Goal: Information Seeking & Learning: Learn about a topic

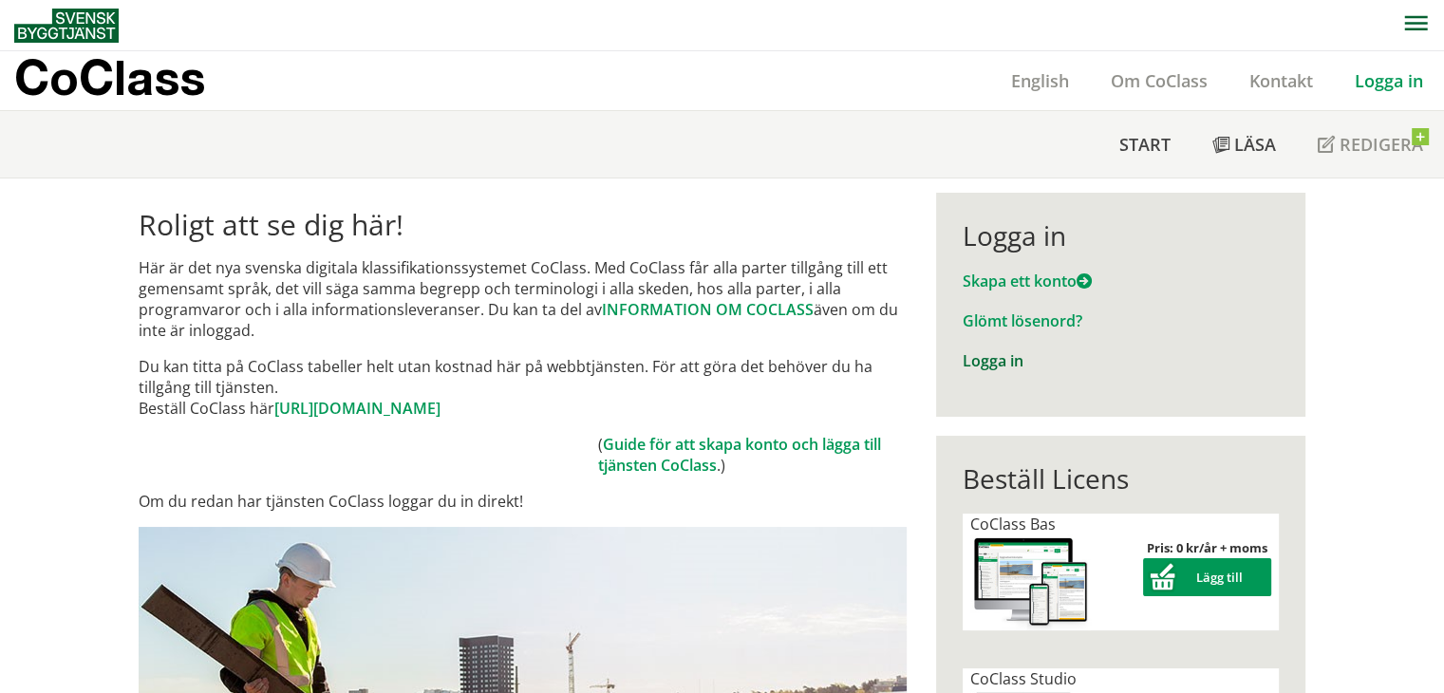
click at [1000, 360] on link "Logga in" at bounding box center [993, 360] width 61 height 21
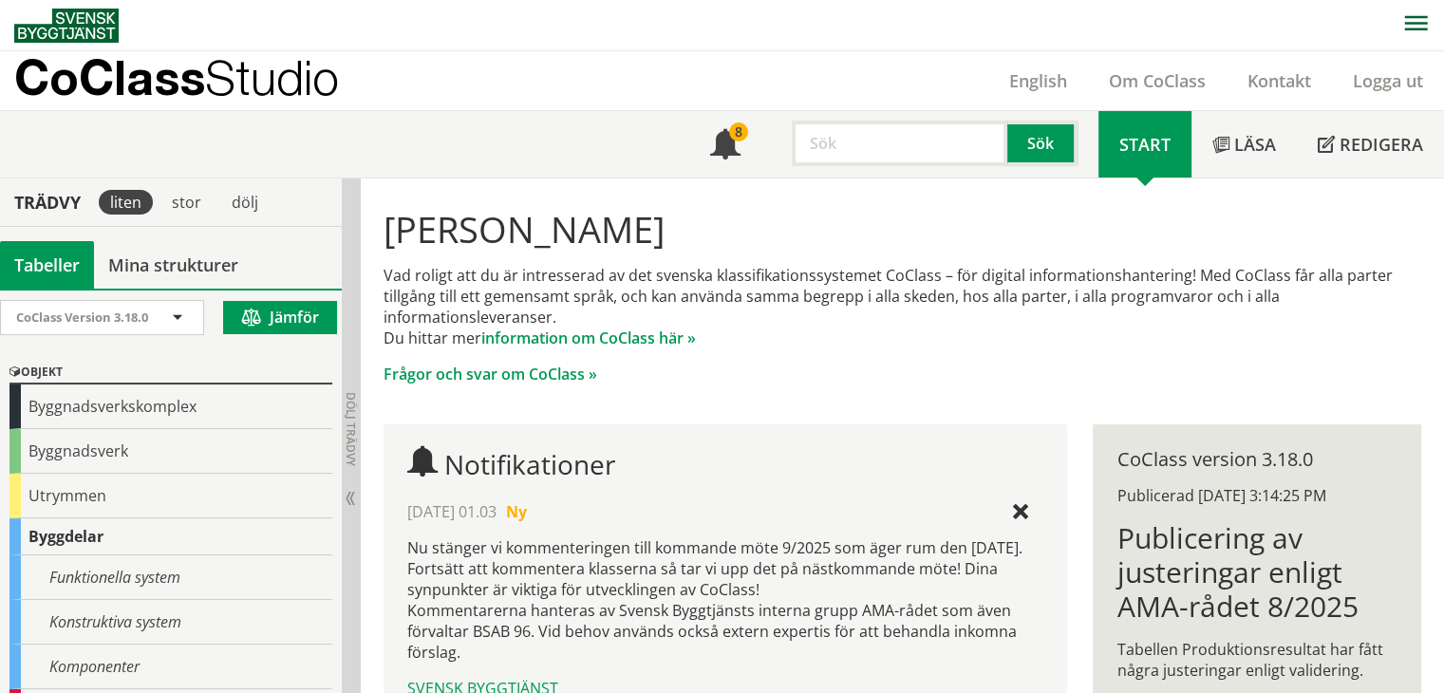
scroll to position [95, 0]
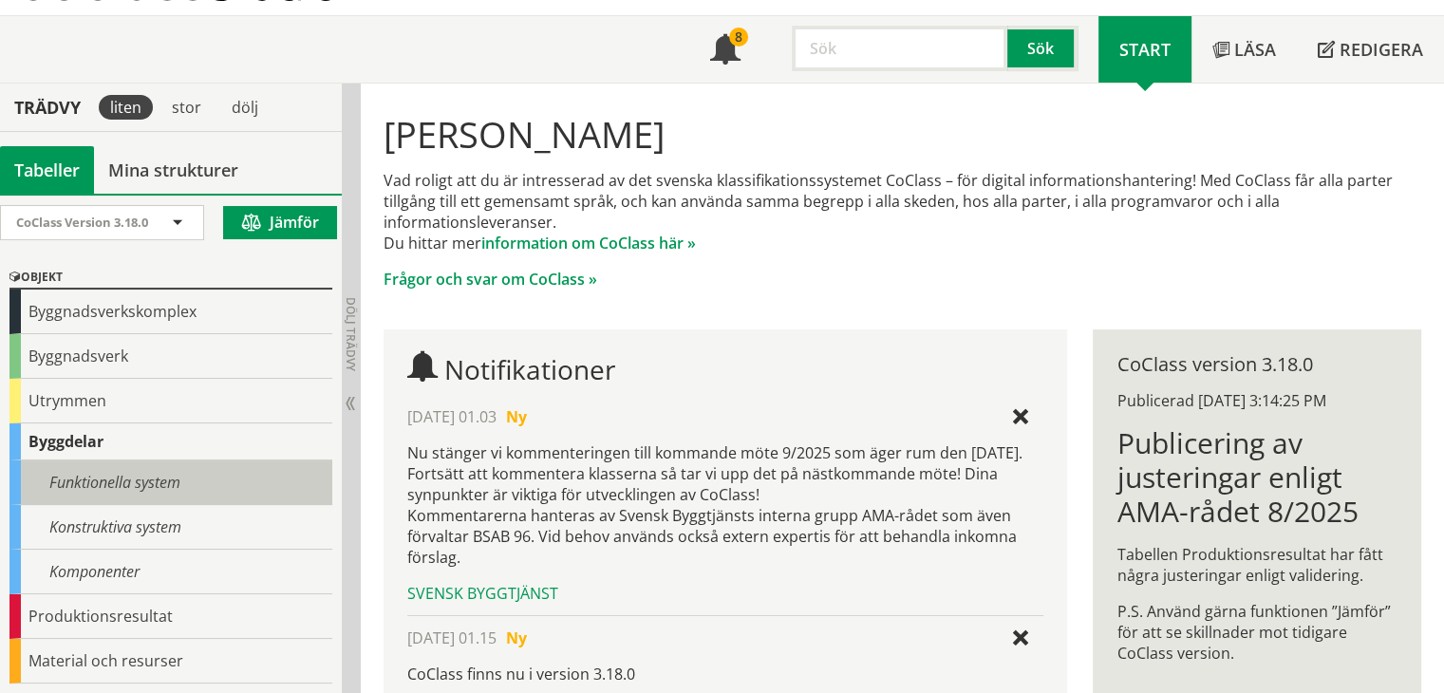
click at [224, 479] on div "Funktionella system" at bounding box center [170, 483] width 323 height 45
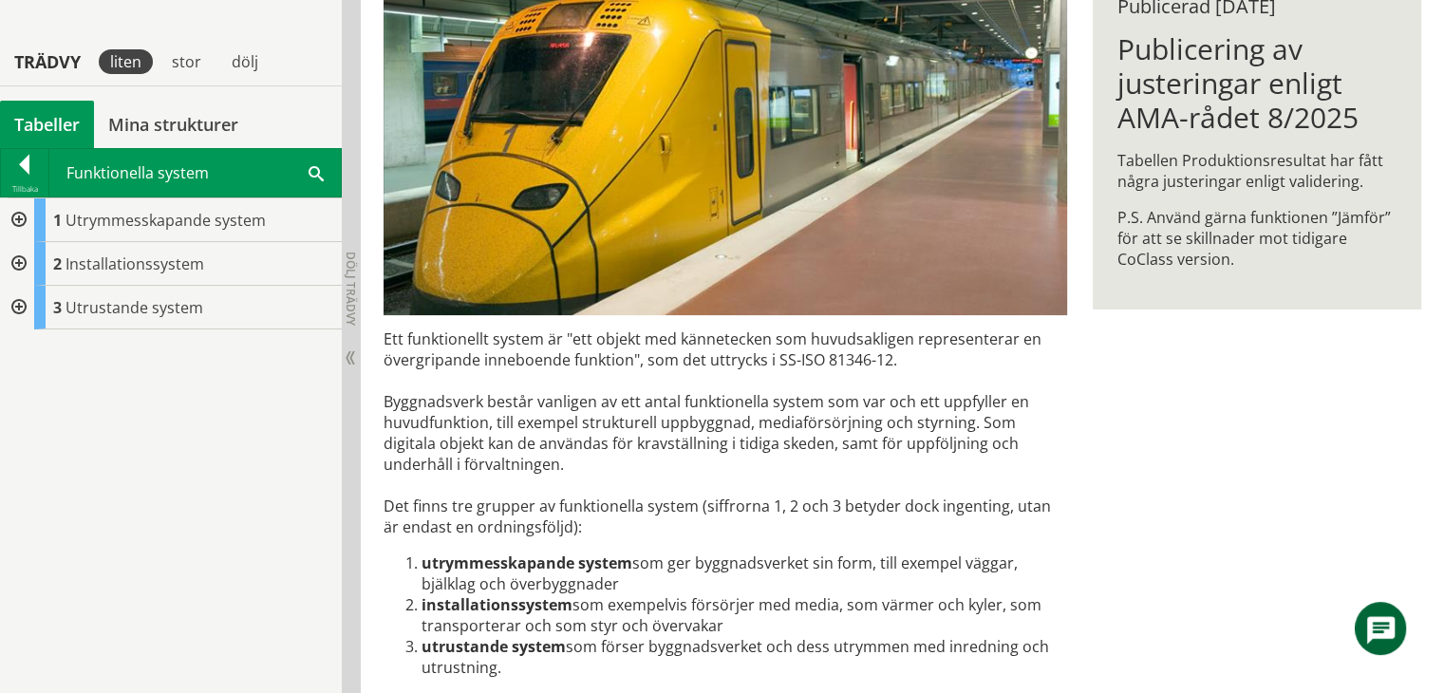
scroll to position [380, 0]
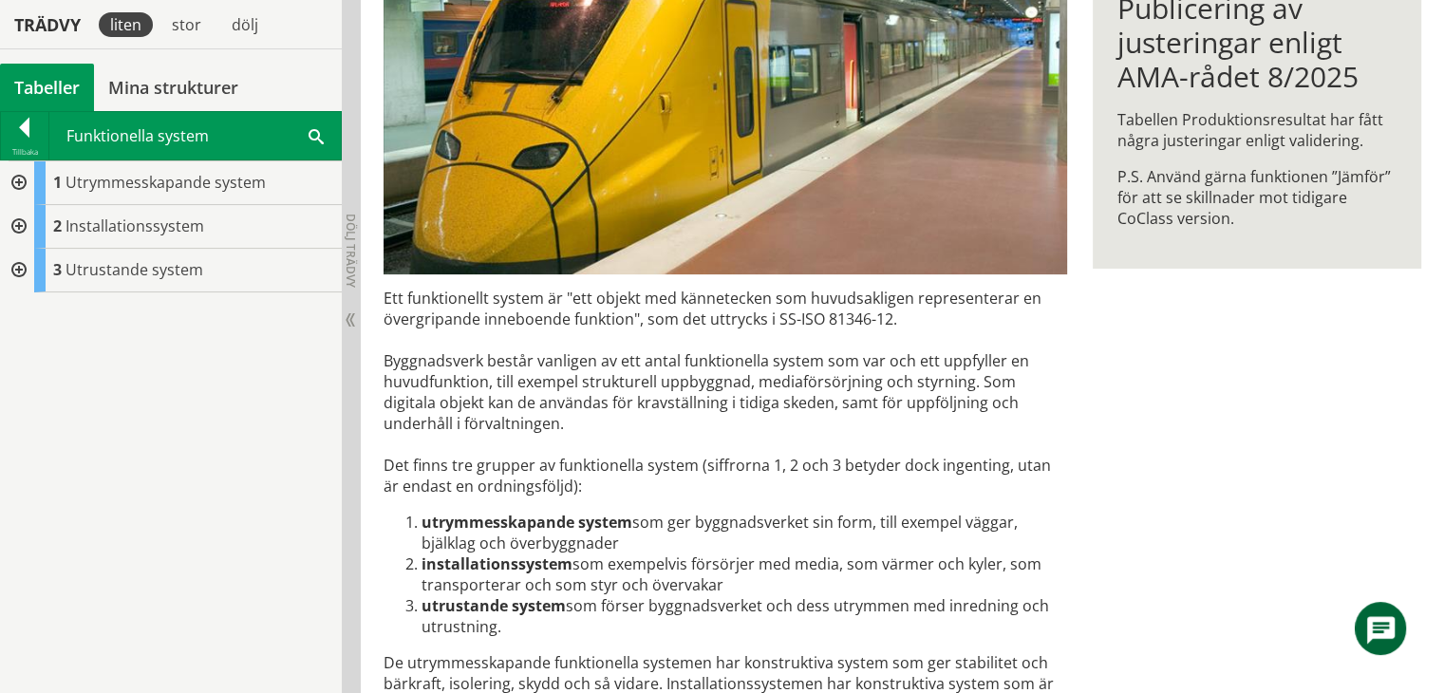
click at [18, 260] on div at bounding box center [17, 271] width 34 height 44
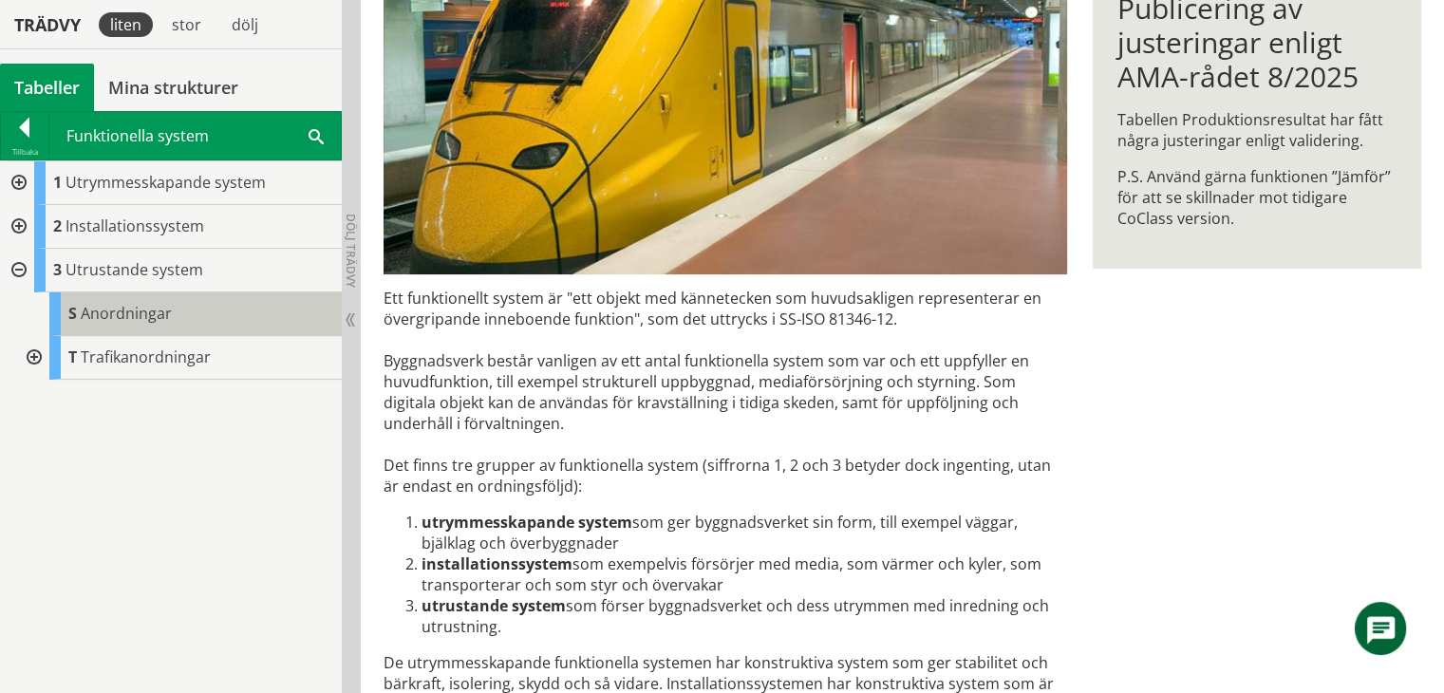
click at [133, 320] on span "Anordningar" at bounding box center [126, 313] width 91 height 21
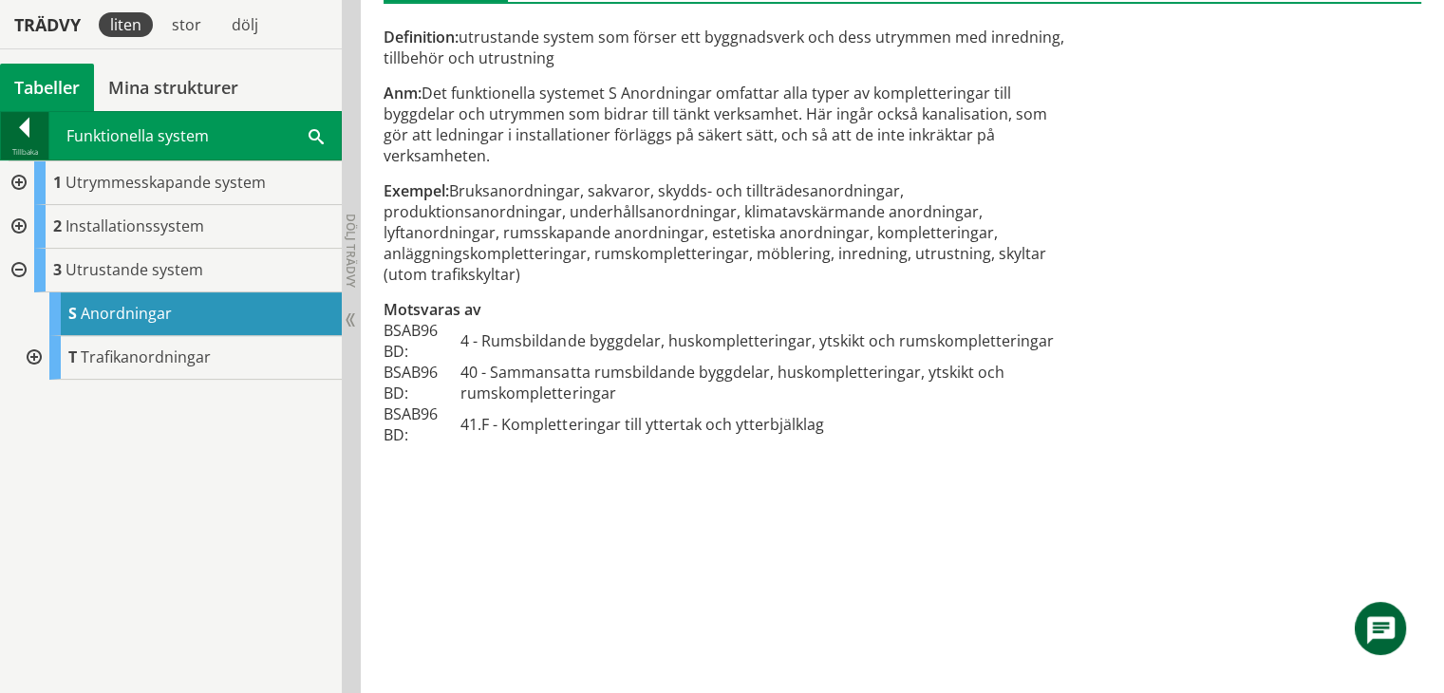
click at [35, 135] on div at bounding box center [24, 131] width 47 height 27
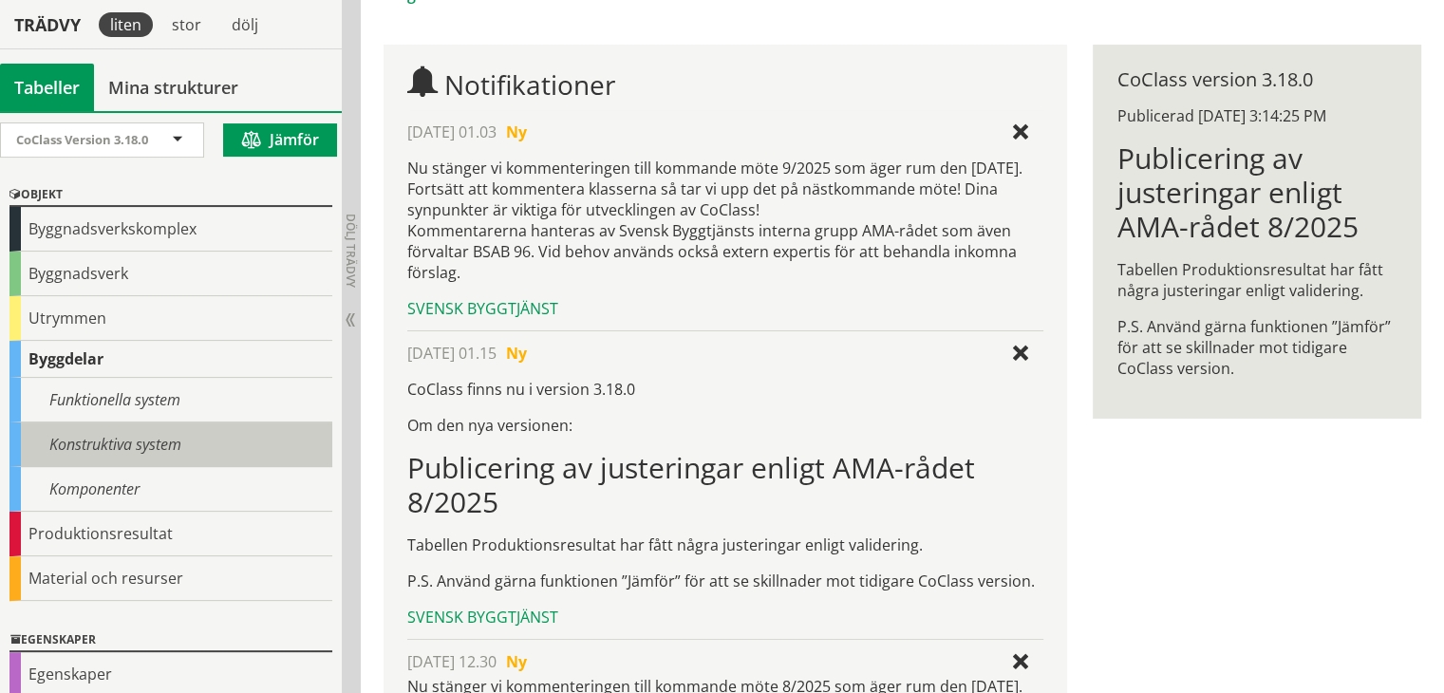
click at [141, 455] on div "Konstruktiva system" at bounding box center [170, 445] width 323 height 45
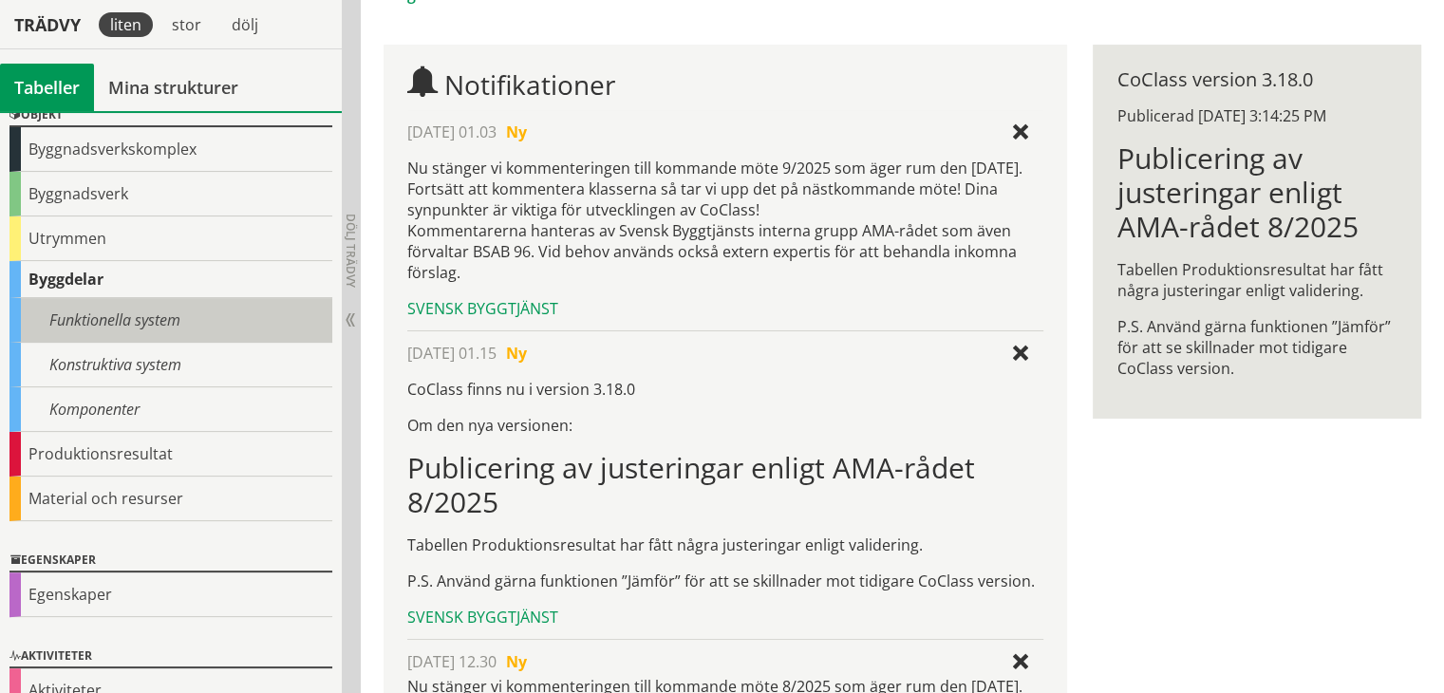
scroll to position [95, 0]
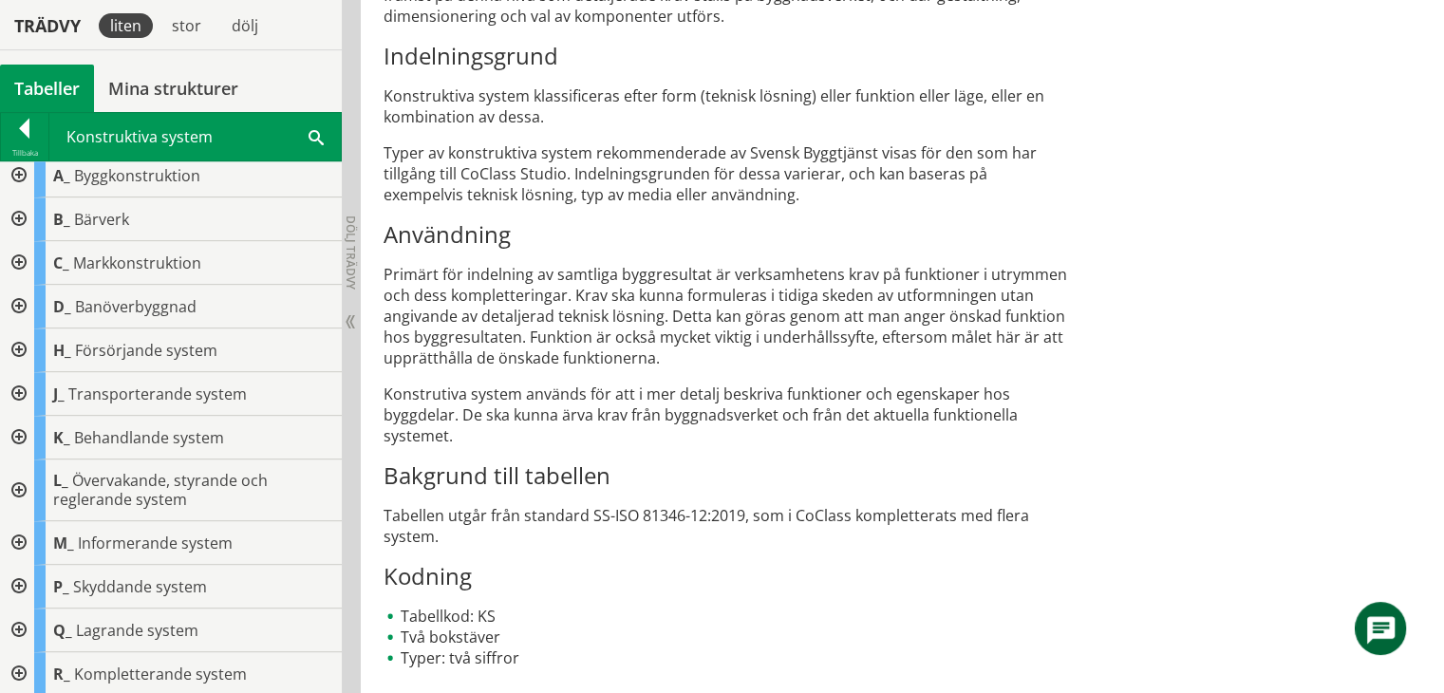
scroll to position [806, 0]
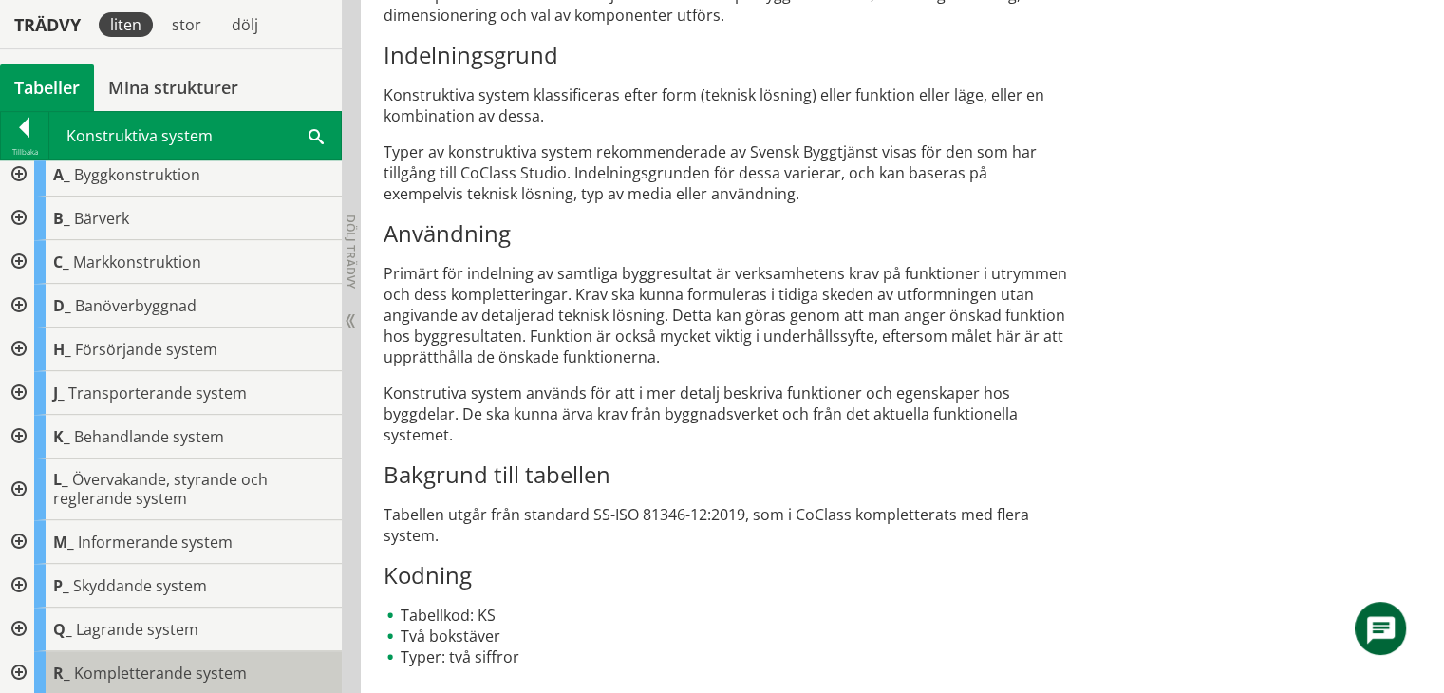
click at [169, 666] on span "Kompletterande system" at bounding box center [160, 673] width 173 height 21
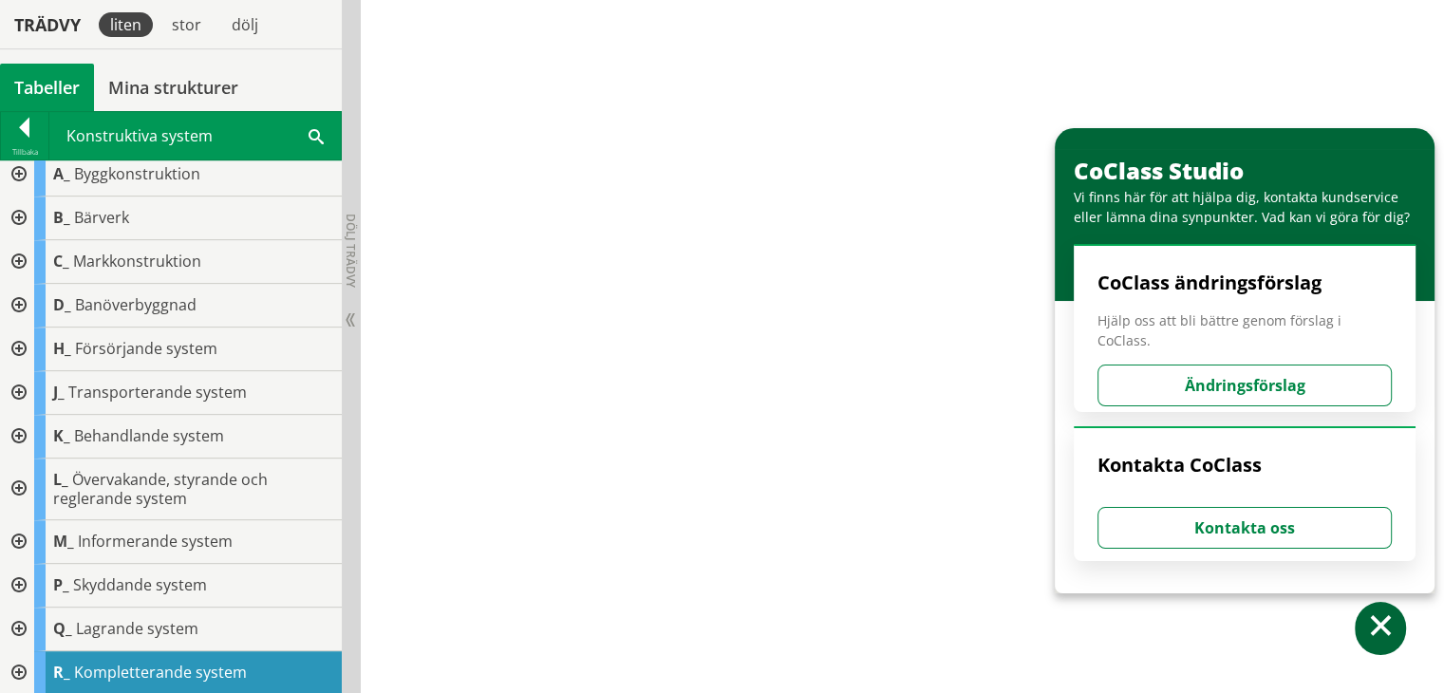
scroll to position [714, 0]
click at [10, 662] on div at bounding box center [17, 673] width 34 height 44
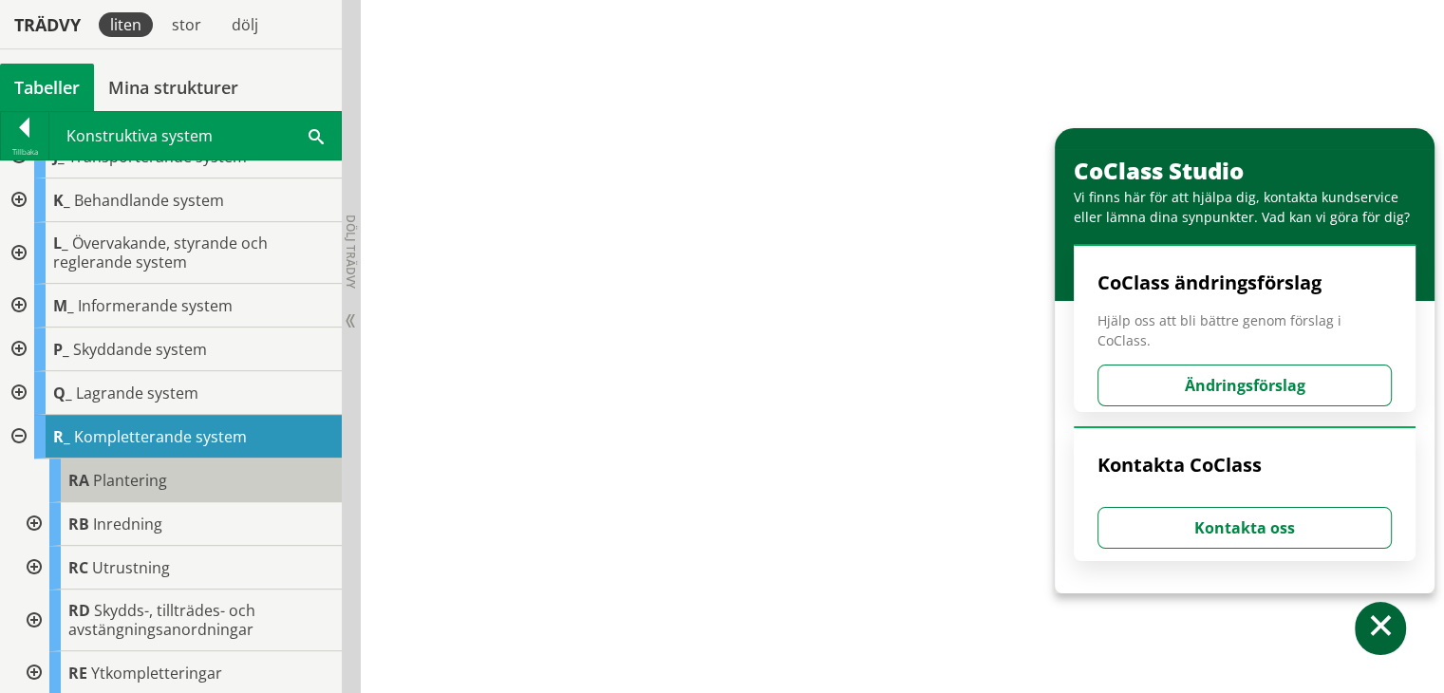
scroll to position [150, 0]
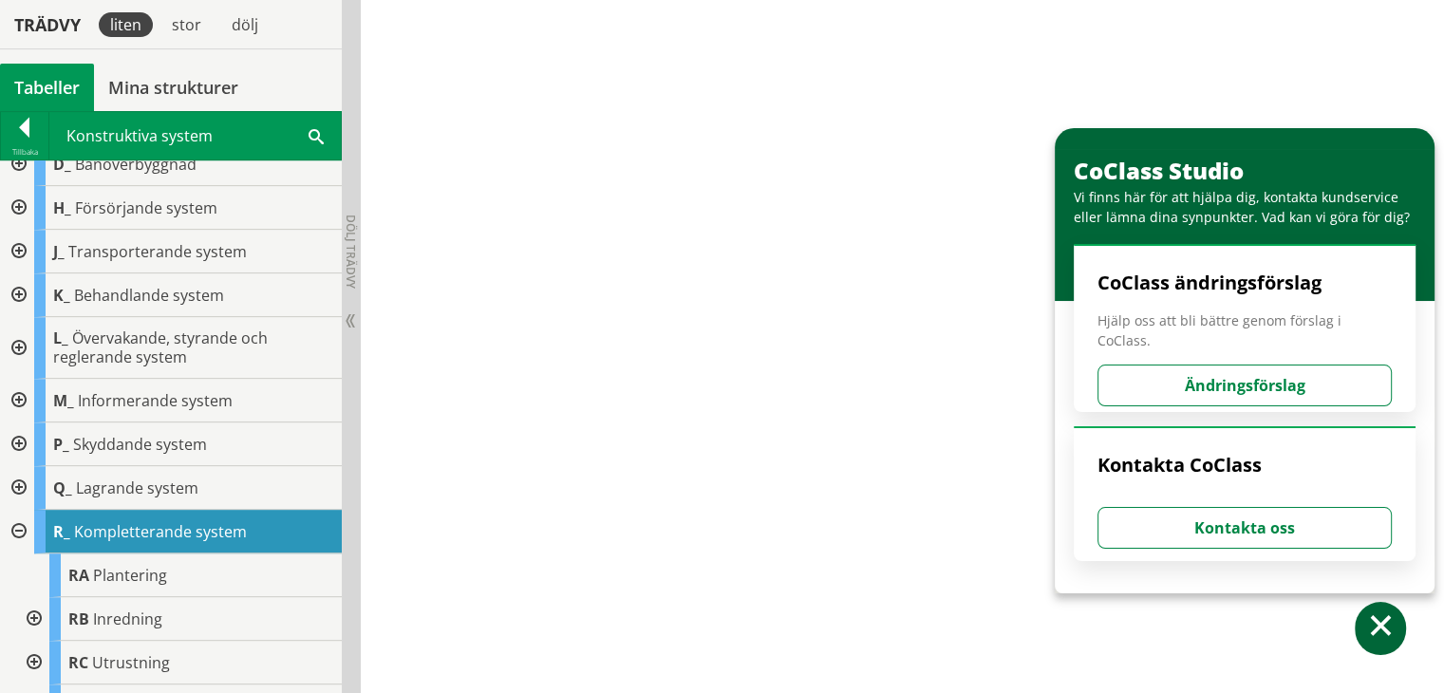
click at [34, 618] on div at bounding box center [32, 619] width 34 height 44
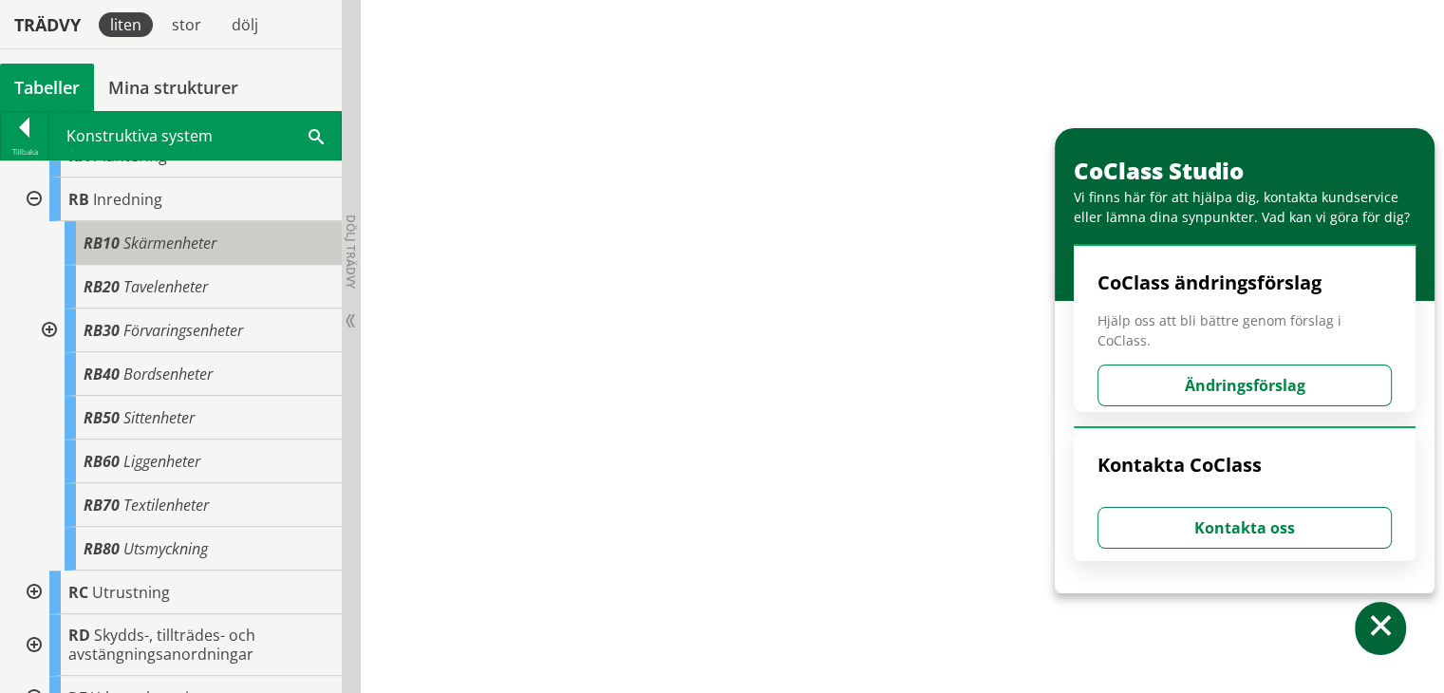
scroll to position [594, 0]
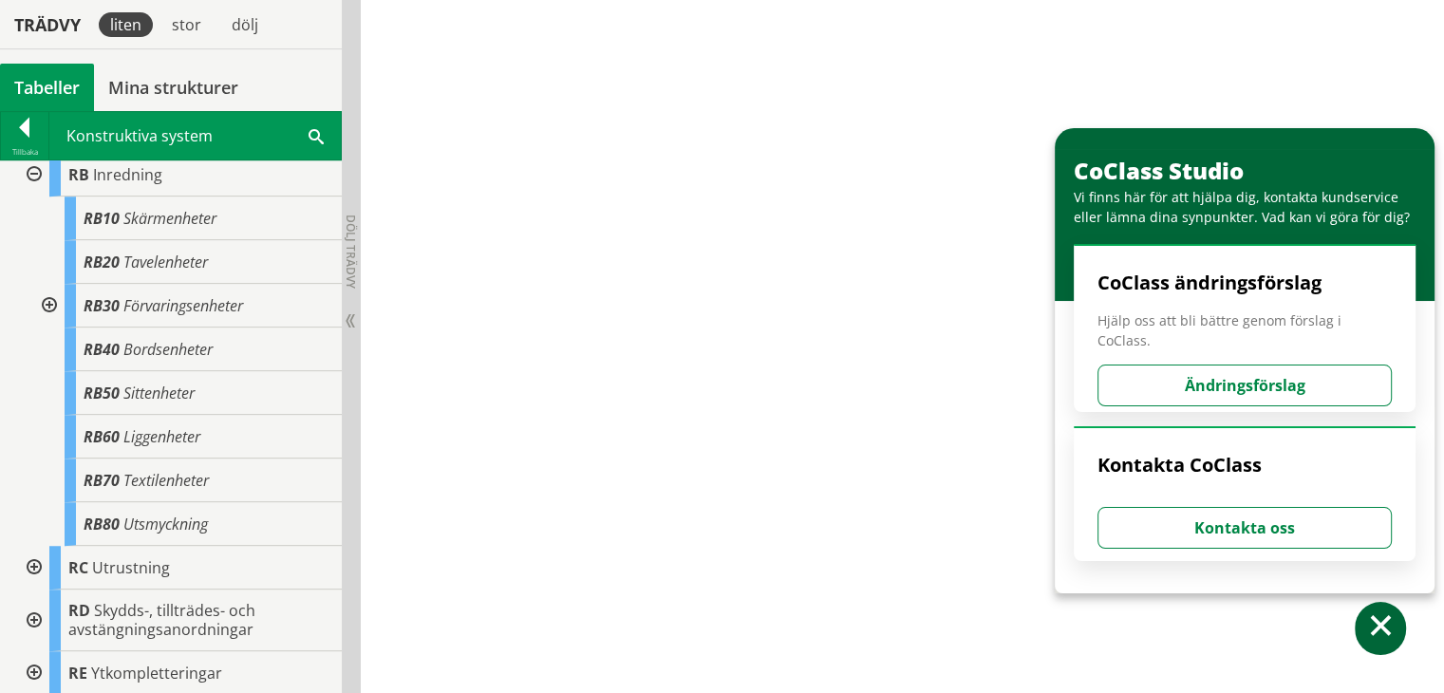
click at [31, 559] on div at bounding box center [32, 568] width 34 height 44
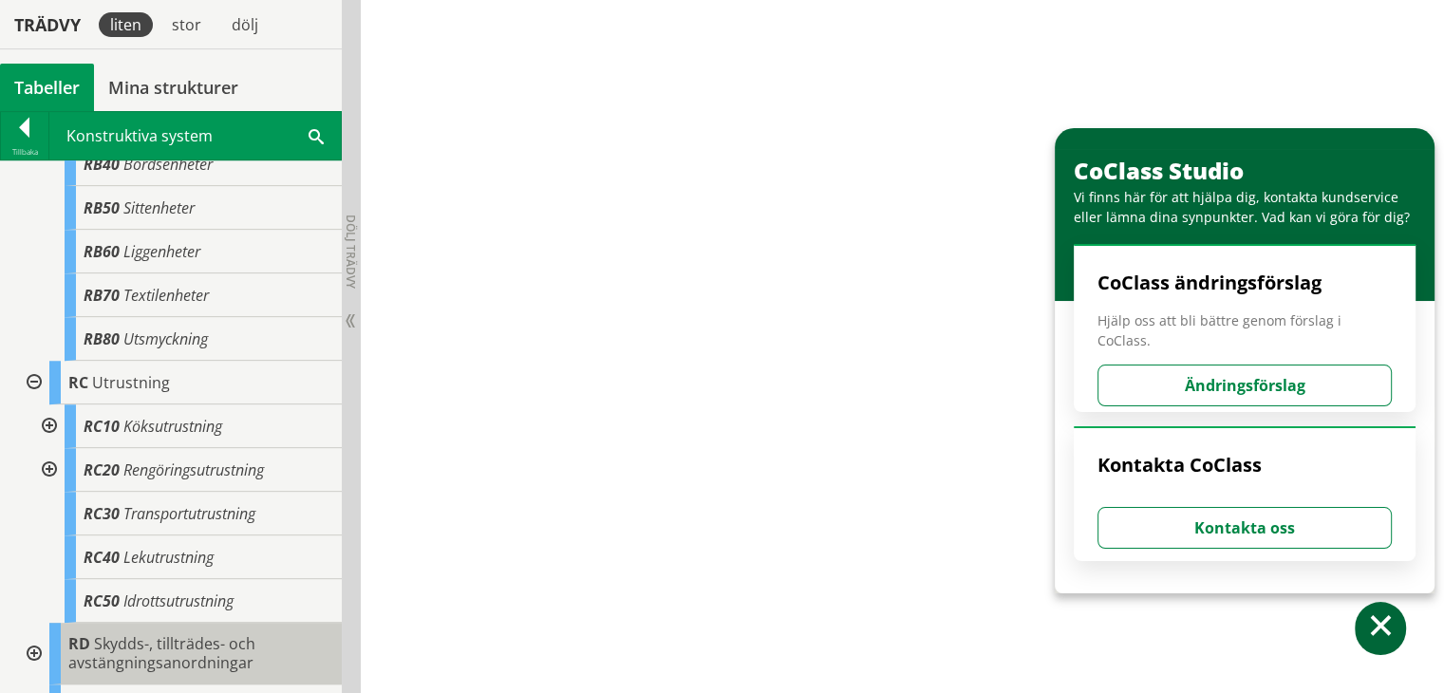
scroll to position [813, 0]
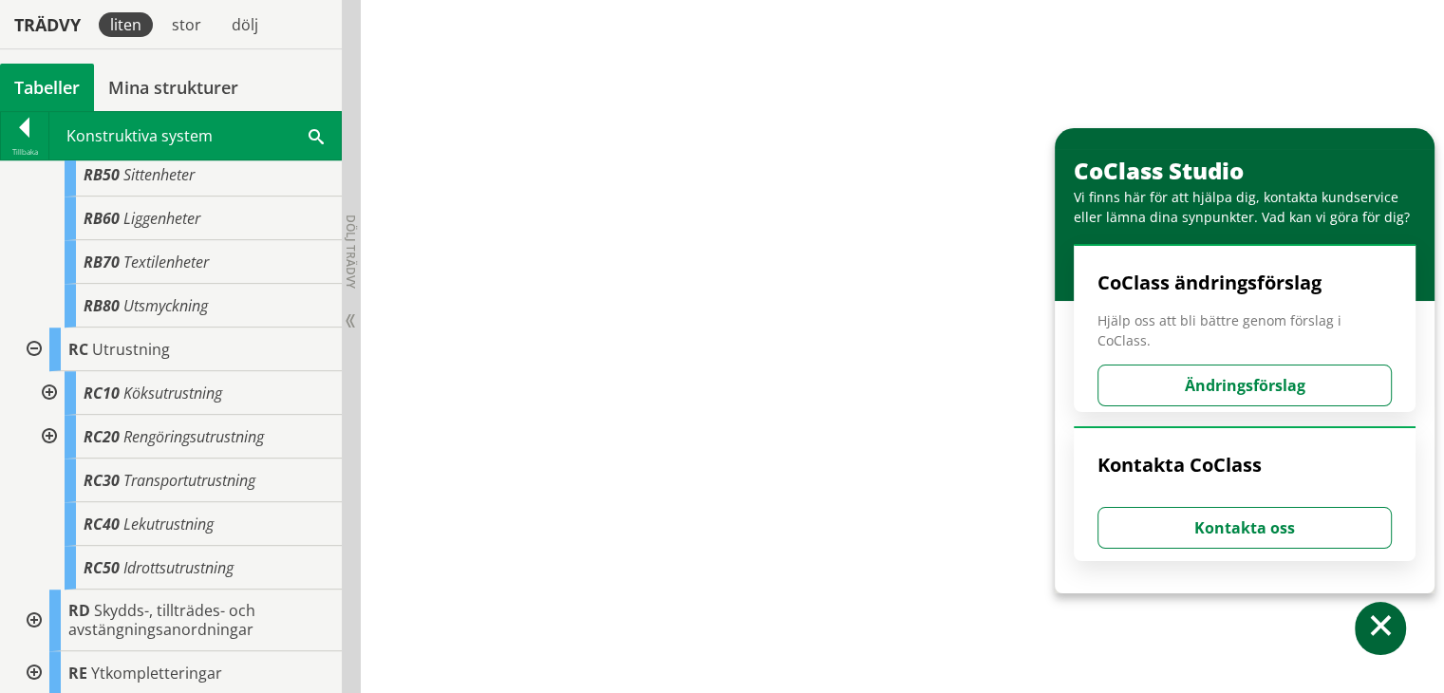
click at [33, 617] on div at bounding box center [32, 621] width 34 height 62
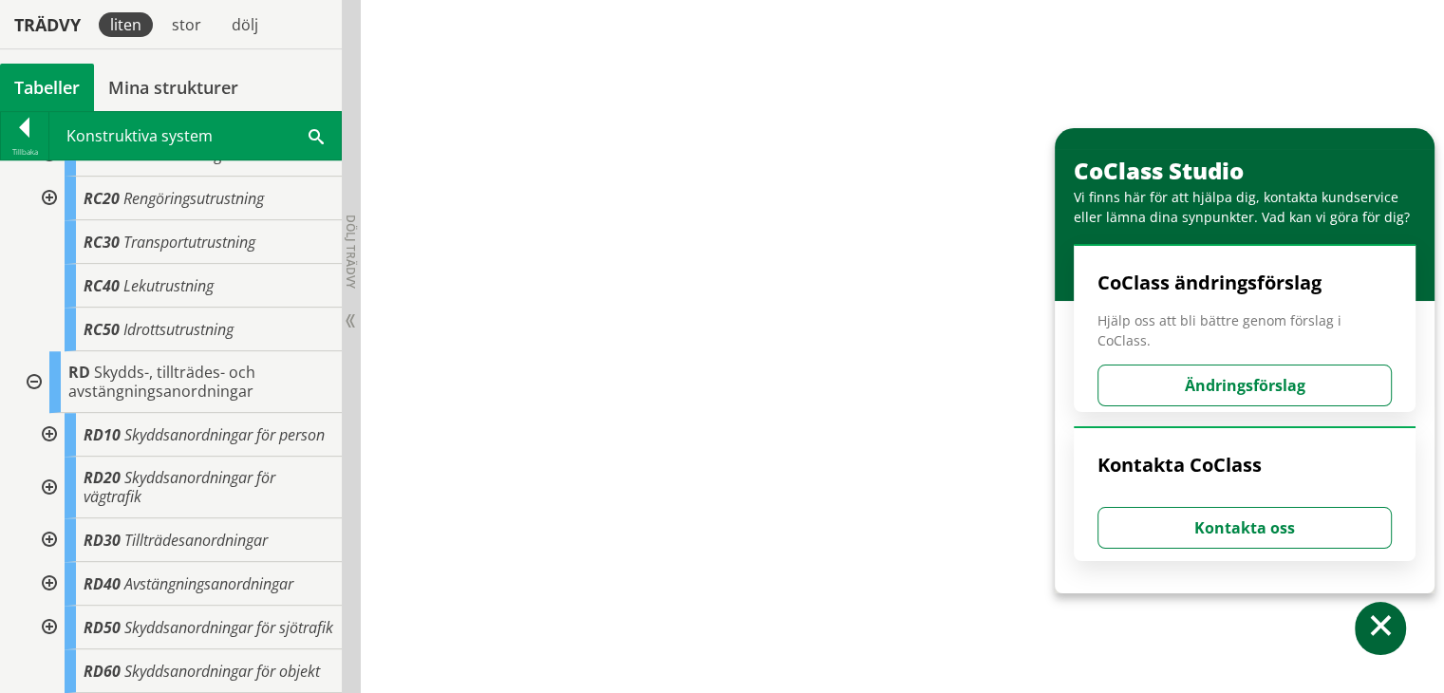
scroll to position [1146, 0]
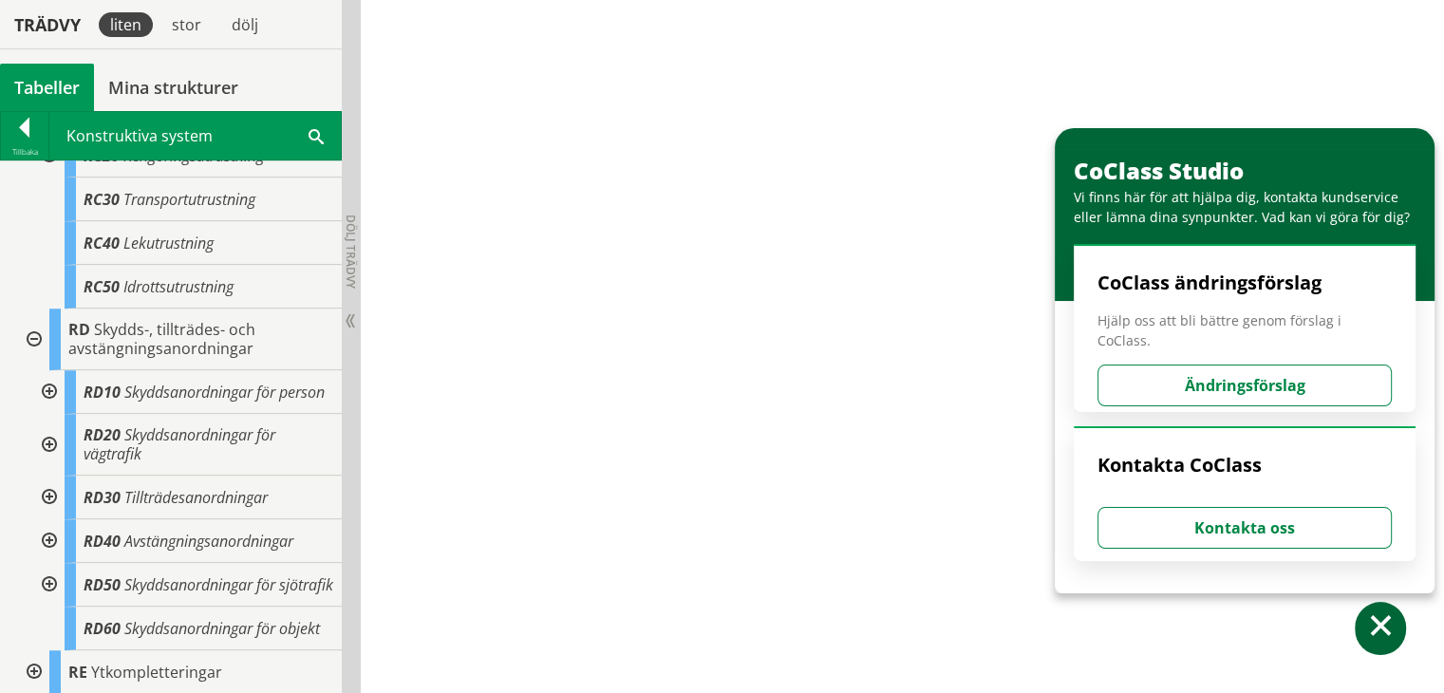
click at [33, 673] on div at bounding box center [32, 672] width 34 height 44
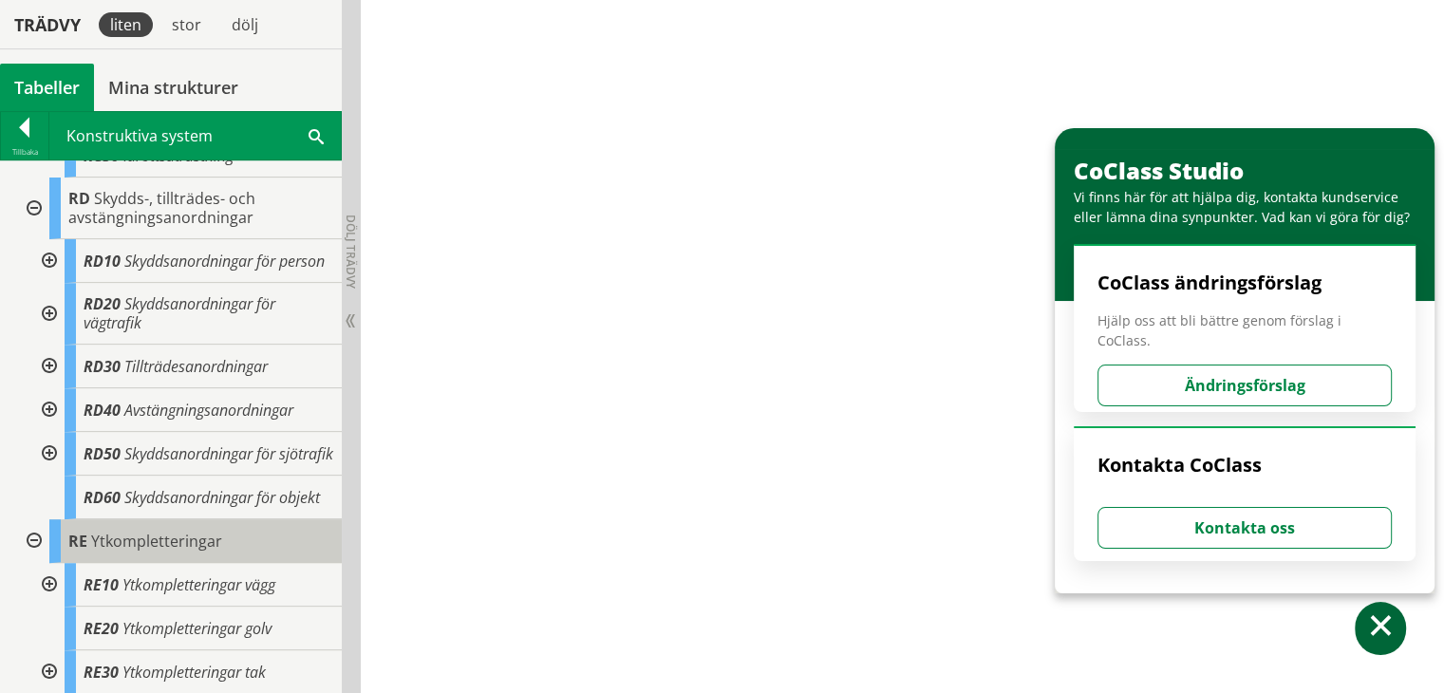
scroll to position [1277, 0]
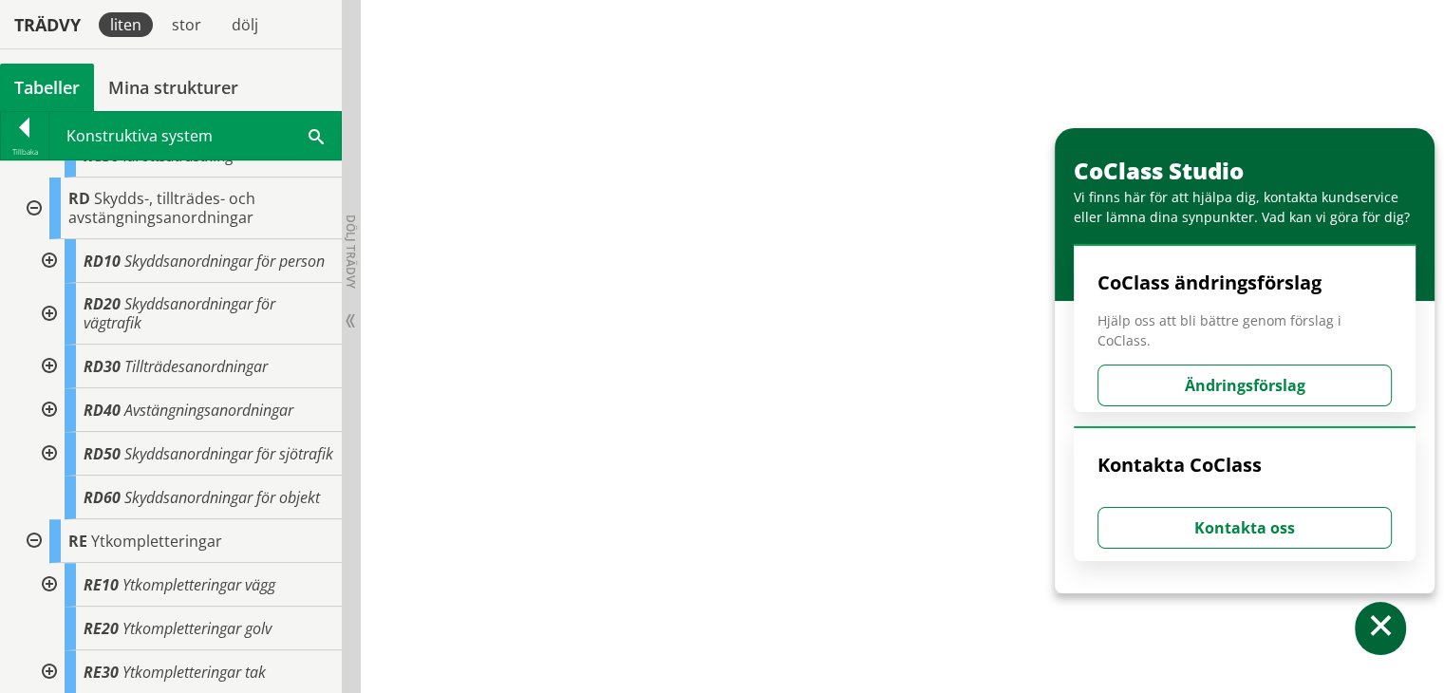
click at [53, 669] on div at bounding box center [47, 672] width 34 height 44
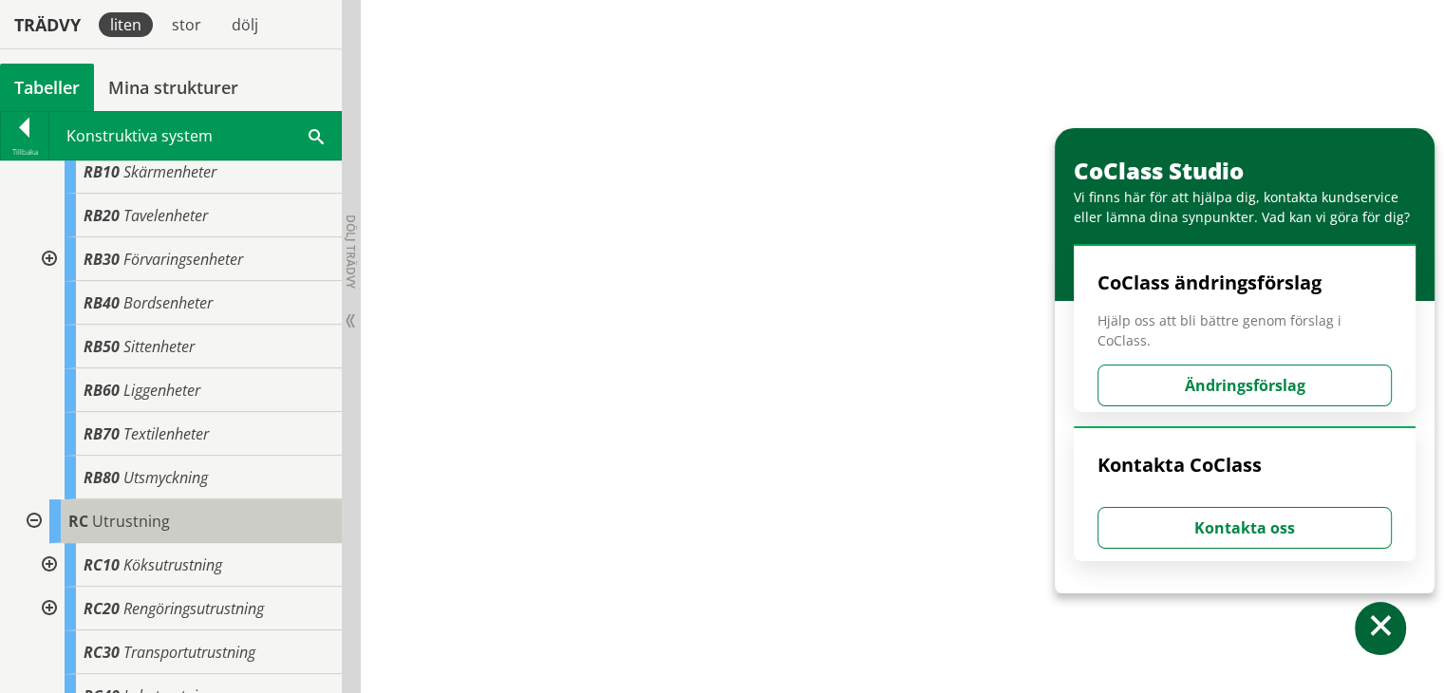
scroll to position [736, 0]
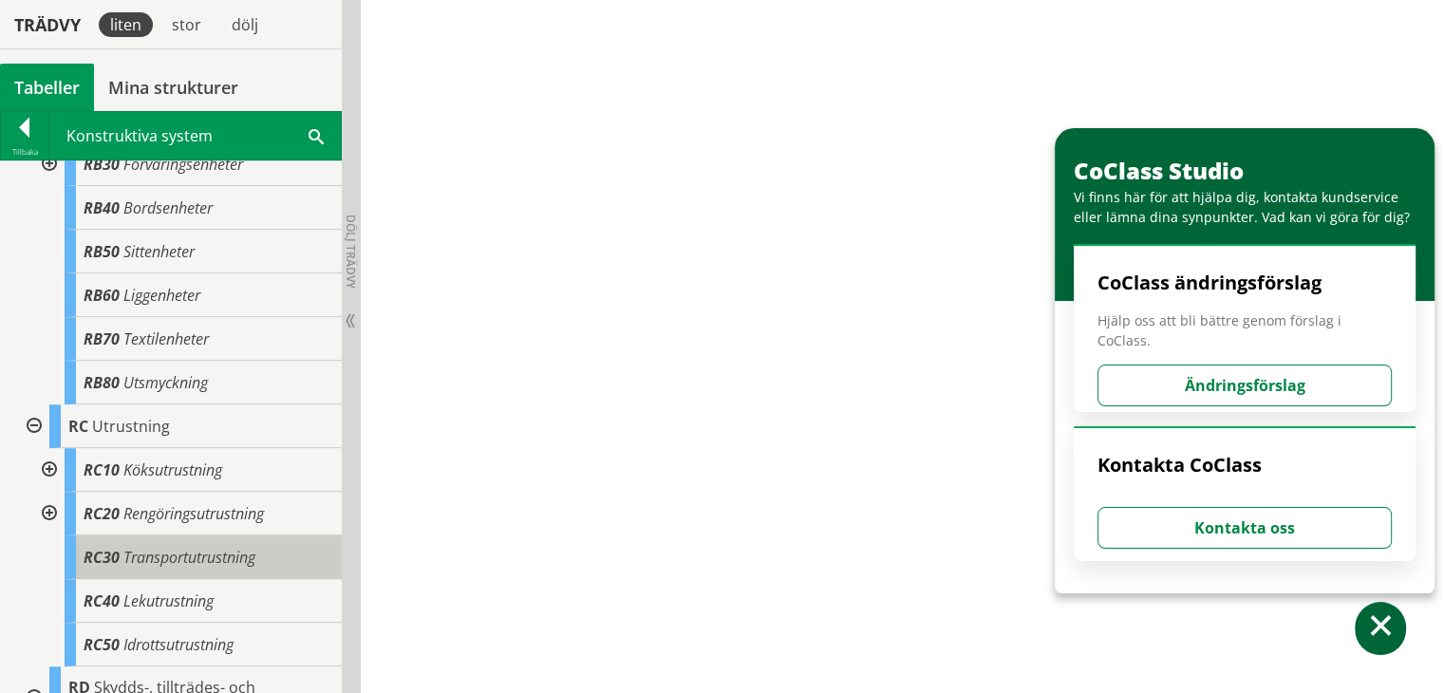
click at [196, 557] on span "Transportutrustning" at bounding box center [189, 557] width 132 height 21
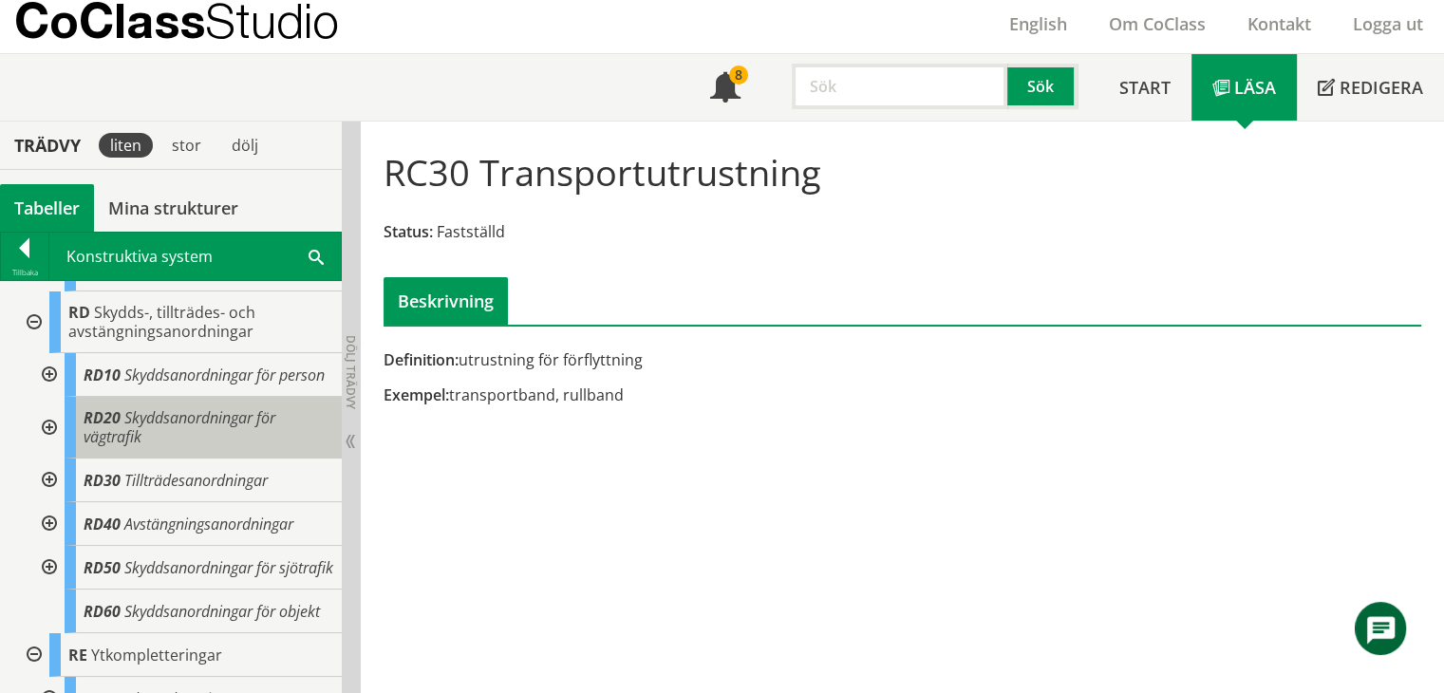
scroll to position [1306, 0]
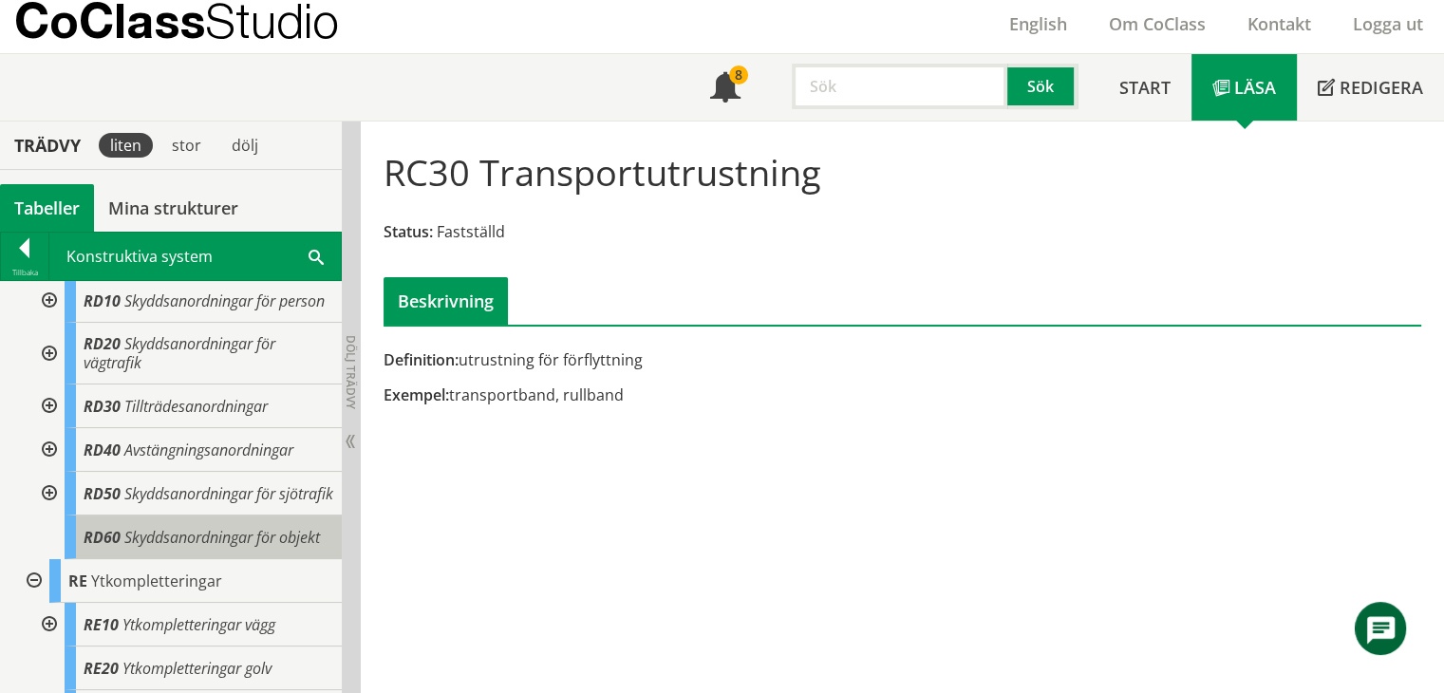
click at [106, 571] on body "AMA AMA Beskrivningsverktyg AMA Funktion BSAB Bygginfo Byggjura Byggkatalogen B…" at bounding box center [722, 289] width 1444 height 693
click at [207, 559] on div "RD60 Skyddsanordningar för objekt" at bounding box center [203, 538] width 277 height 44
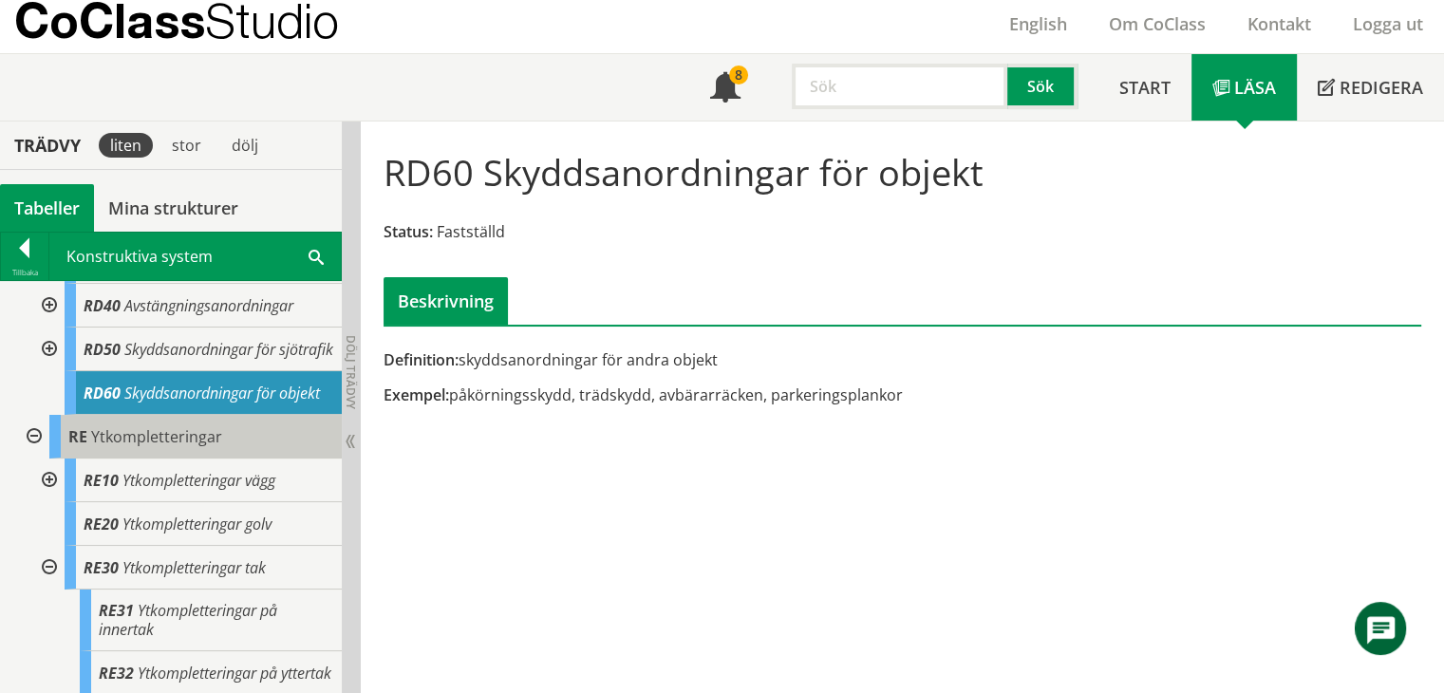
scroll to position [1520, 0]
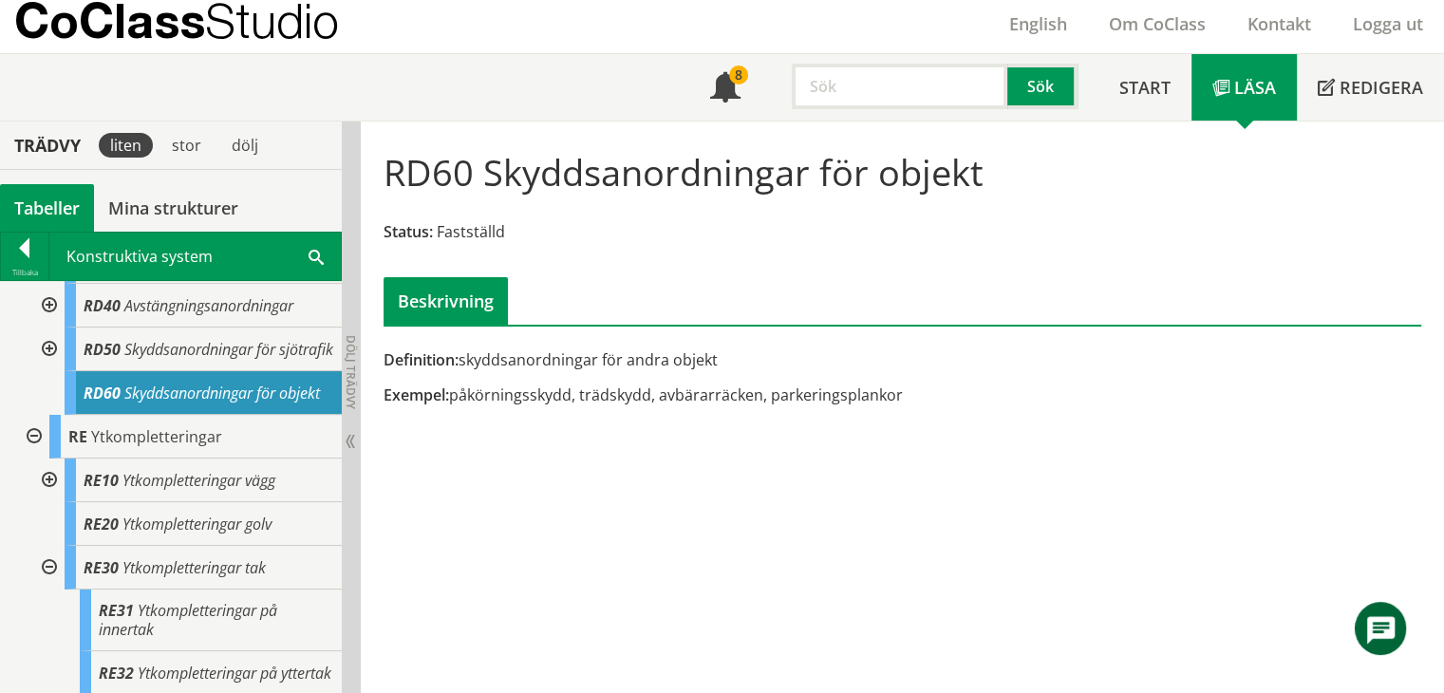
click at [47, 459] on div at bounding box center [47, 481] width 34 height 44
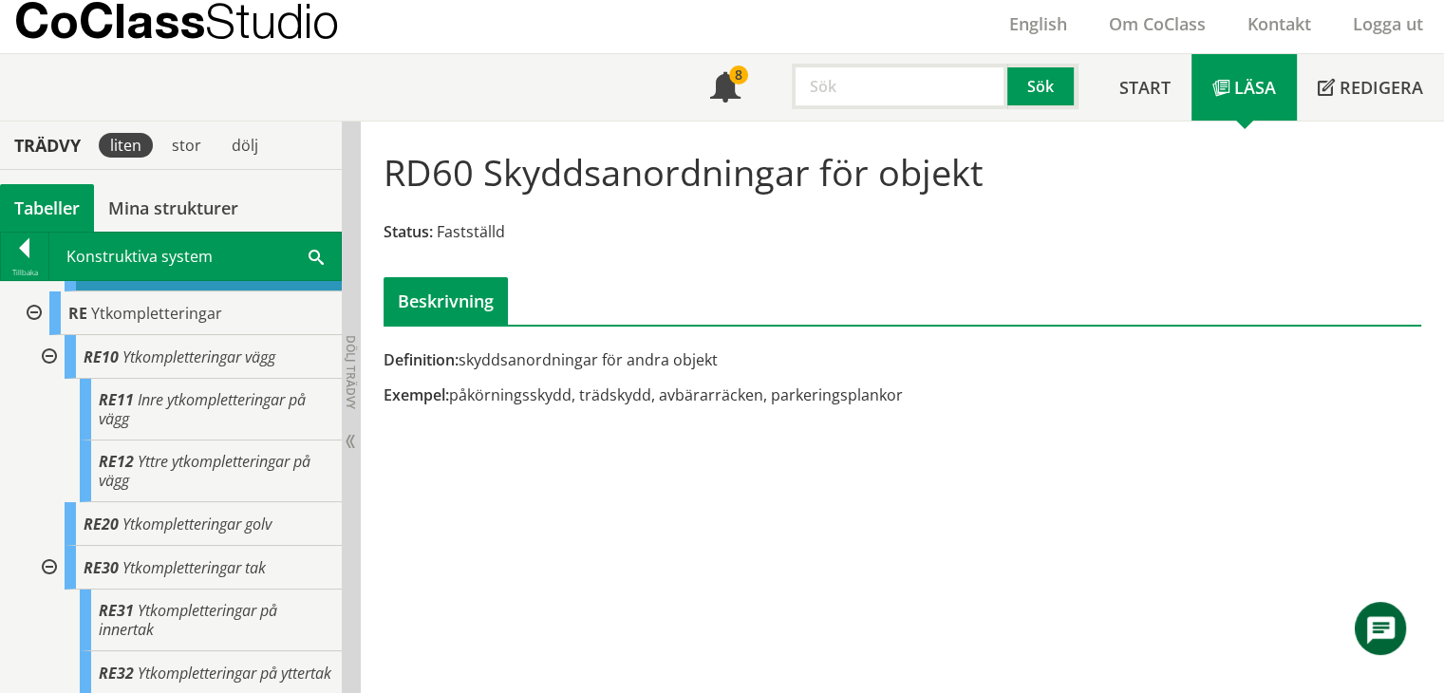
scroll to position [1615, 0]
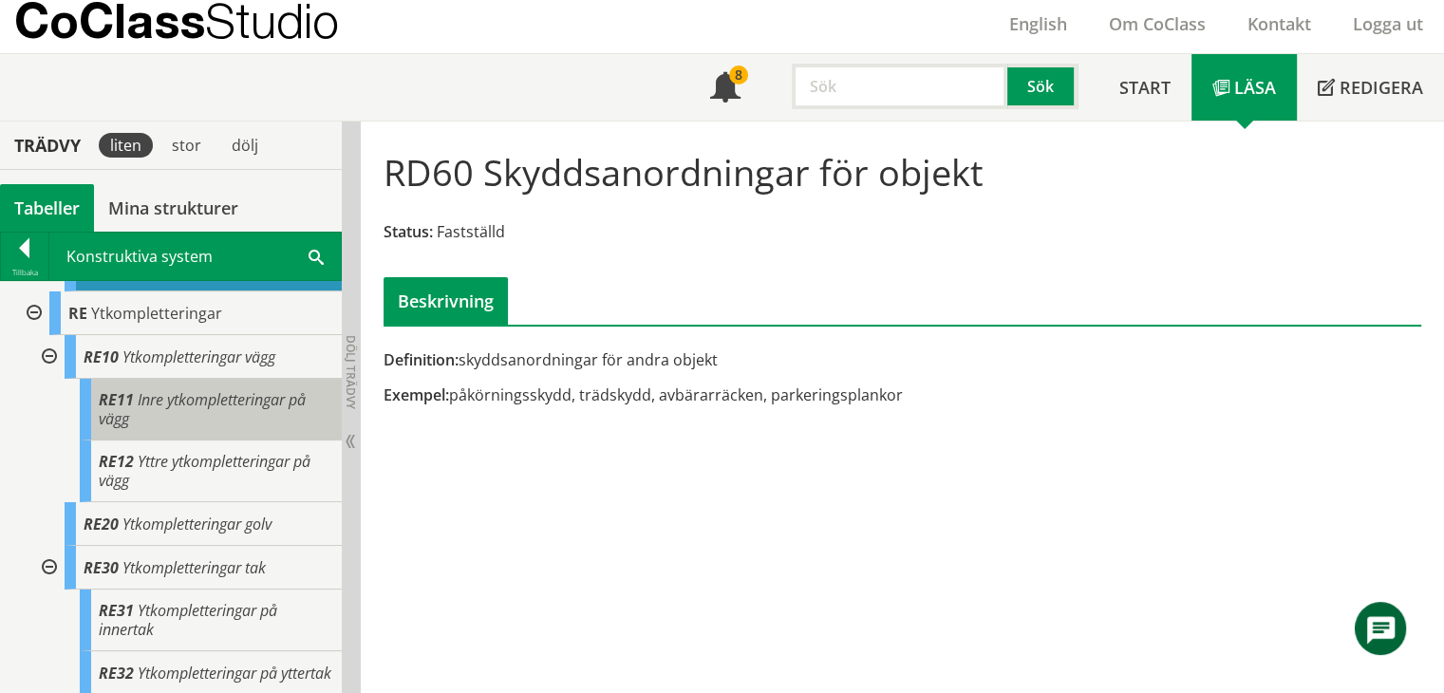
click at [167, 426] on div "RE11 Inre ytkompletteringar på vägg" at bounding box center [211, 410] width 262 height 62
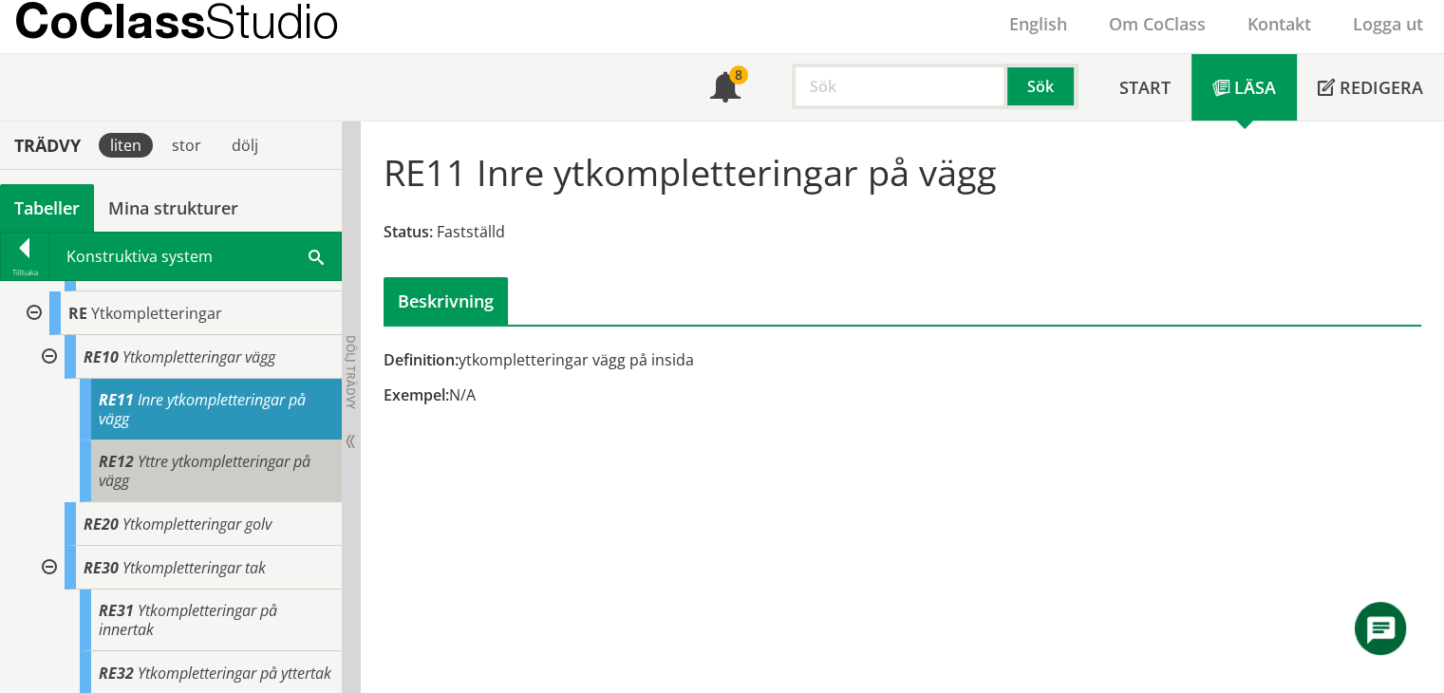
click at [151, 499] on div "RE12 Yttre ytkompletteringar på vägg" at bounding box center [211, 472] width 262 height 62
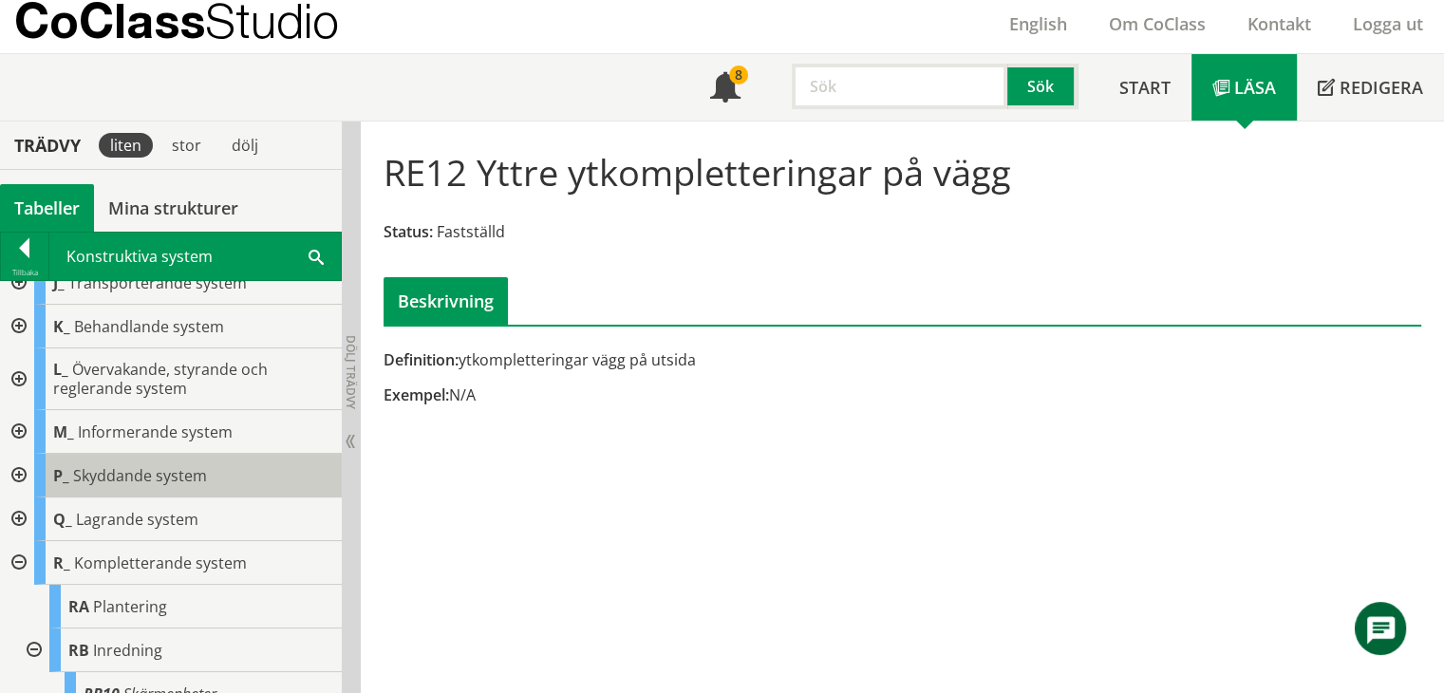
scroll to position [219, 0]
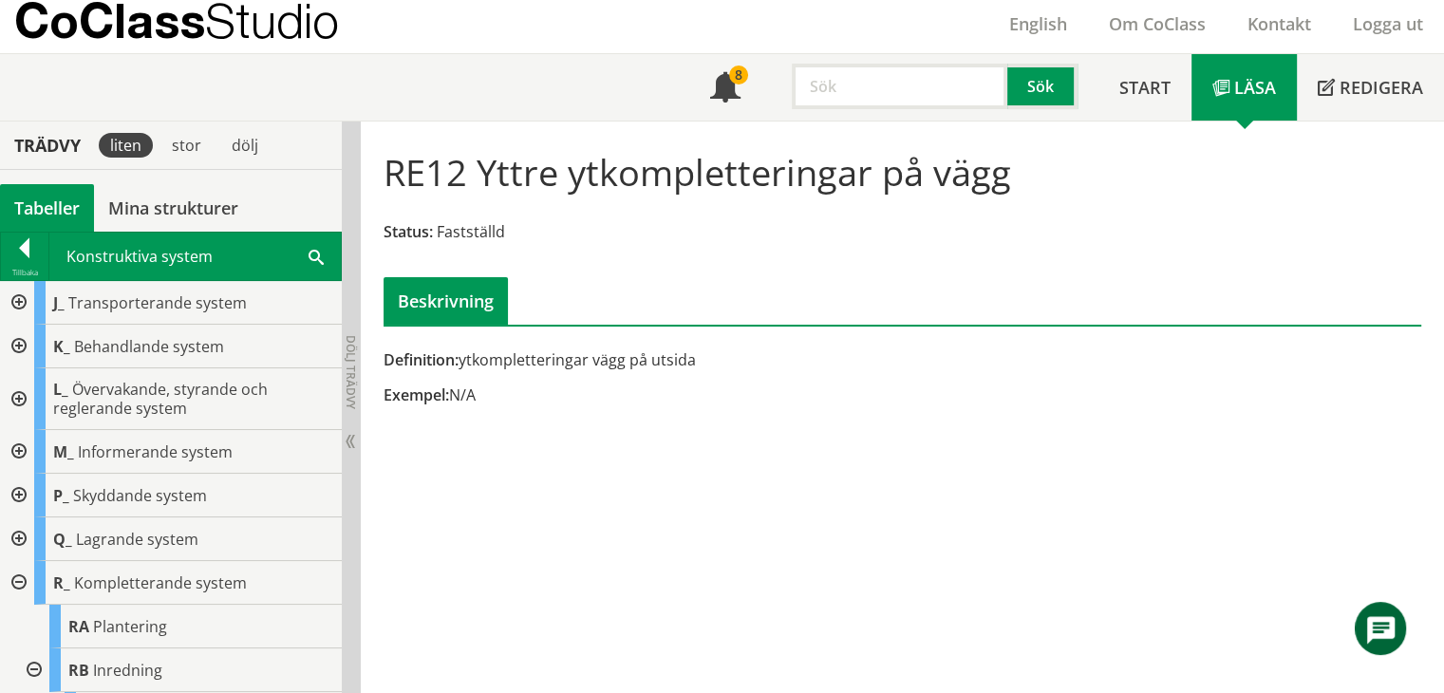
click at [921, 80] on input "text" at bounding box center [900, 87] width 216 height 46
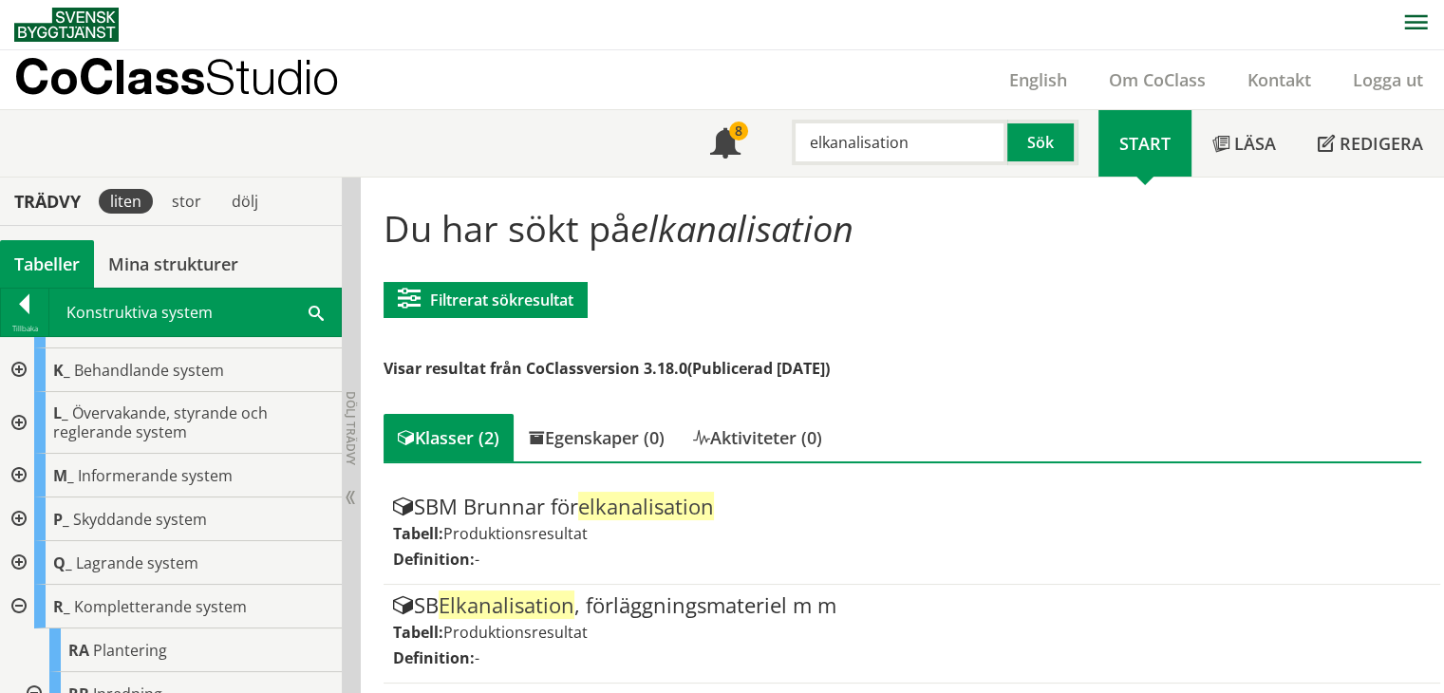
scroll to position [266, 0]
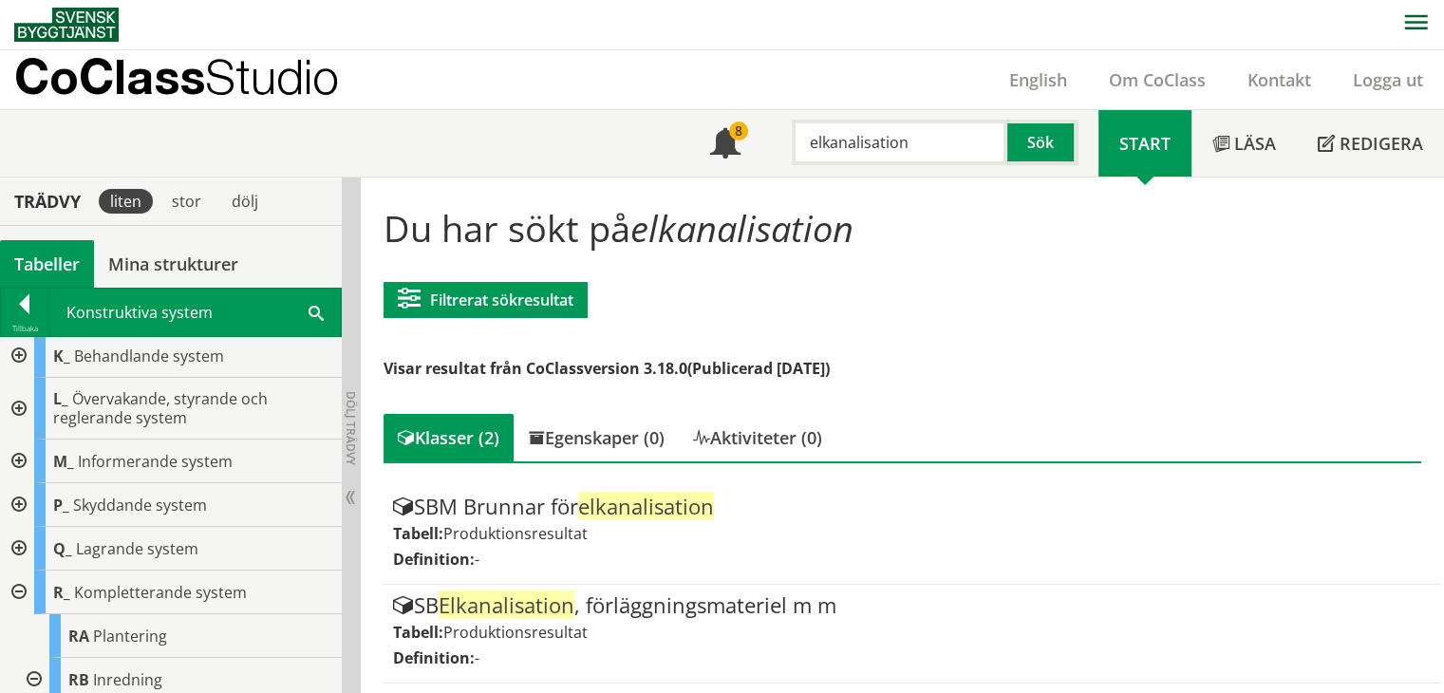
click at [15, 500] on div at bounding box center [17, 505] width 34 height 44
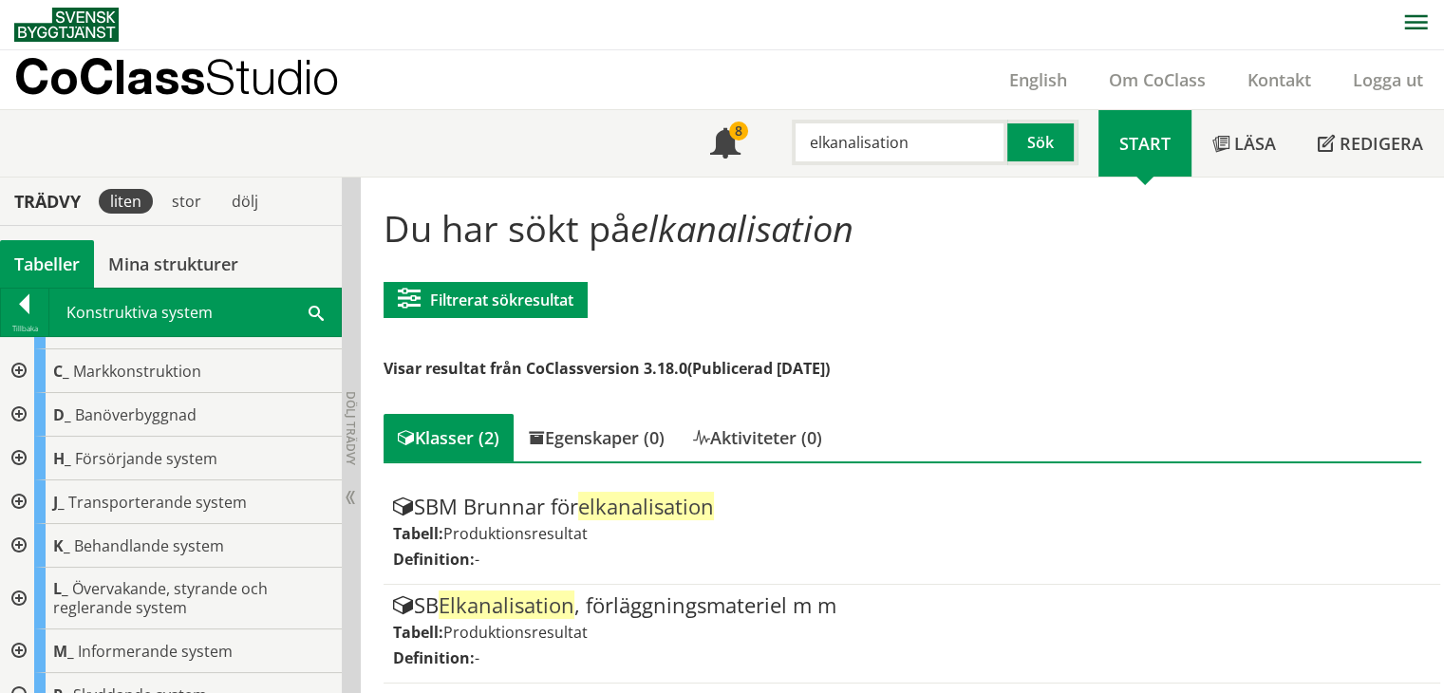
scroll to position [171, 0]
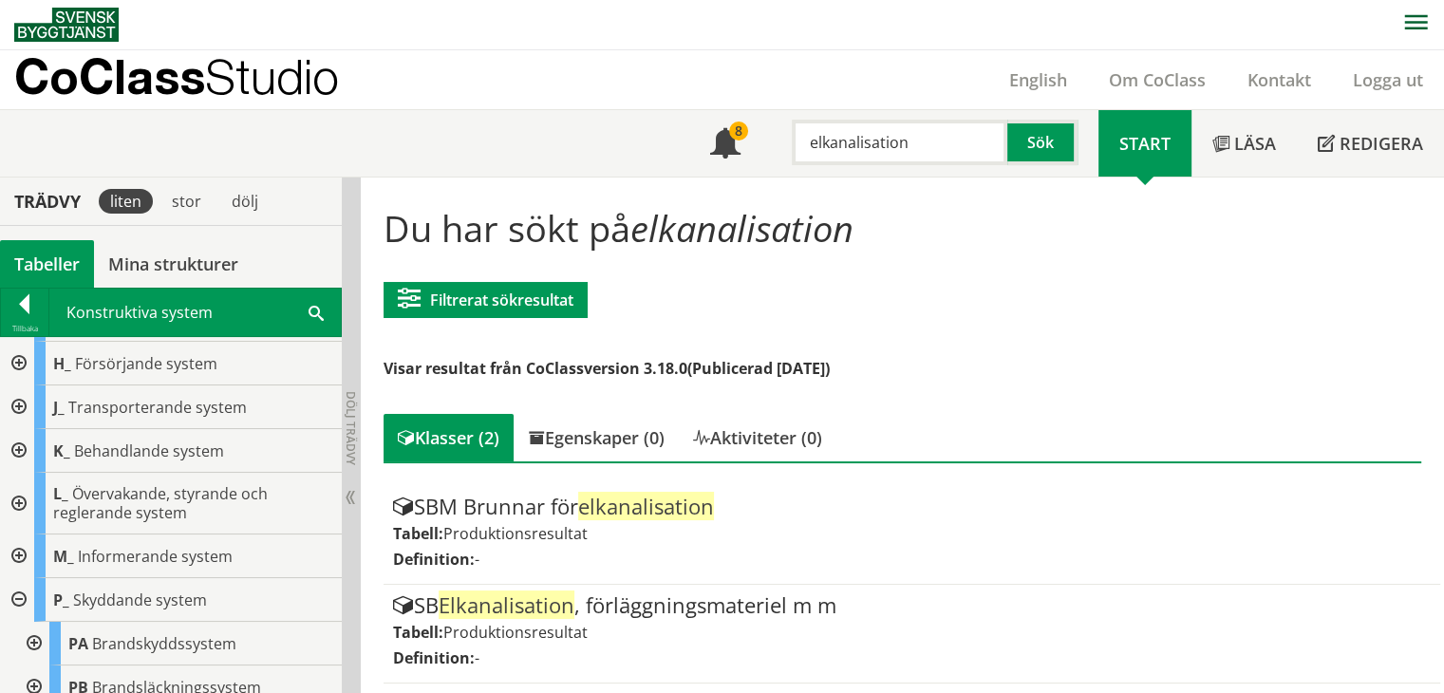
click at [15, 596] on div at bounding box center [17, 600] width 34 height 44
click at [19, 591] on div at bounding box center [17, 600] width 34 height 44
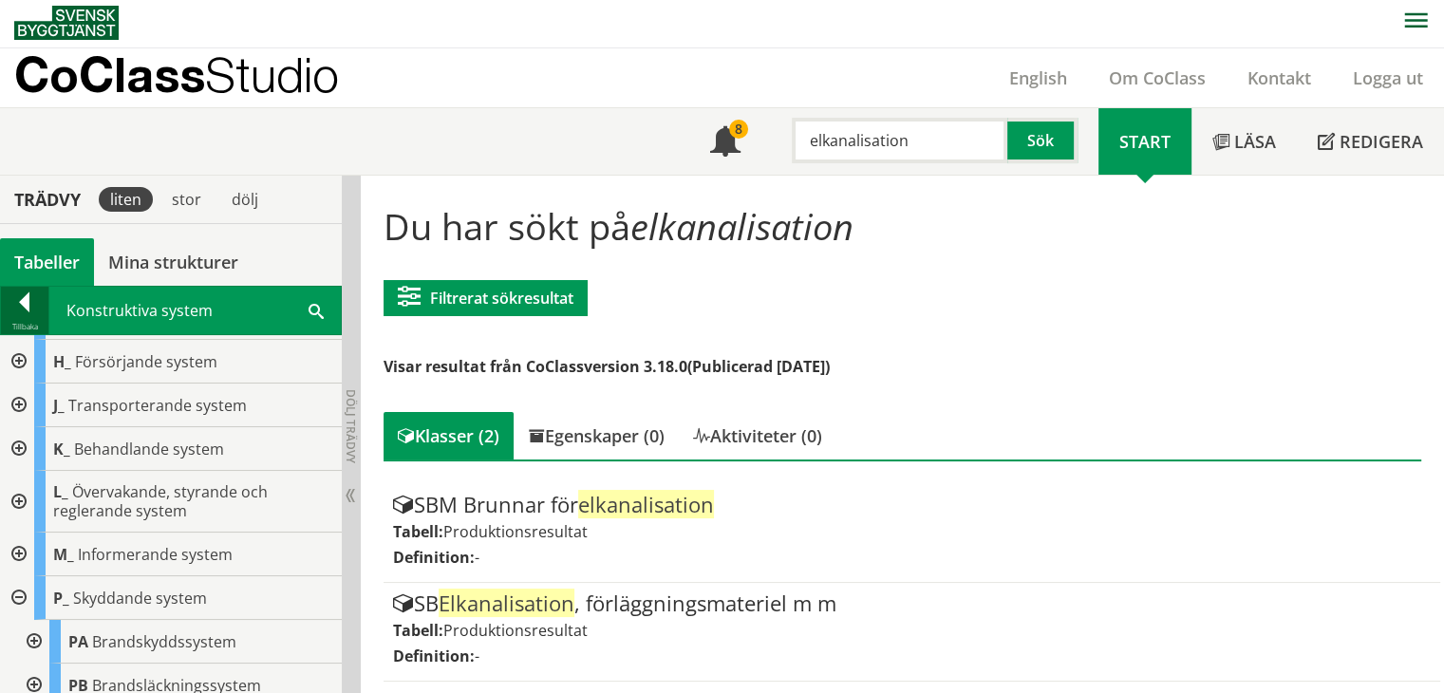
click at [19, 311] on div at bounding box center [24, 305] width 47 height 27
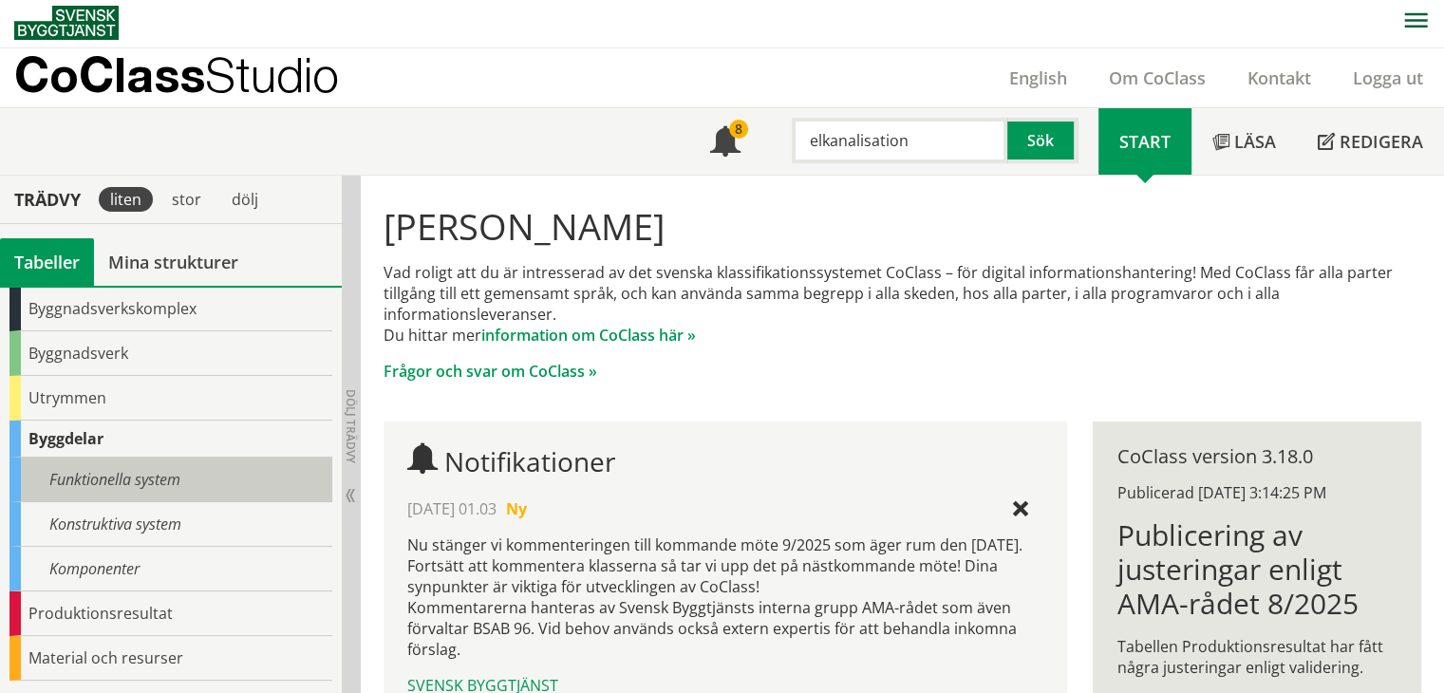
click at [85, 482] on div "Funktionella system" at bounding box center [170, 480] width 323 height 45
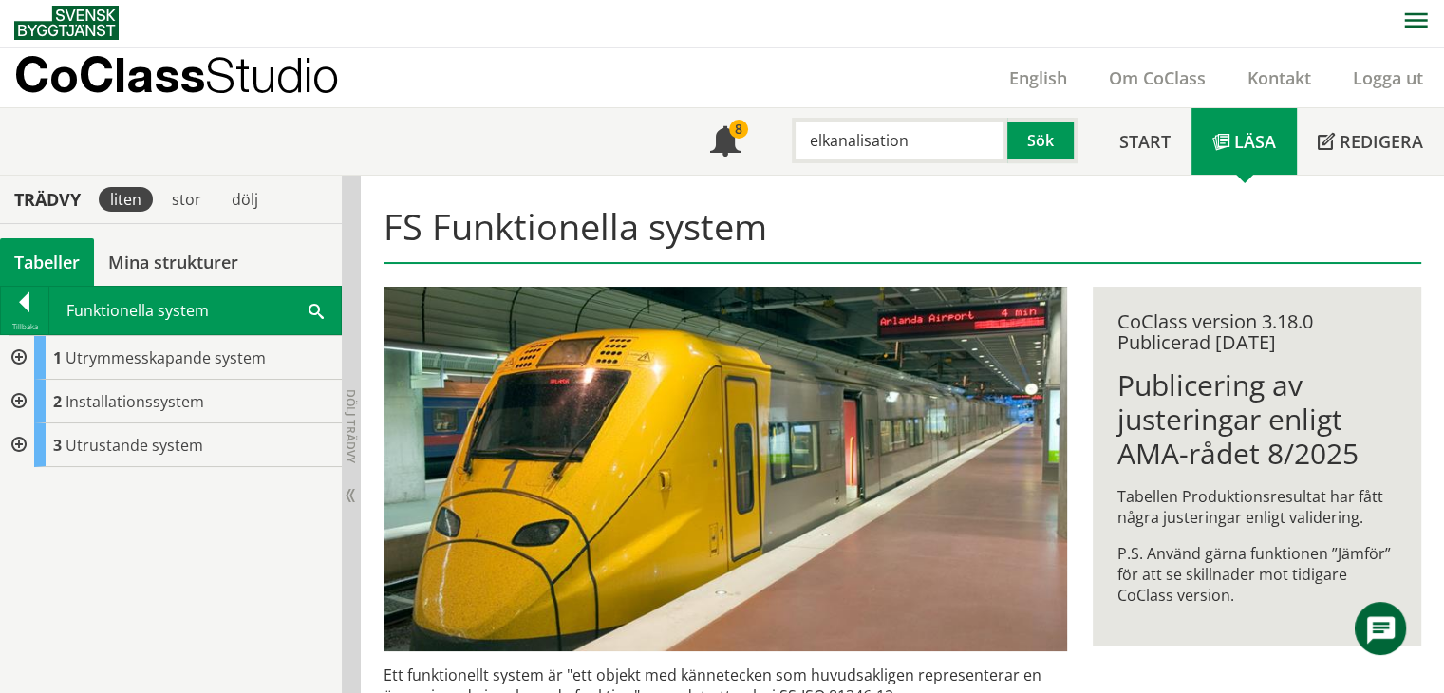
click at [23, 443] on div at bounding box center [17, 446] width 34 height 44
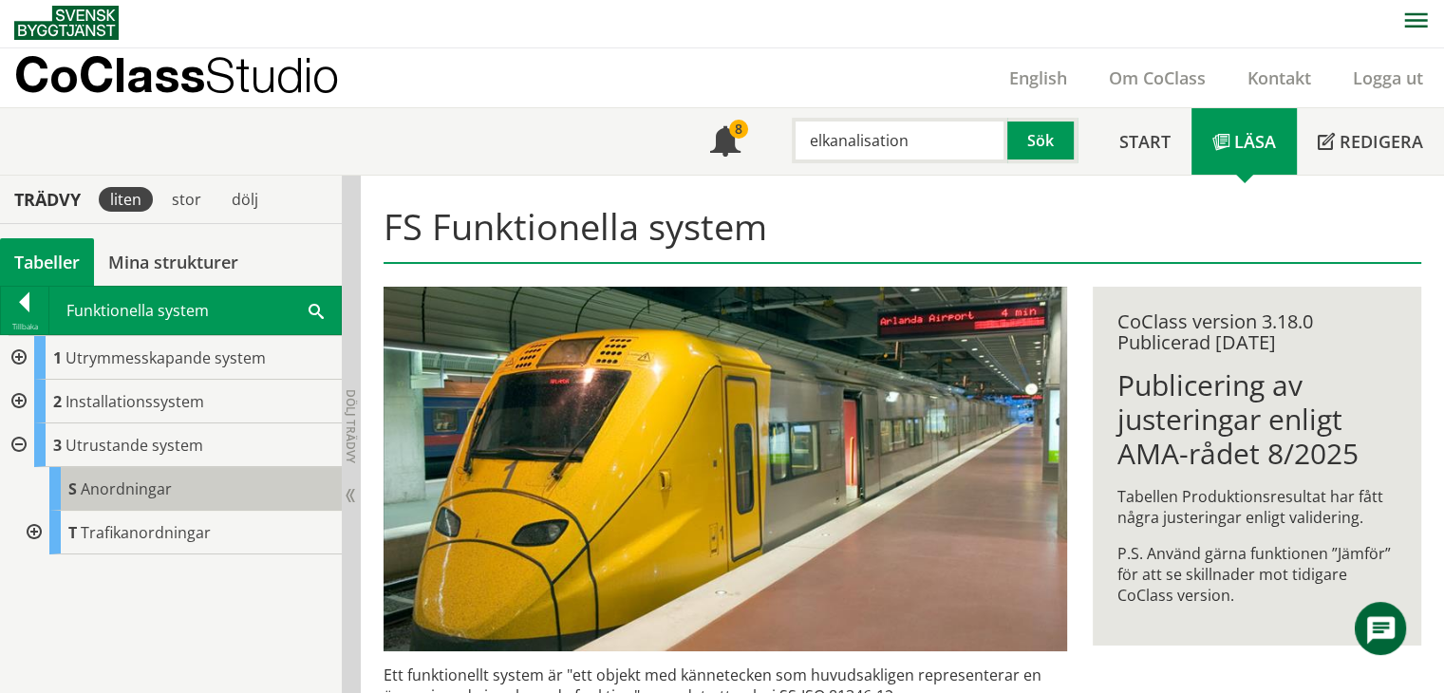
click at [89, 495] on span "Anordningar" at bounding box center [126, 489] width 91 height 21
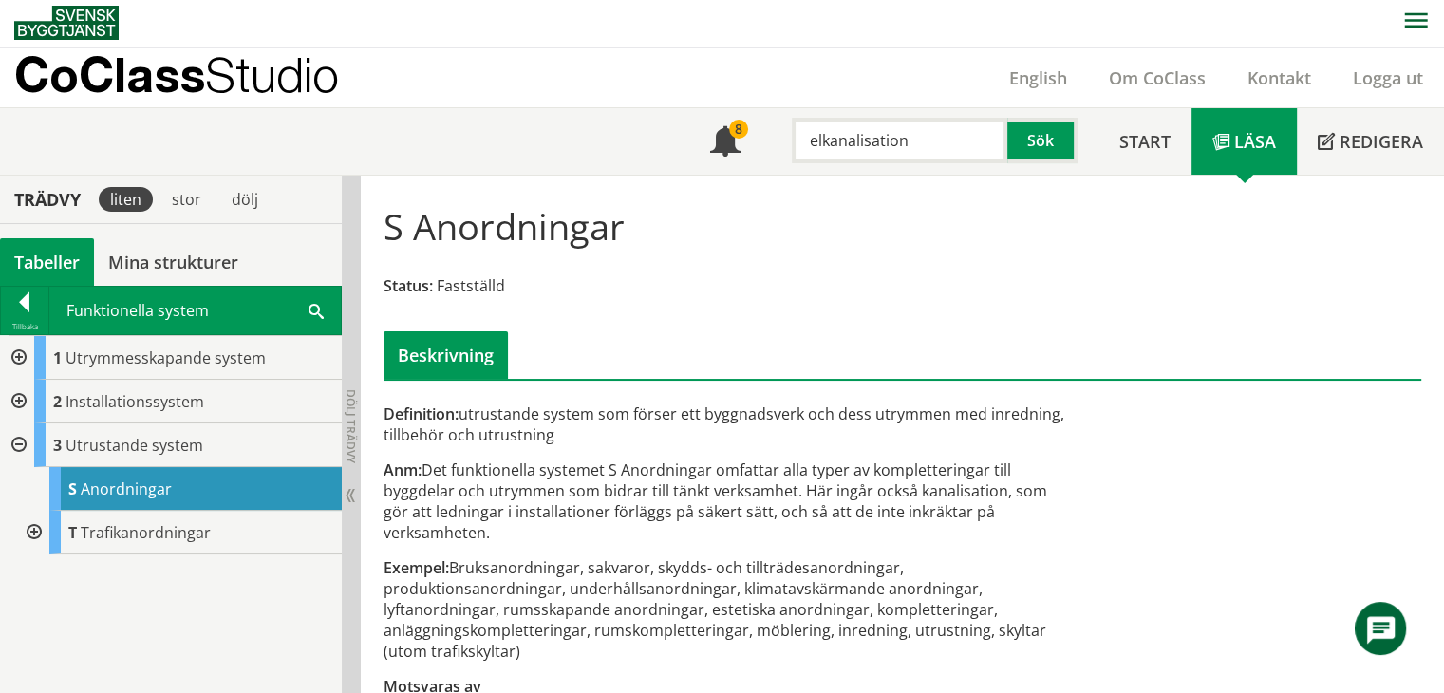
click at [746, 627] on div "Exempel: Bruksanordningar, sakvaror, skydds- och tillträdesanordningar, produkt…" at bounding box center [726, 609] width 684 height 104
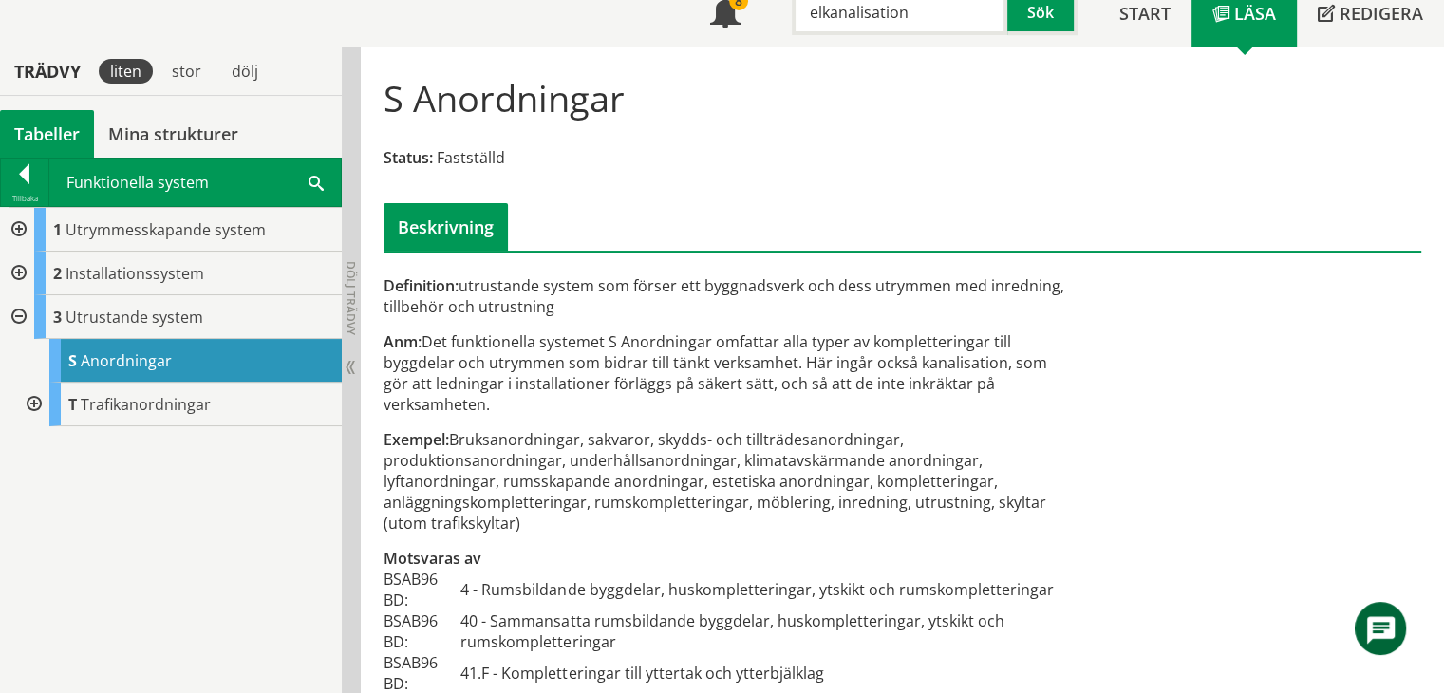
scroll to position [141, 0]
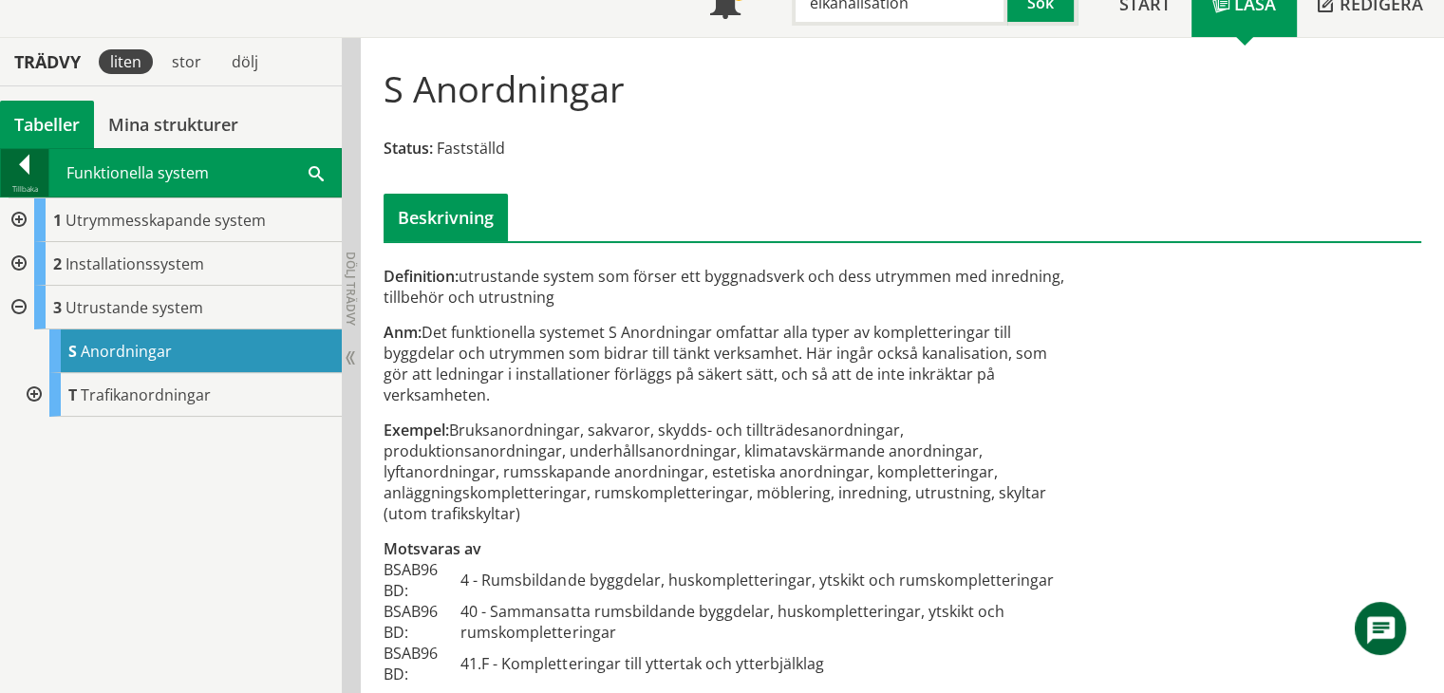
click at [24, 155] on div at bounding box center [24, 168] width 47 height 27
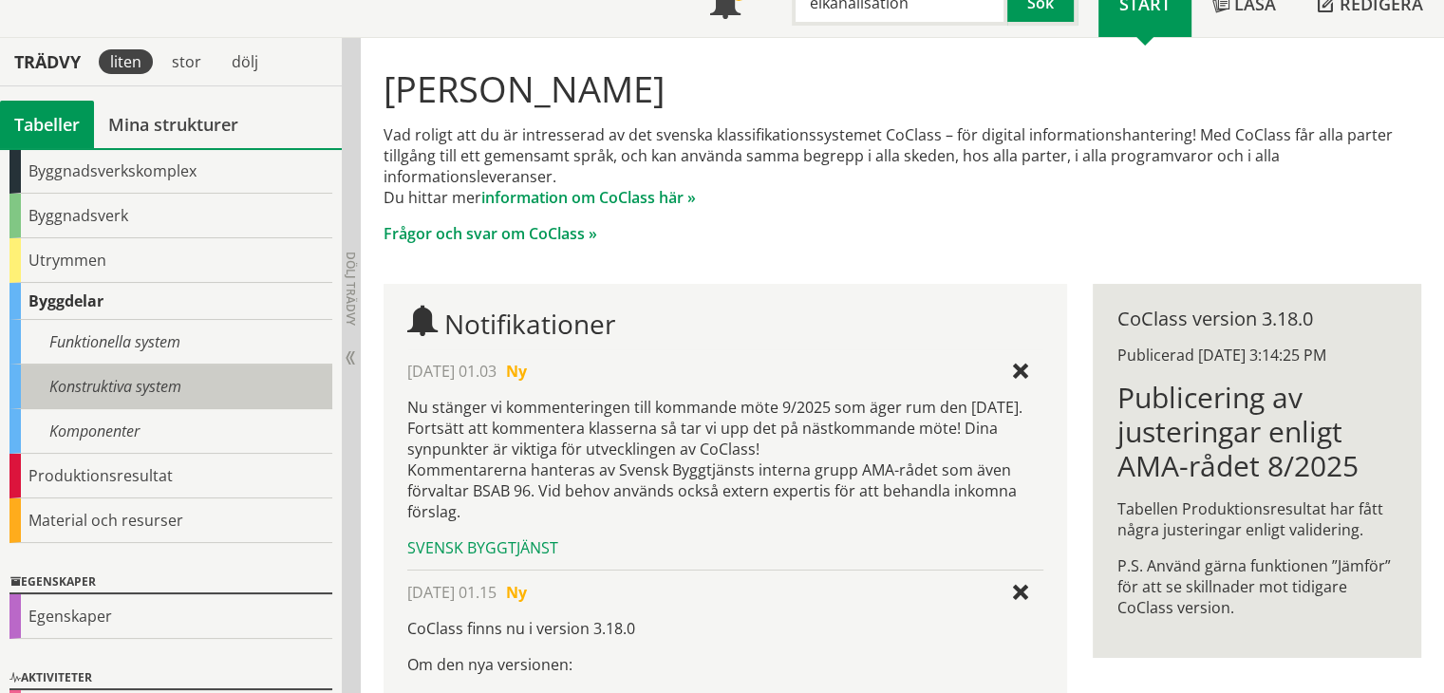
click at [80, 389] on div "Konstruktiva system" at bounding box center [170, 387] width 323 height 45
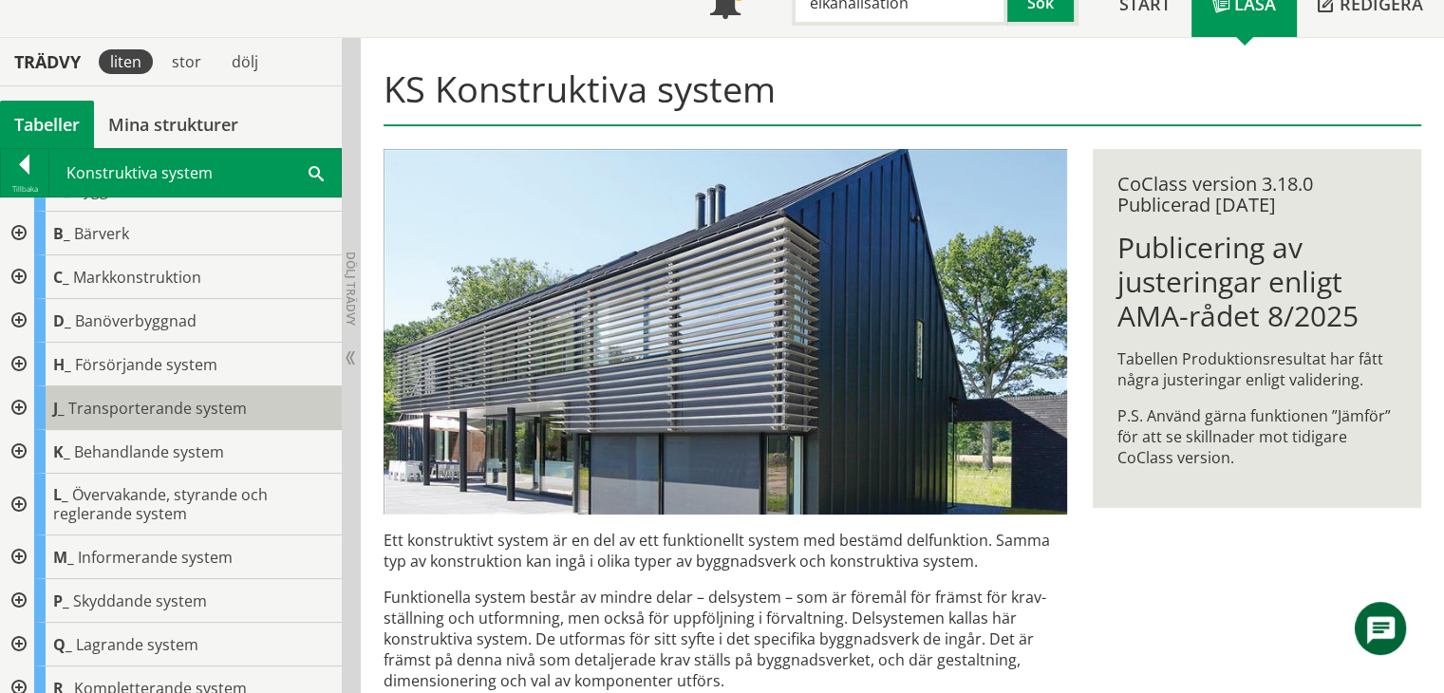
scroll to position [46, 0]
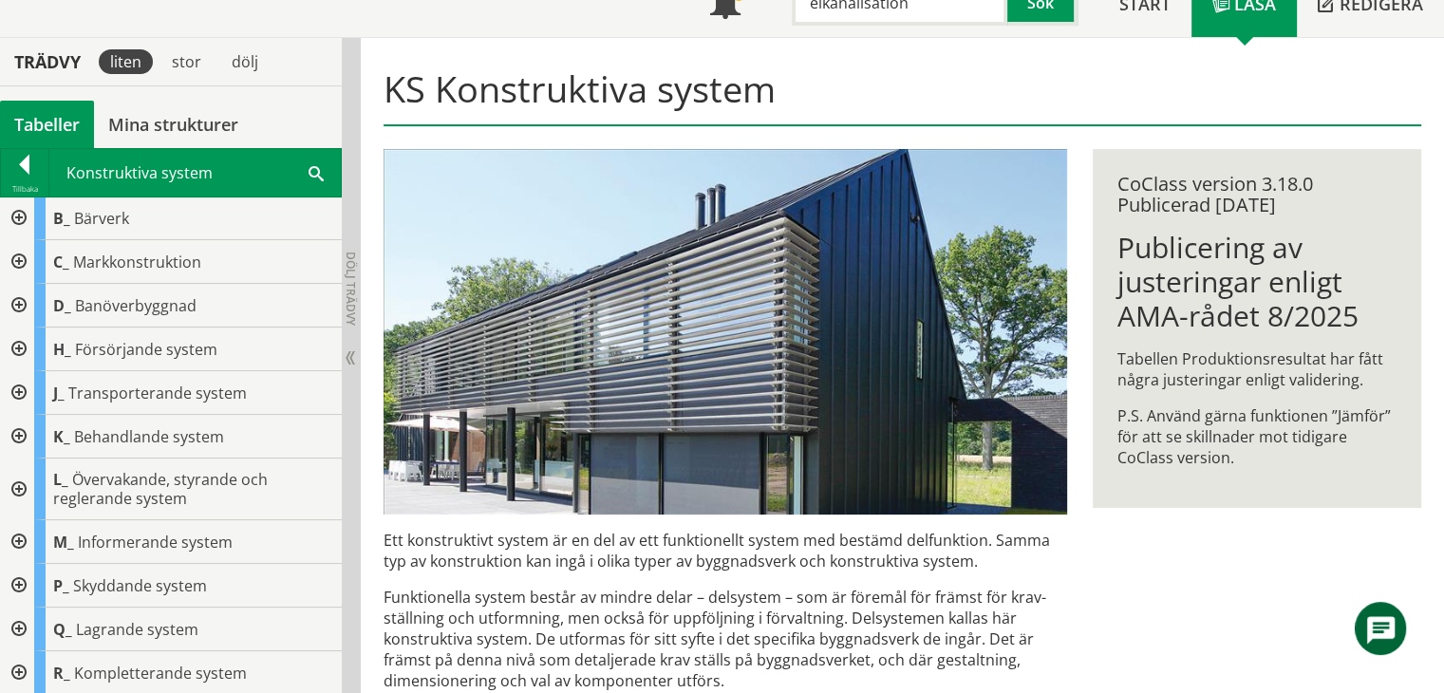
click at [17, 589] on div at bounding box center [17, 586] width 34 height 44
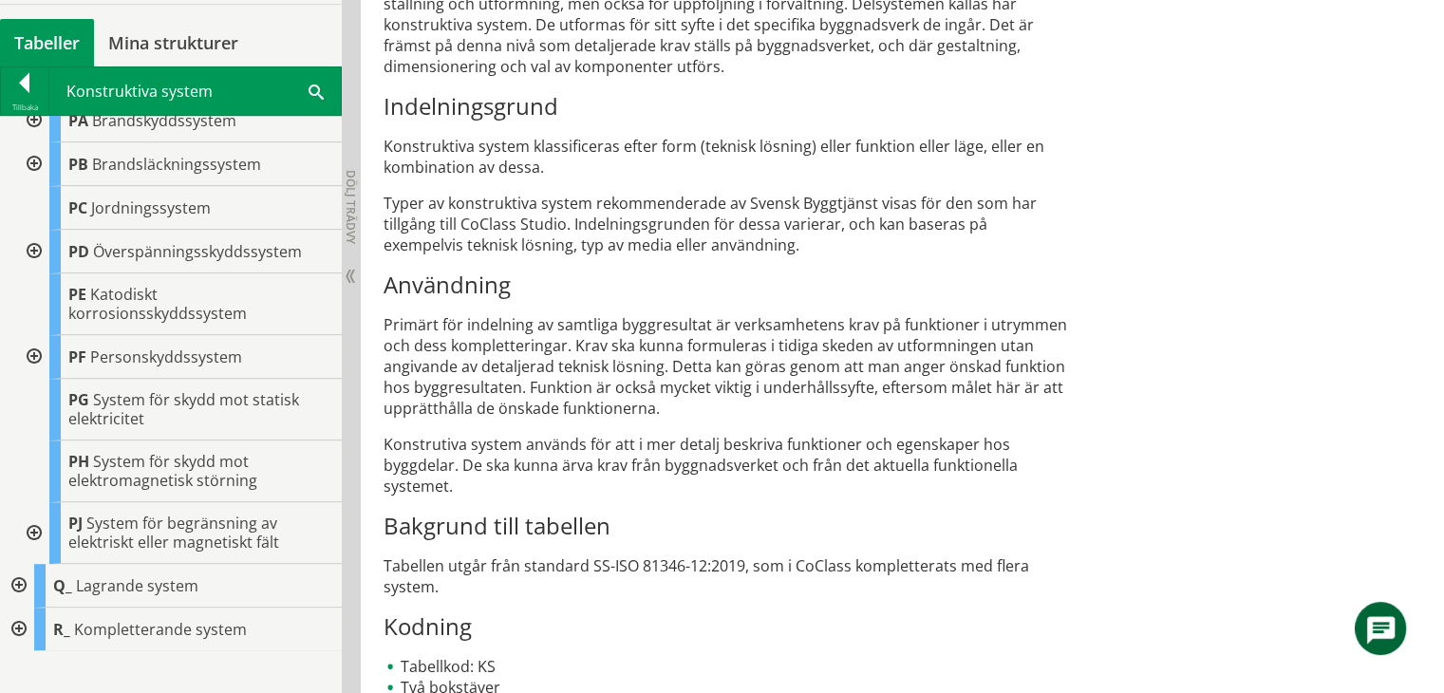
scroll to position [710, 0]
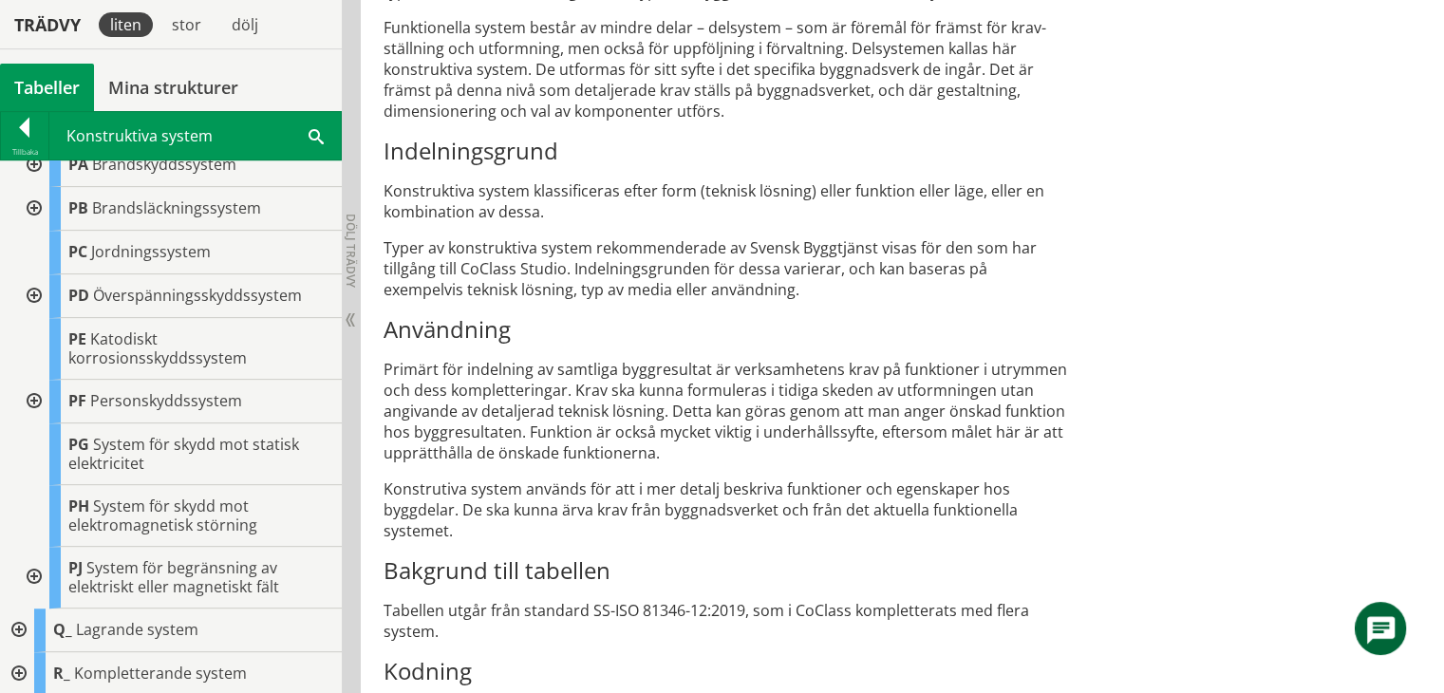
click at [14, 666] on div at bounding box center [17, 674] width 34 height 44
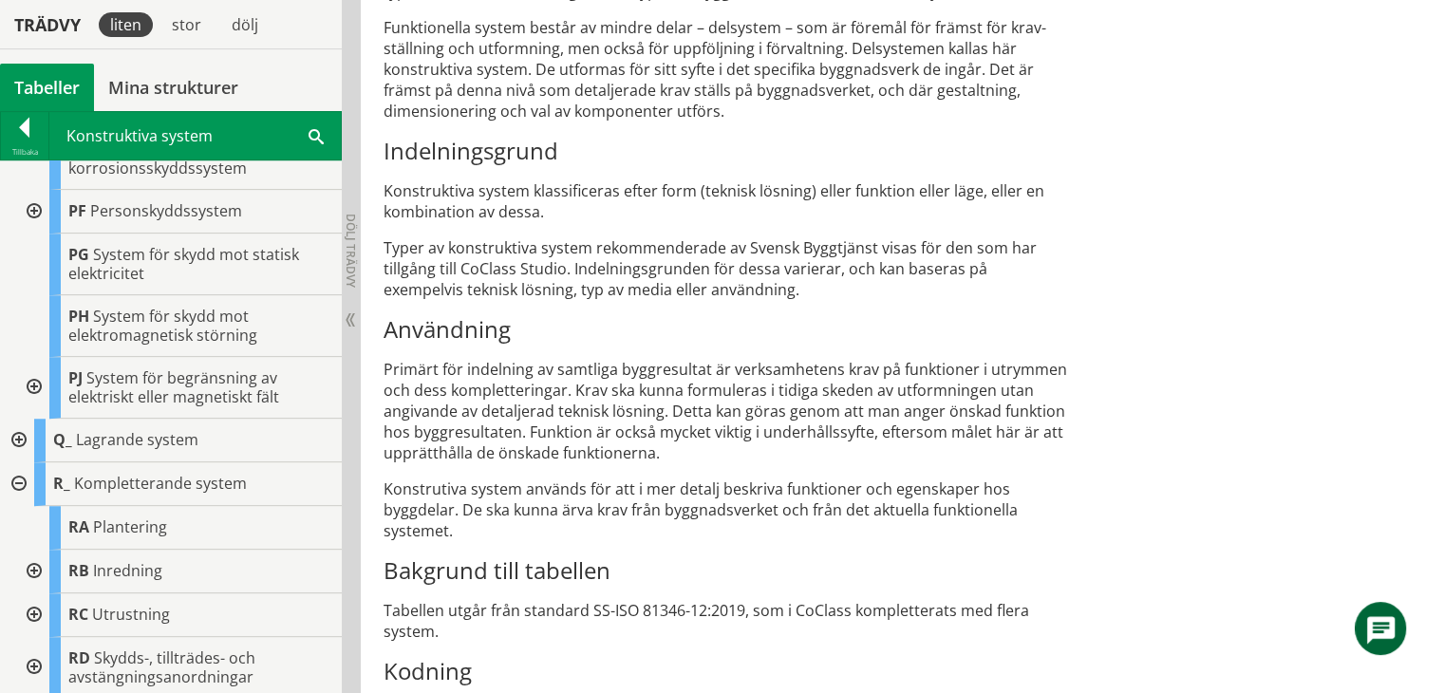
scroll to position [709, 0]
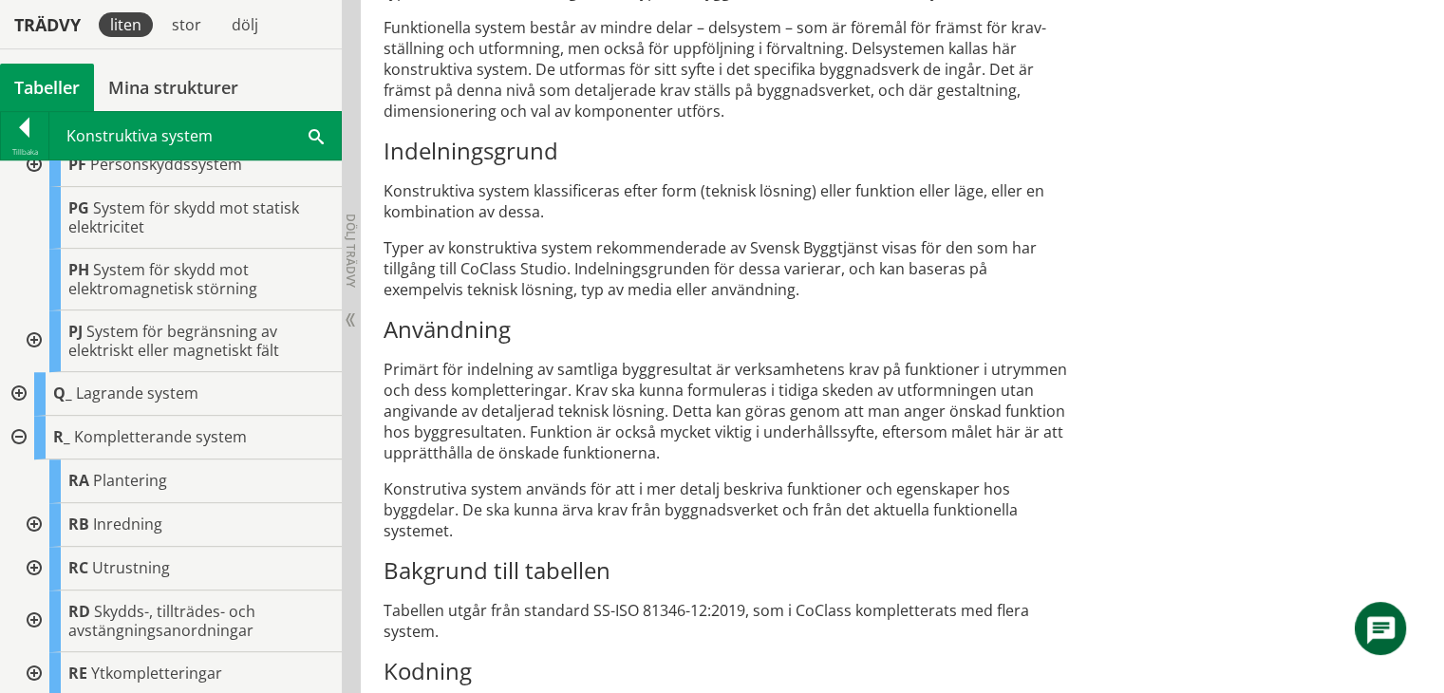
click at [36, 614] on div at bounding box center [32, 622] width 34 height 62
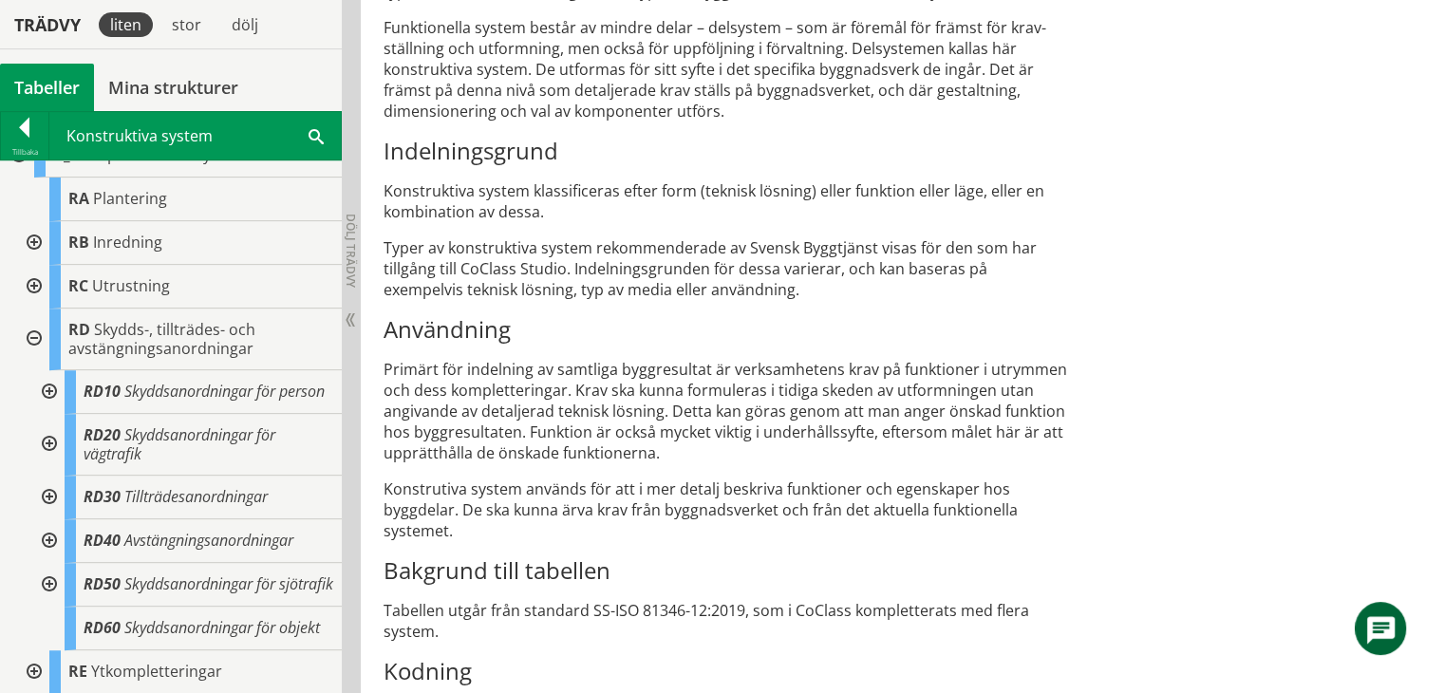
scroll to position [1043, 0]
click at [47, 370] on div at bounding box center [47, 392] width 34 height 44
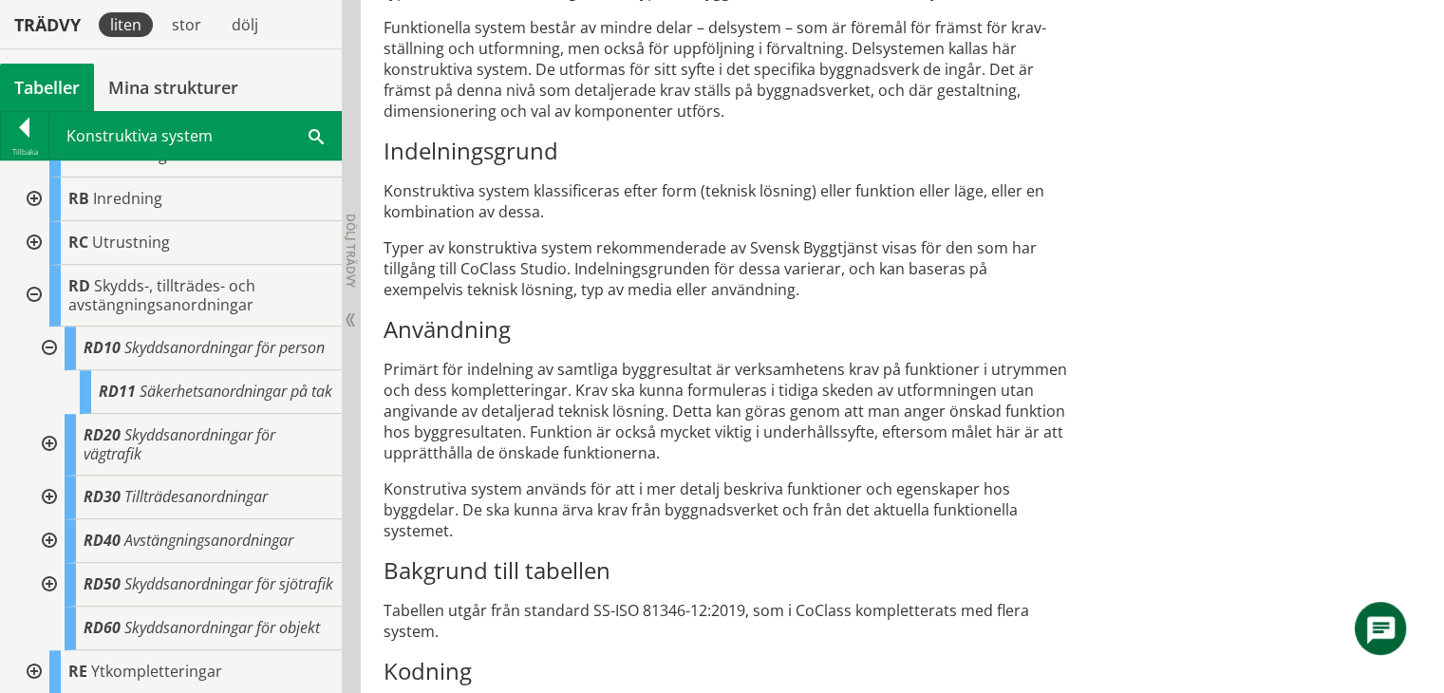
scroll to position [1104, 0]
click at [46, 414] on div at bounding box center [47, 445] width 34 height 62
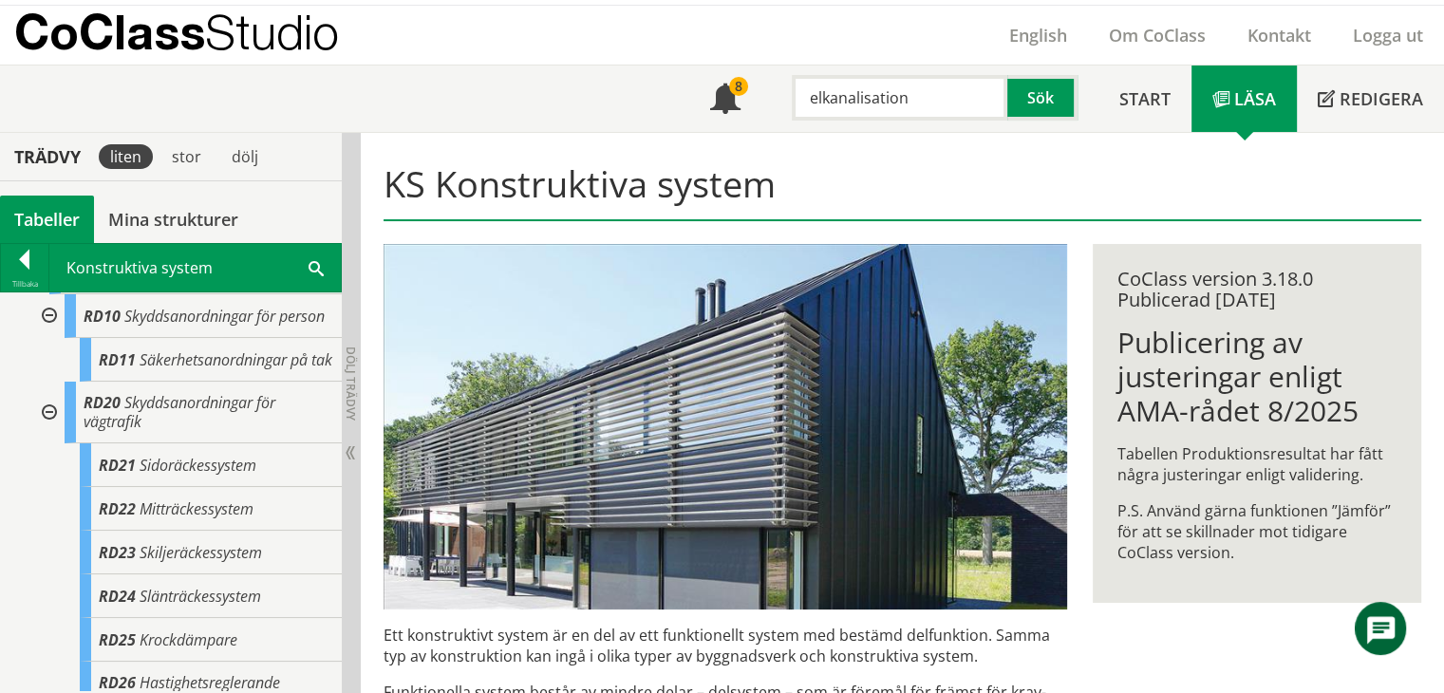
scroll to position [0, 0]
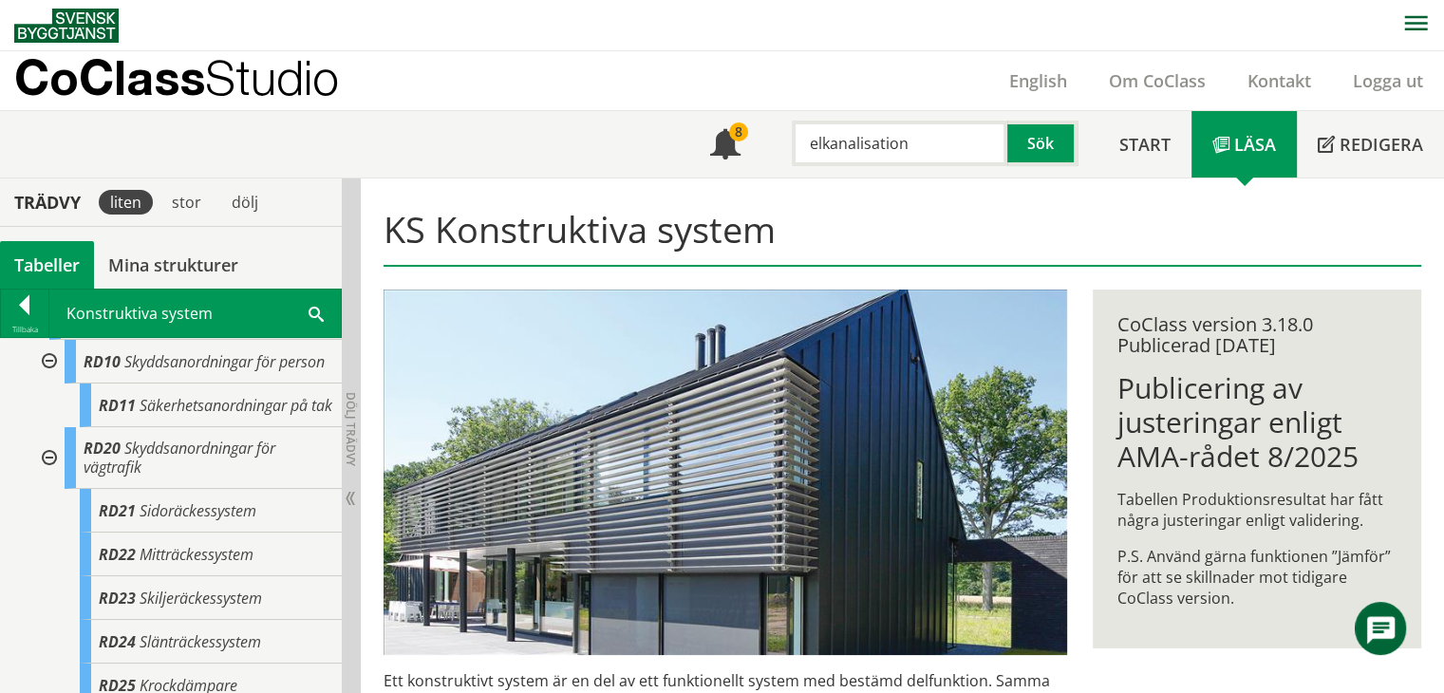
drag, startPoint x: 820, startPoint y: 138, endPoint x: 801, endPoint y: 149, distance: 22.1
click at [801, 149] on input "elkanalisation" at bounding box center [900, 144] width 216 height 46
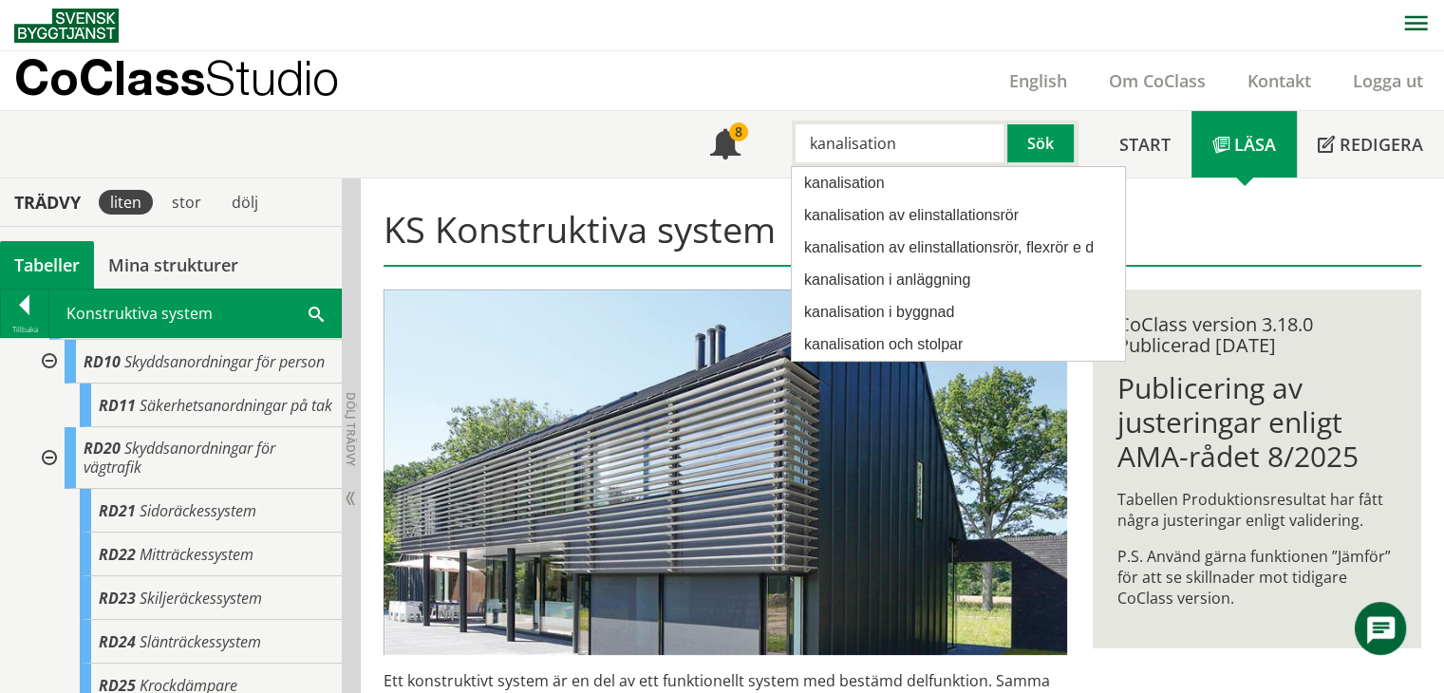
type input "kanalisation"
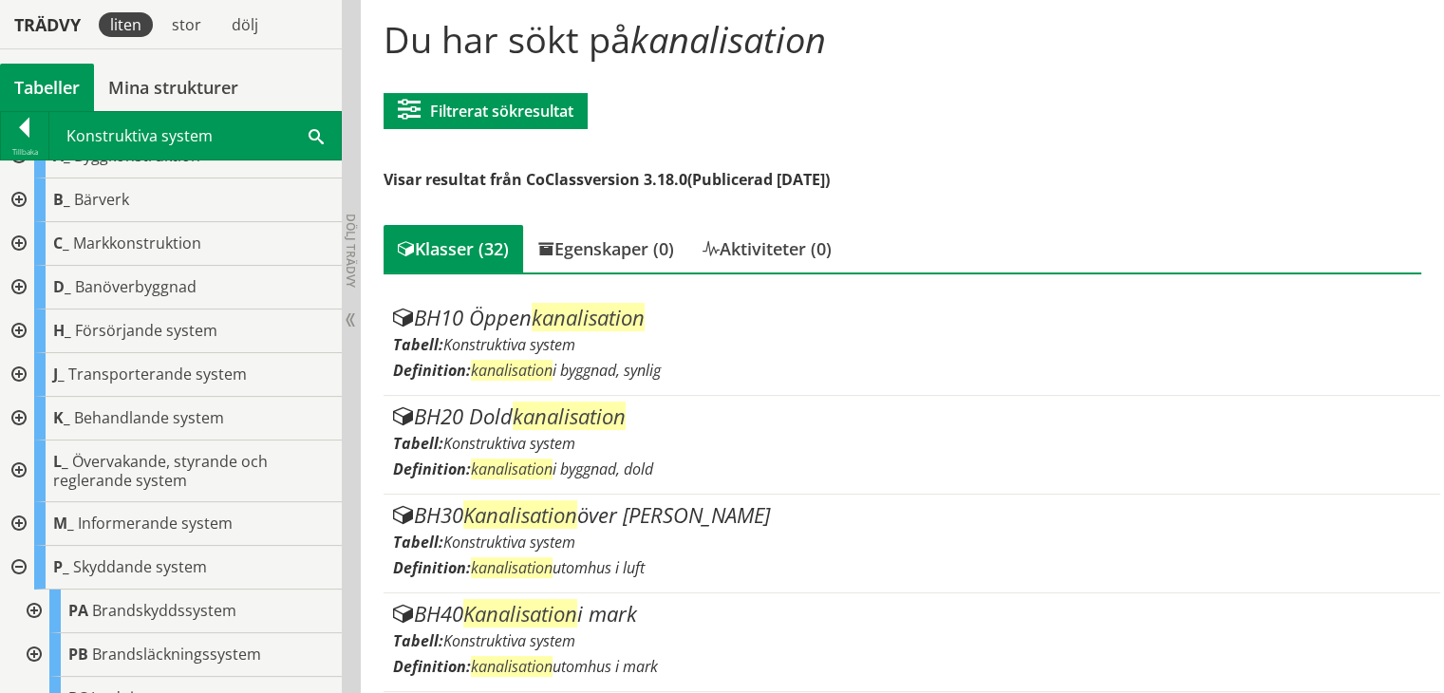
scroll to position [7, 0]
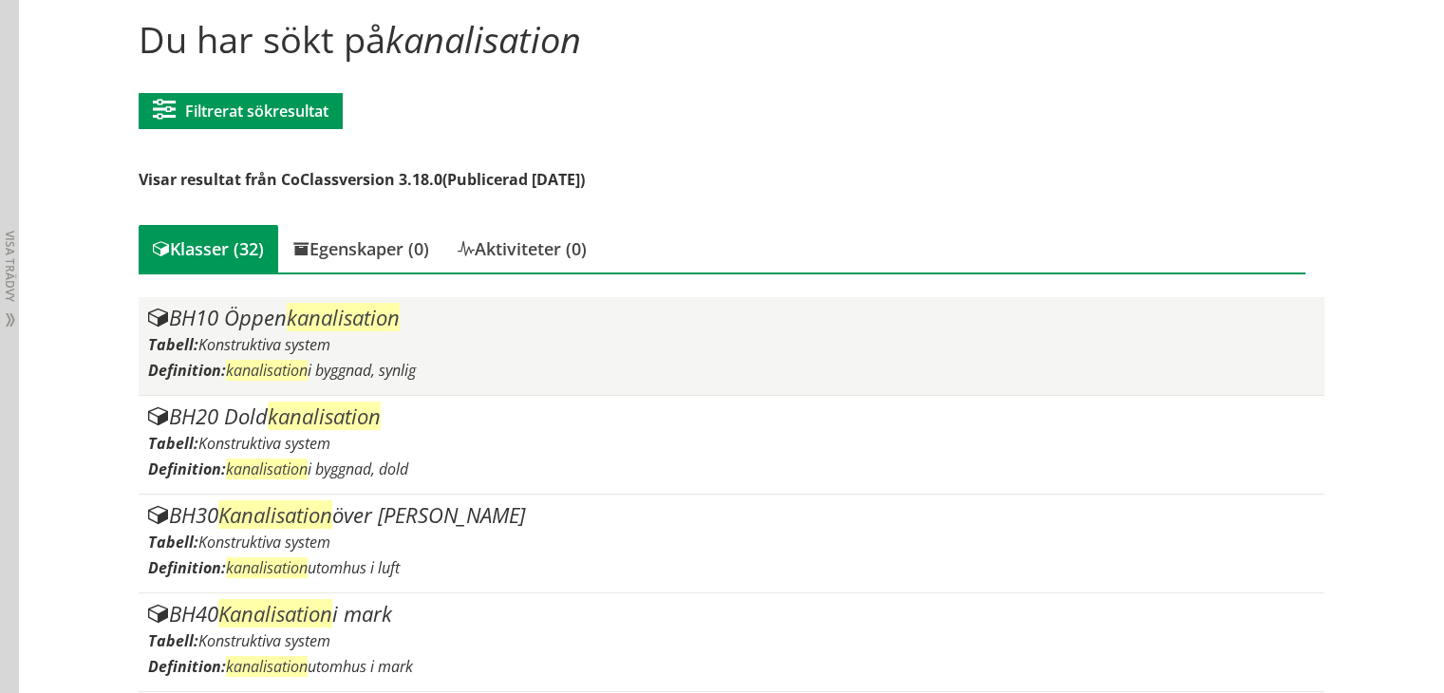
drag, startPoint x: 247, startPoint y: 324, endPoint x: 276, endPoint y: 324, distance: 29.4
click at [276, 324] on div "BH10 Öppen kanalisation" at bounding box center [731, 318] width 1167 height 23
click at [277, 317] on div "BH10 Öppen kanalisation" at bounding box center [731, 318] width 1167 height 23
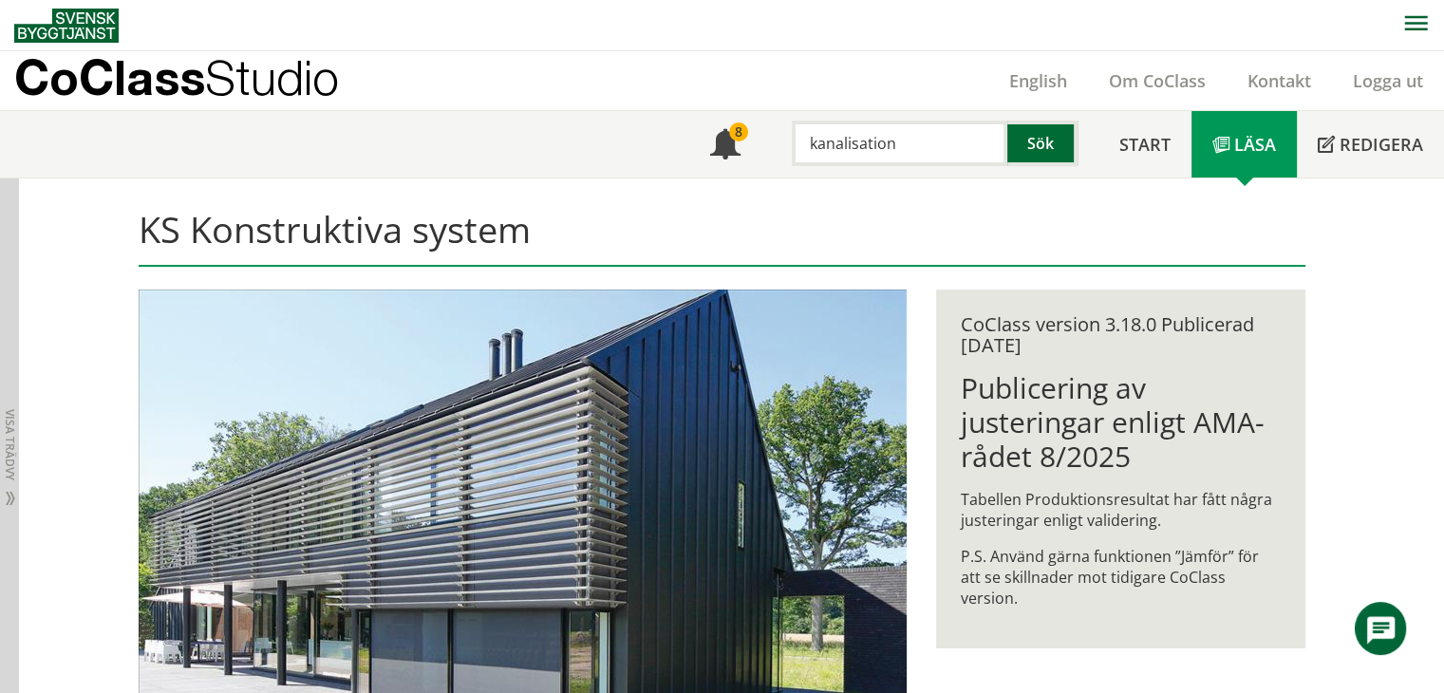
click at [1032, 139] on button "Sök" at bounding box center [1042, 144] width 70 height 46
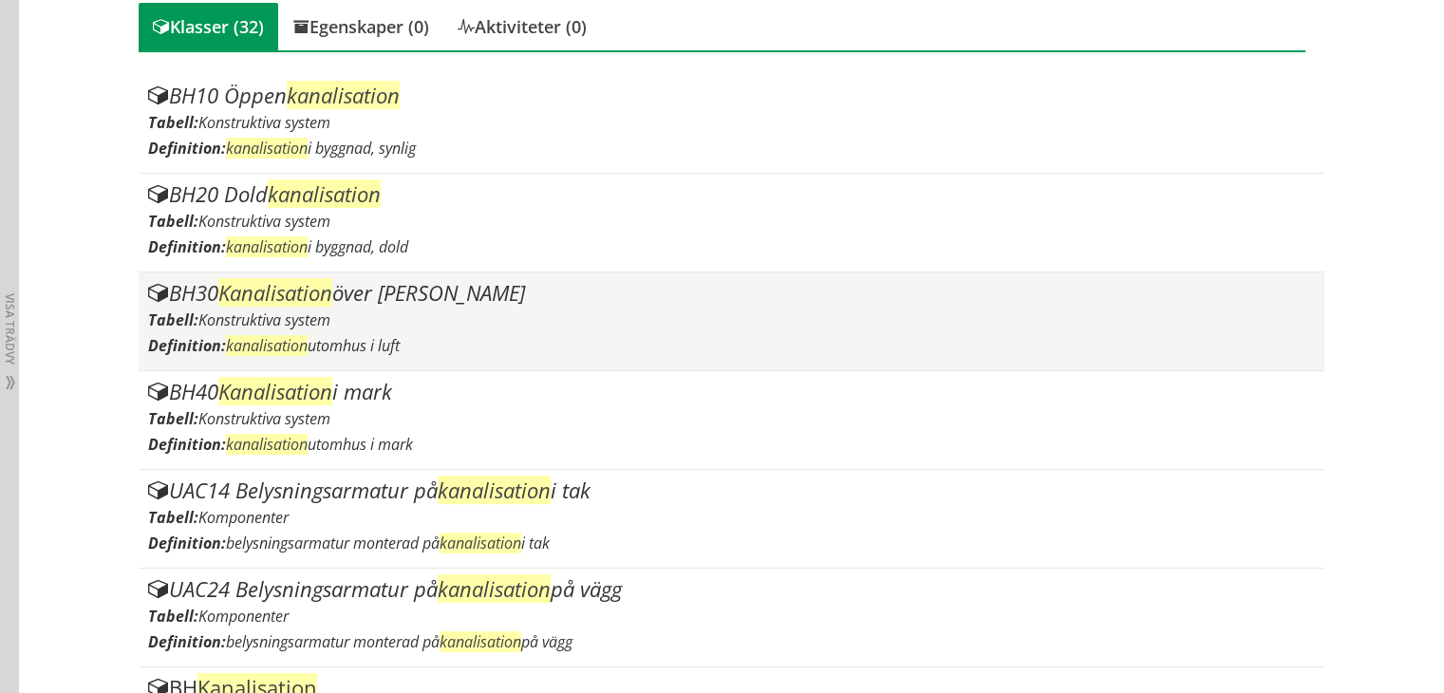
scroll to position [380, 0]
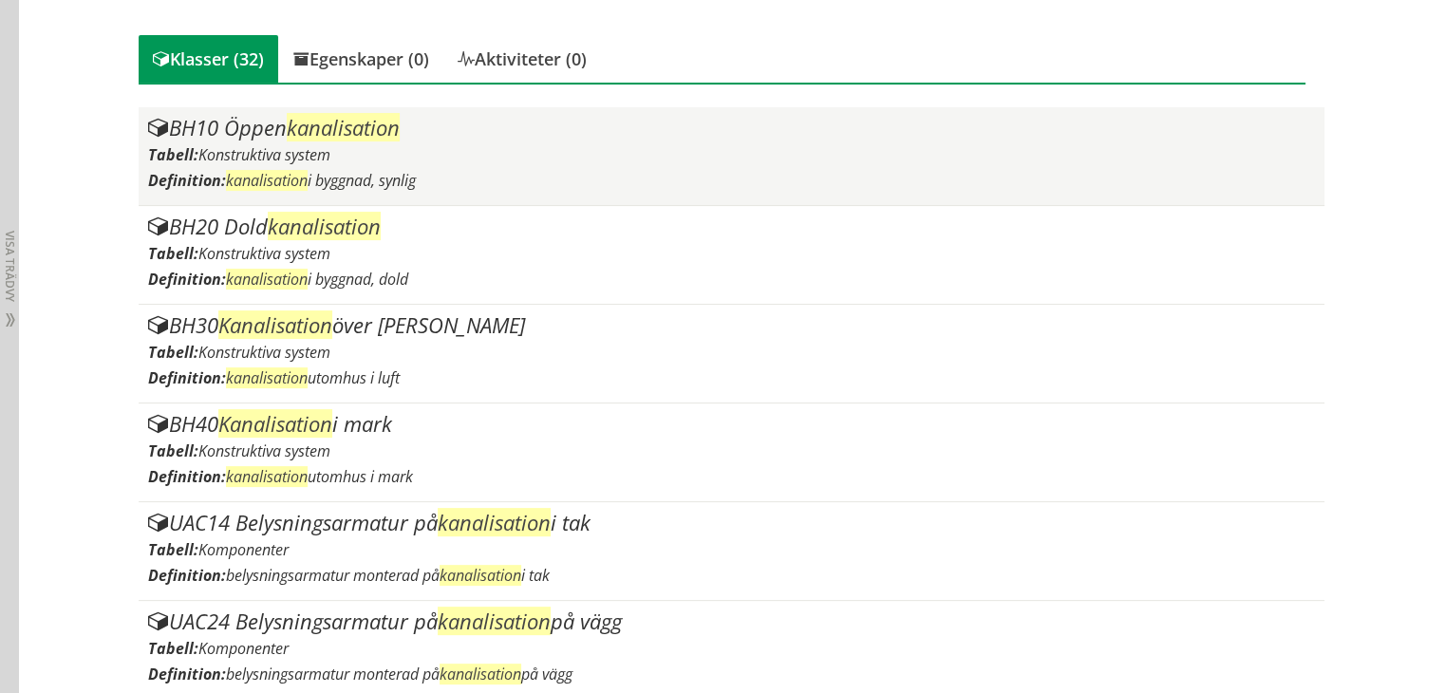
click at [296, 128] on span "kanalisation" at bounding box center [343, 127] width 113 height 28
click at [262, 134] on div "BH10 Öppen kanalisation" at bounding box center [731, 128] width 1167 height 23
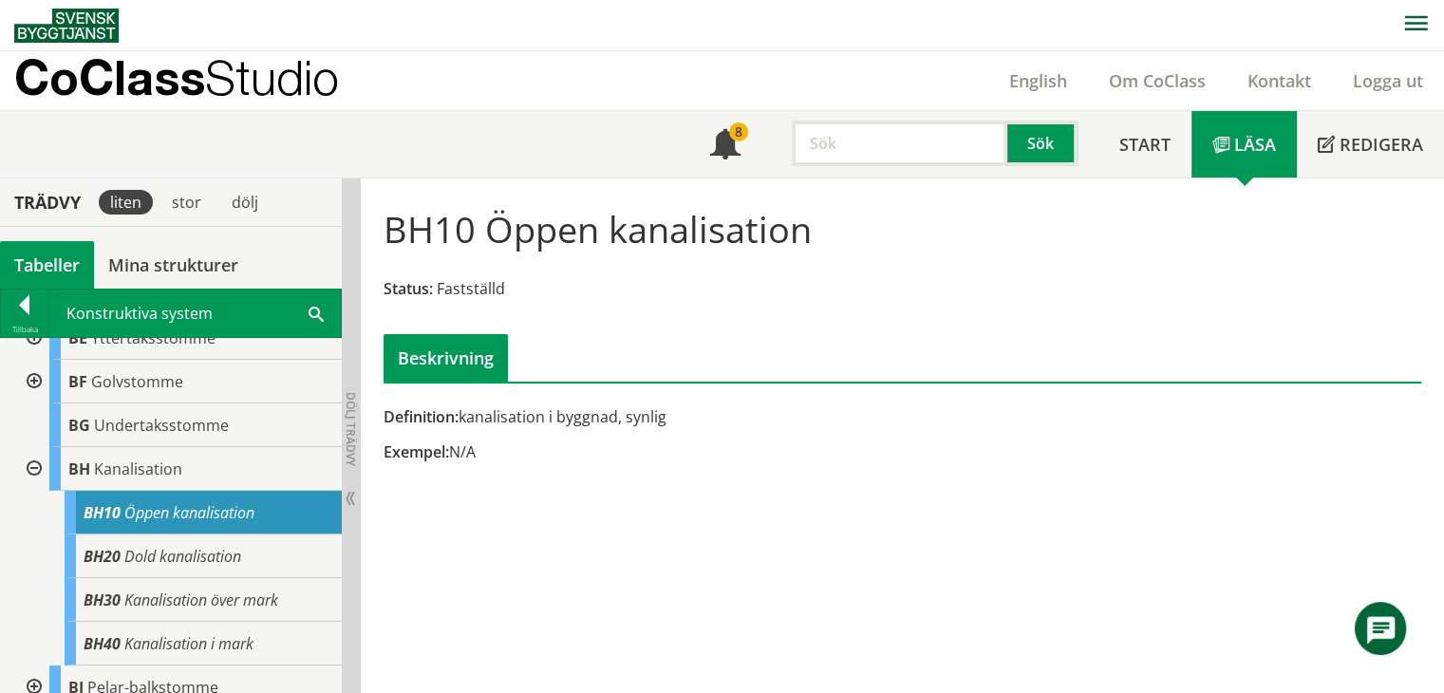
scroll to position [380, 0]
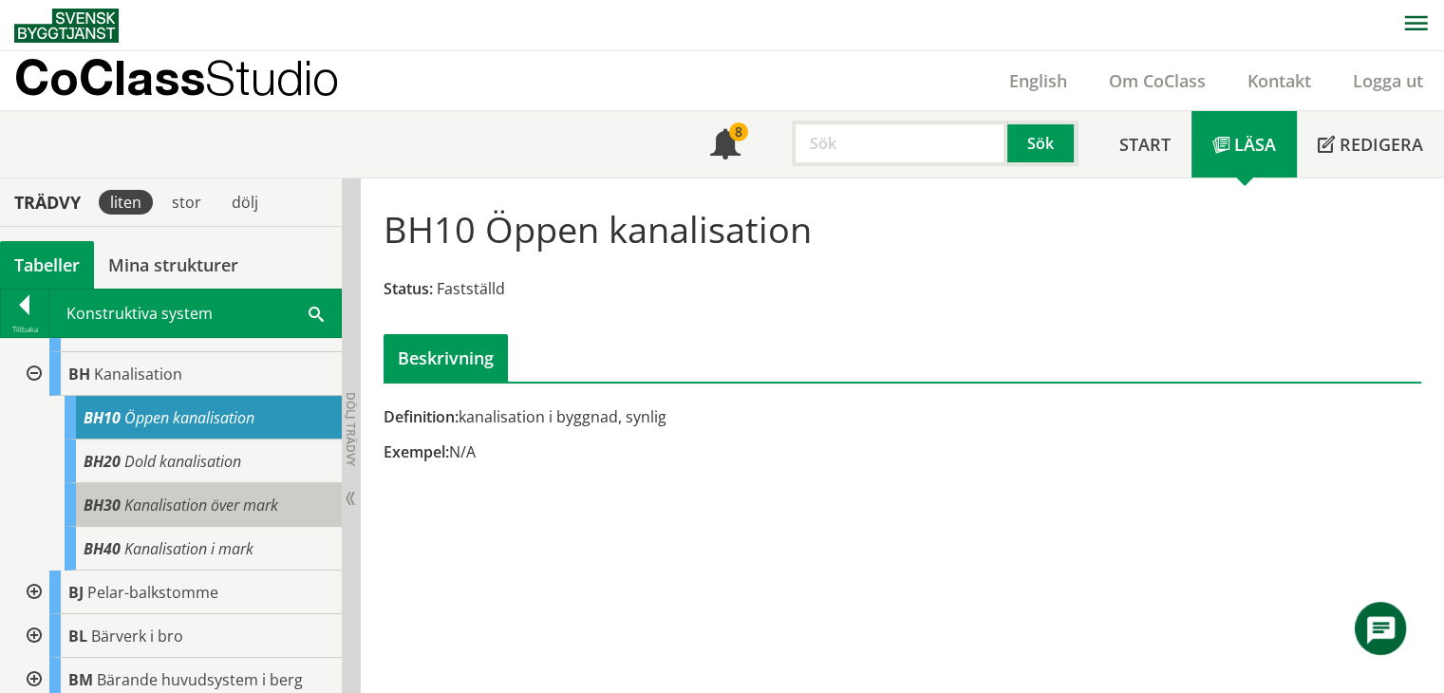
click at [118, 500] on span "BH30" at bounding box center [102, 505] width 37 height 21
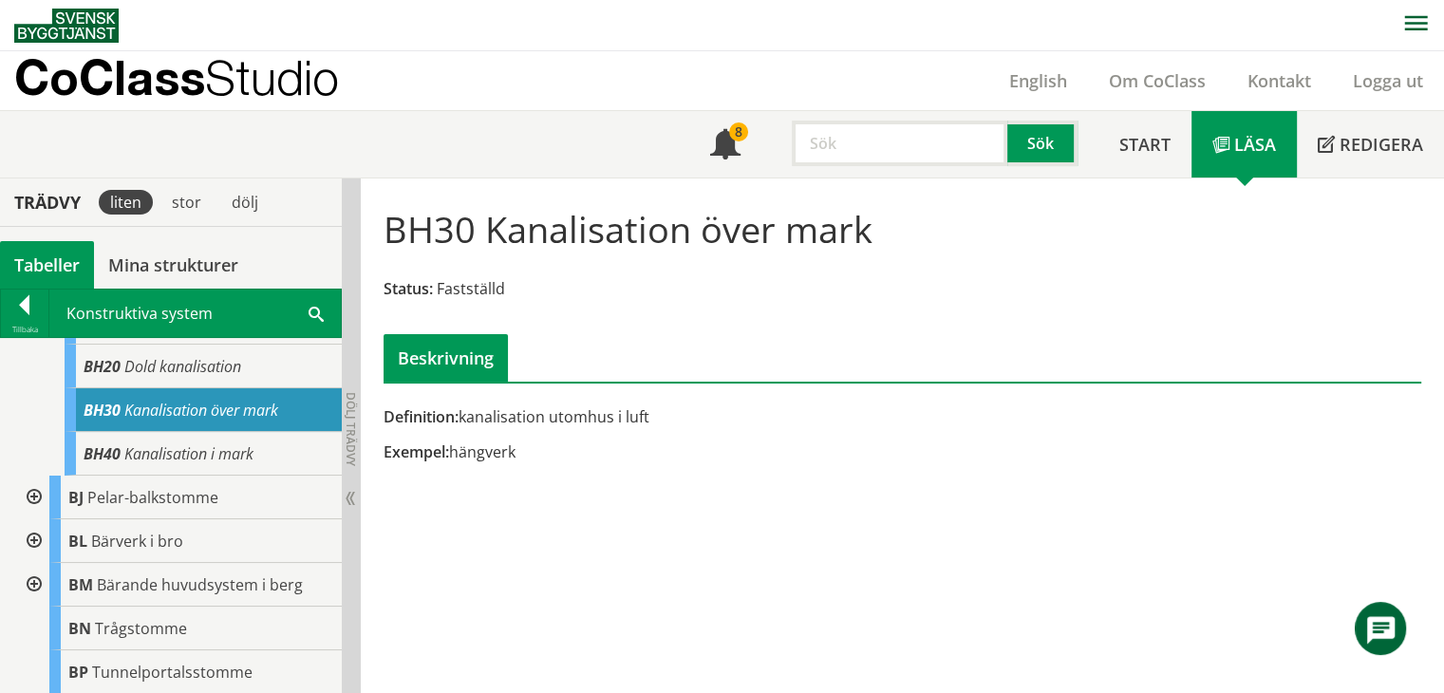
scroll to position [475, 0]
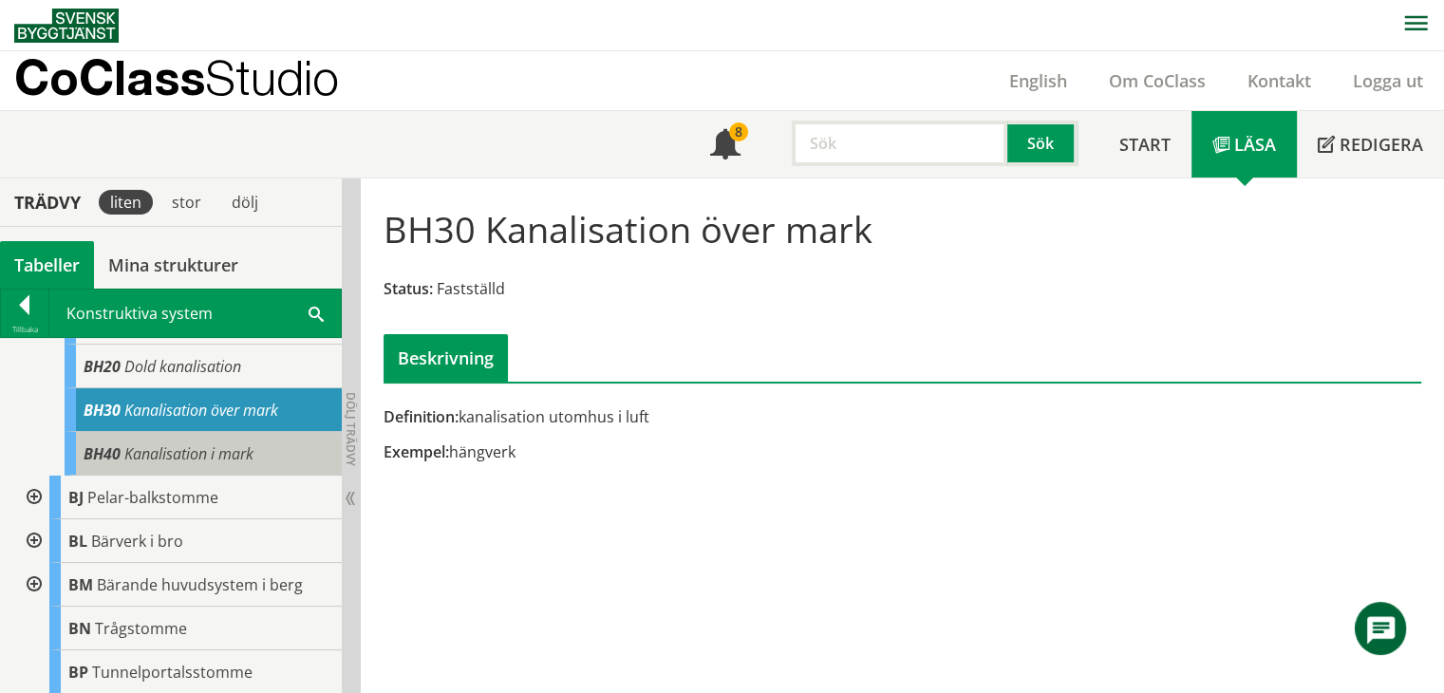
click at [127, 445] on span "Kanalisation i mark" at bounding box center [188, 453] width 129 height 21
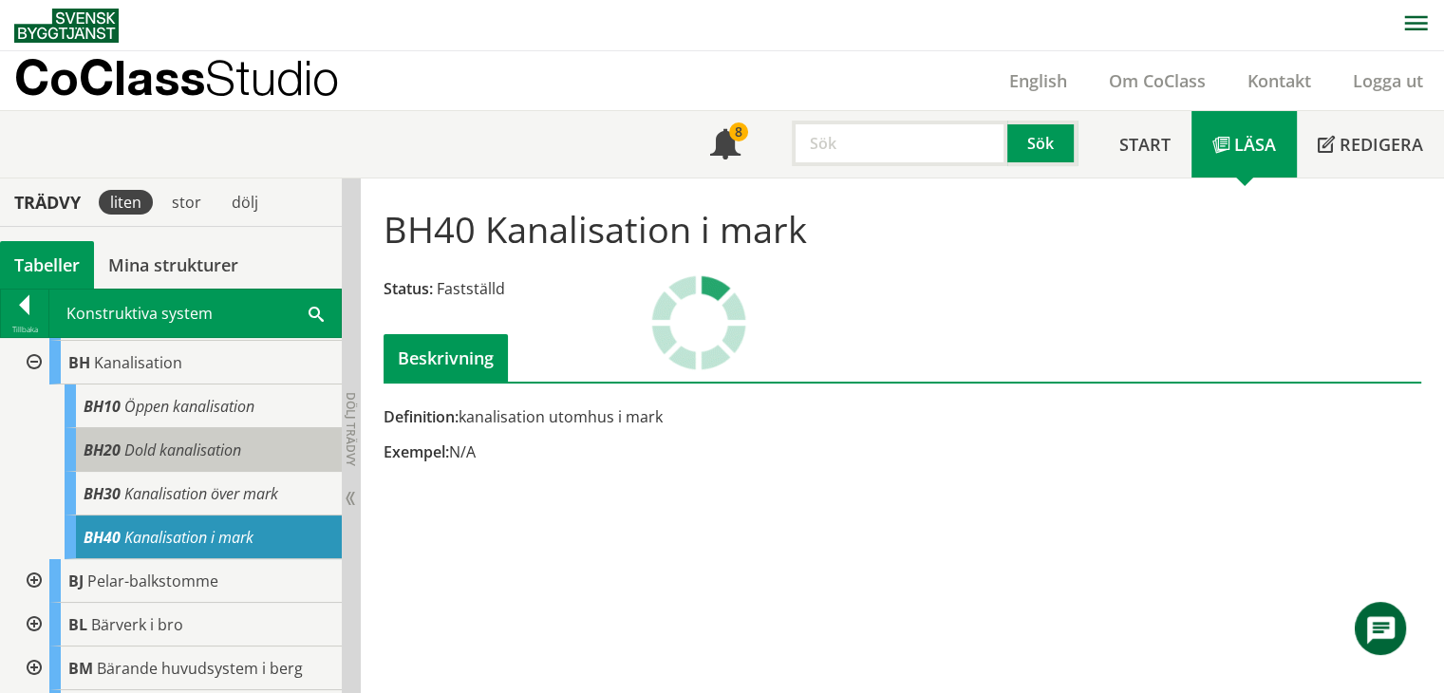
scroll to position [380, 0]
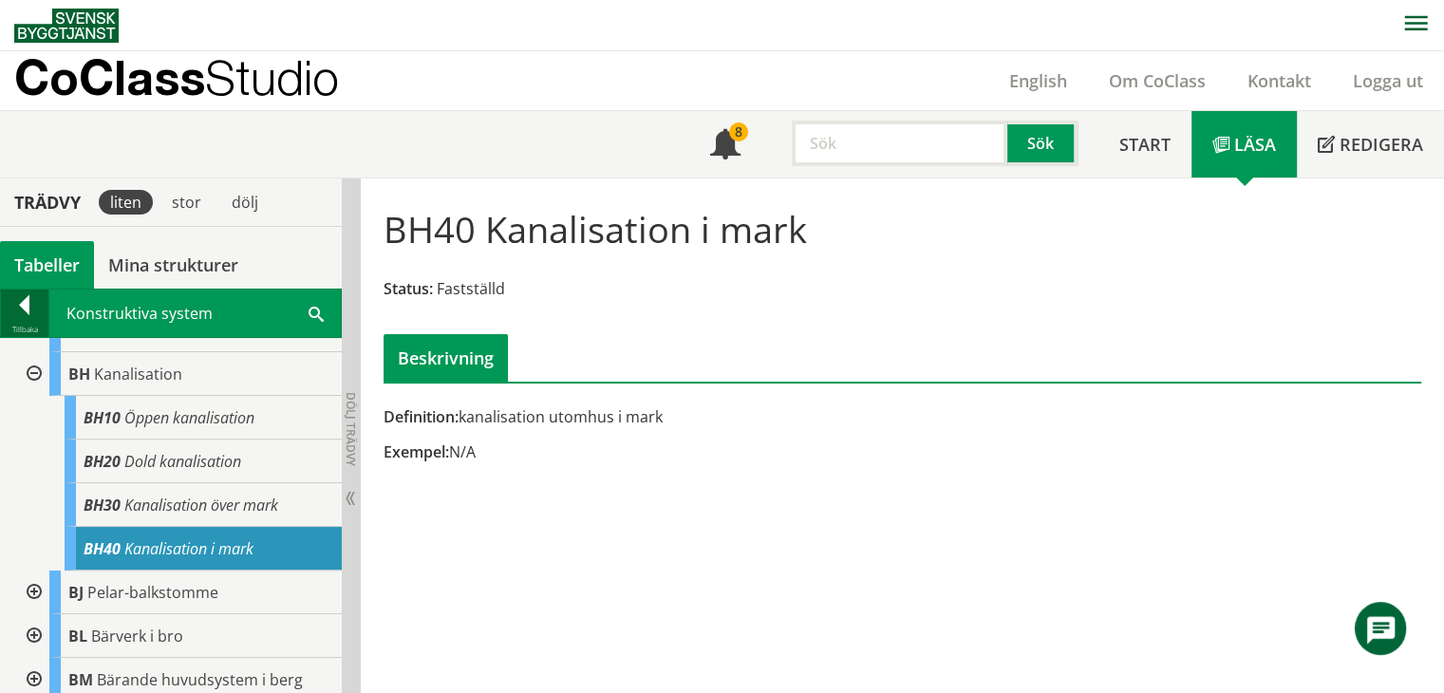
click at [37, 317] on div at bounding box center [24, 308] width 47 height 27
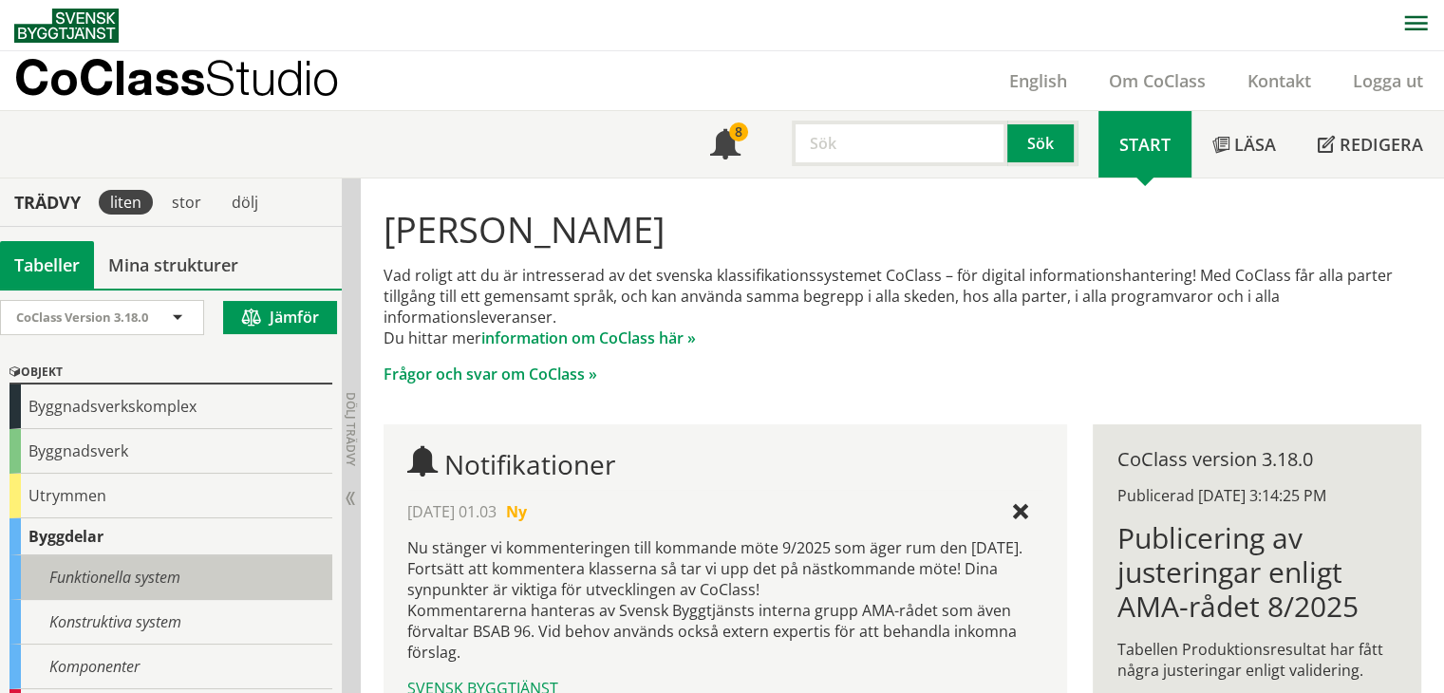
click at [84, 568] on div "Funktionella system" at bounding box center [170, 577] width 323 height 45
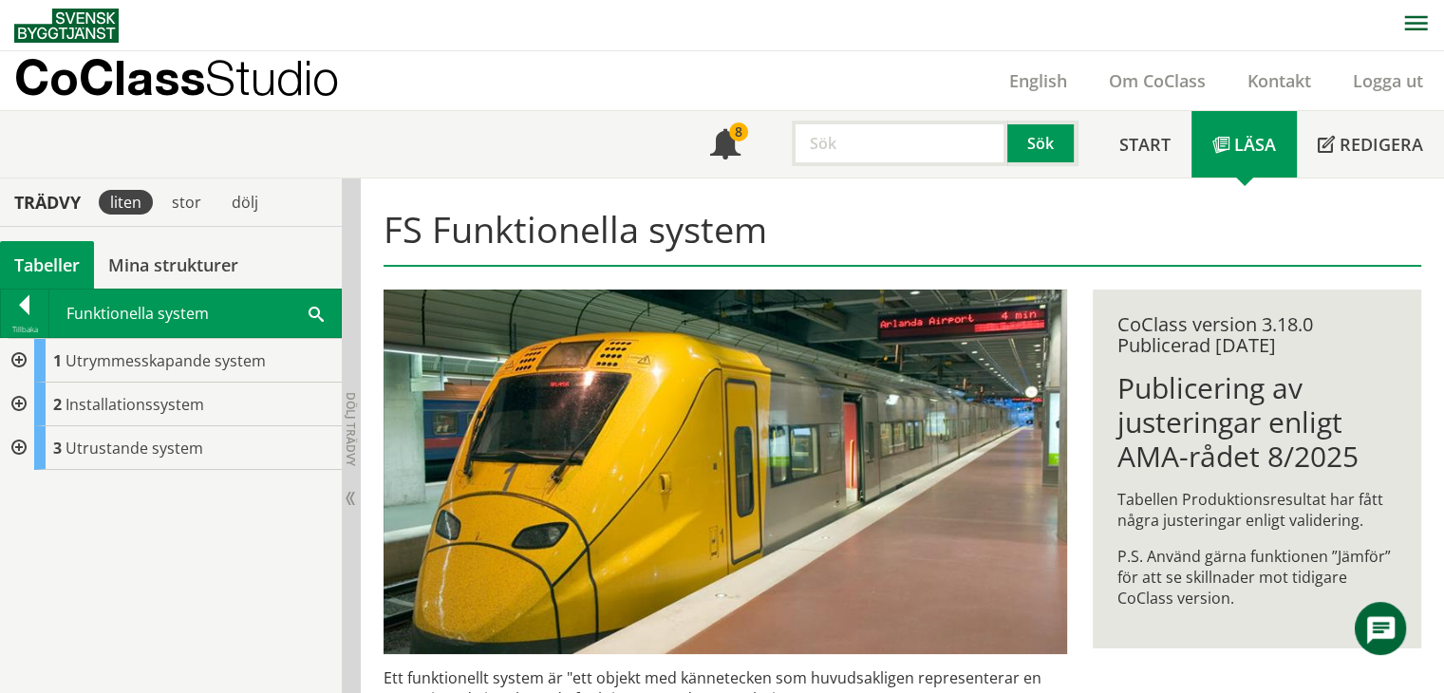
click at [15, 403] on div at bounding box center [17, 405] width 34 height 44
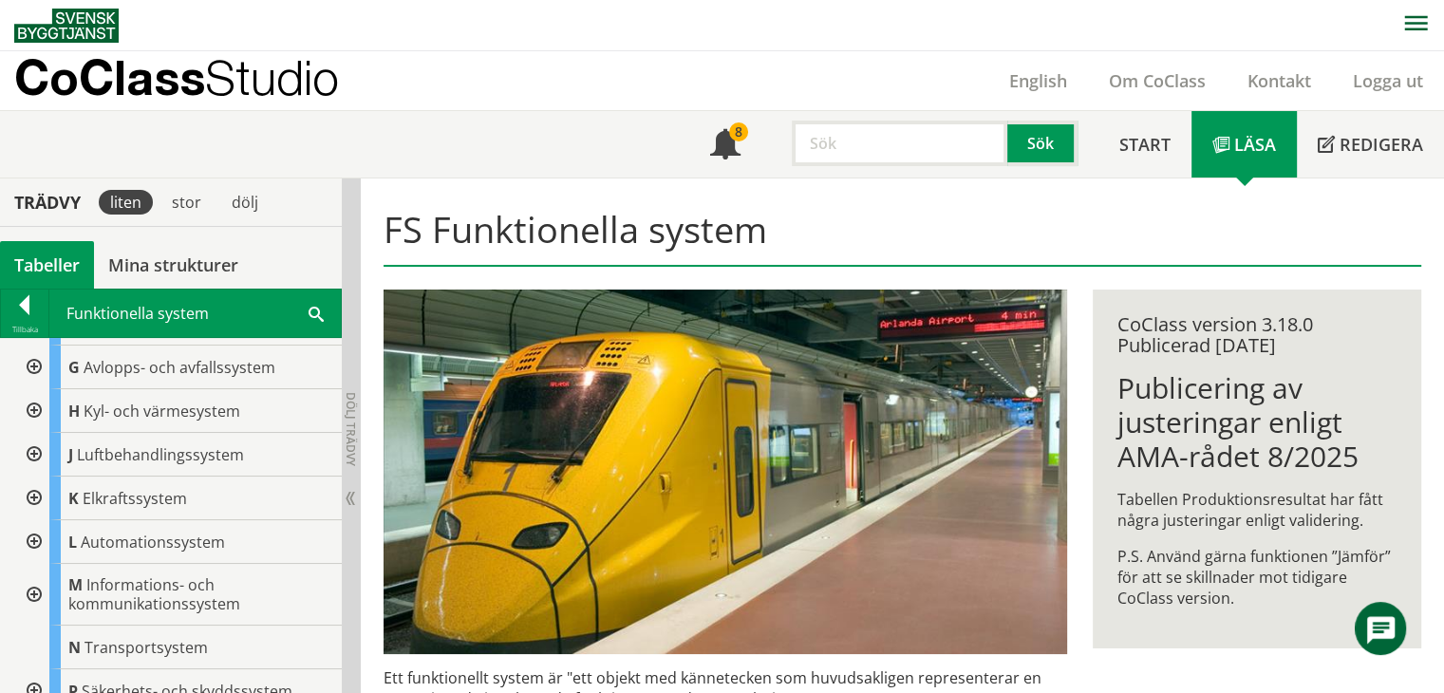
scroll to position [190, 0]
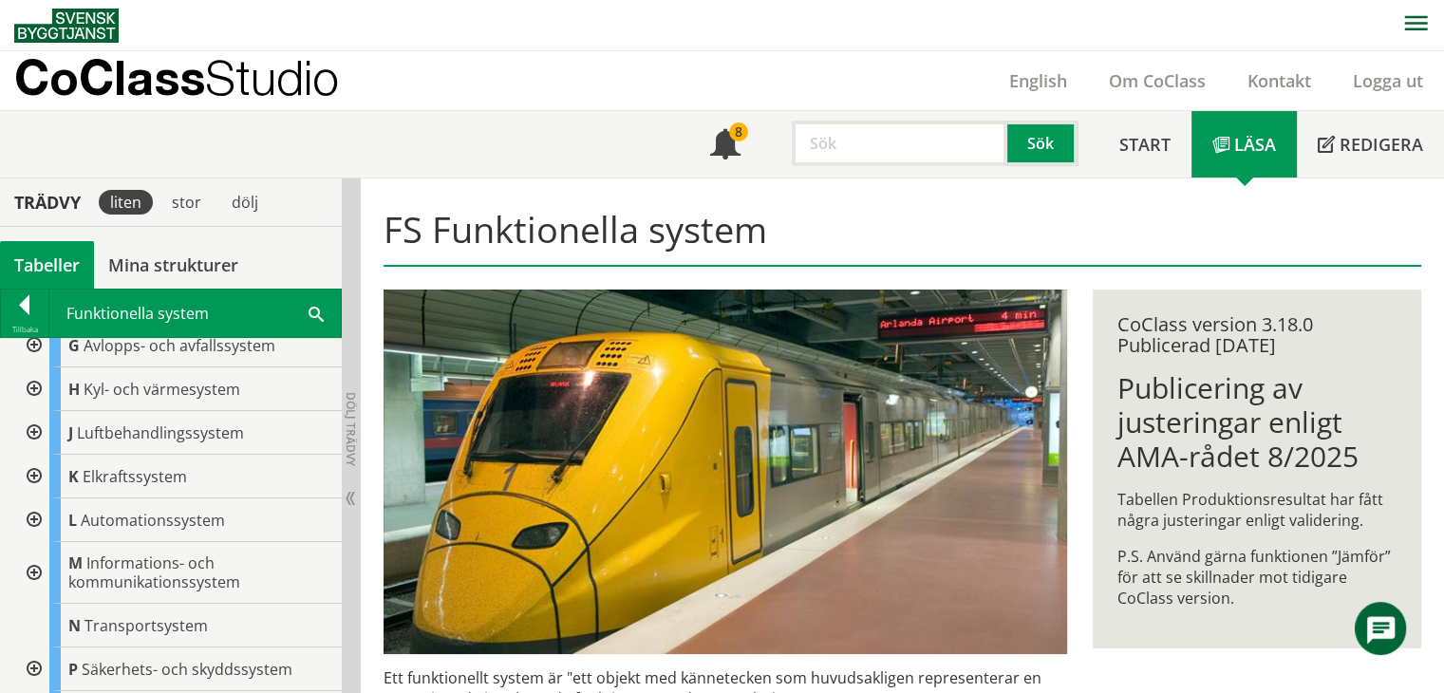
click at [33, 474] on div at bounding box center [32, 477] width 34 height 44
